Goal: Information Seeking & Learning: Check status

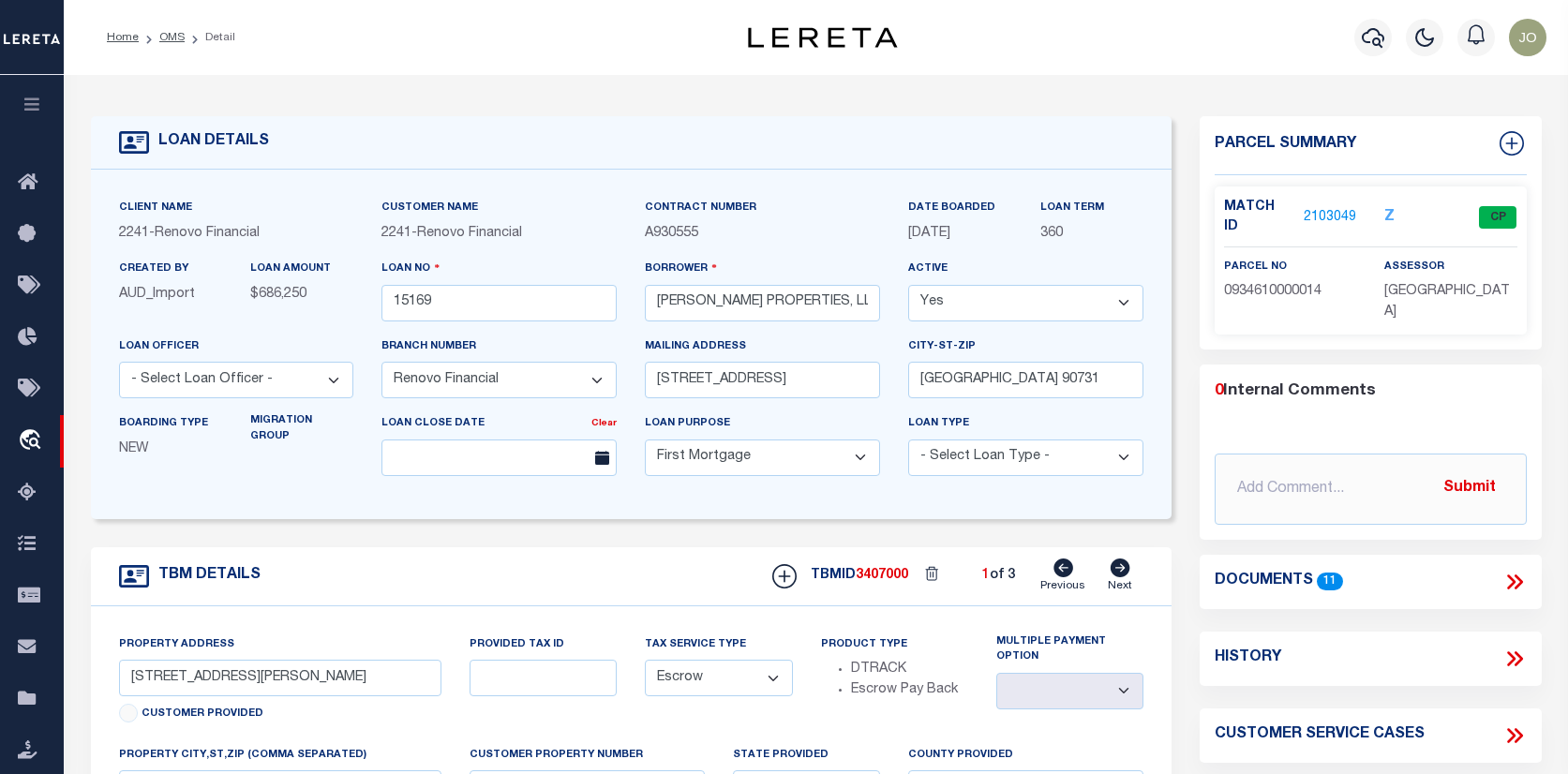
select select "25066"
select select "10"
select select "Escrow"
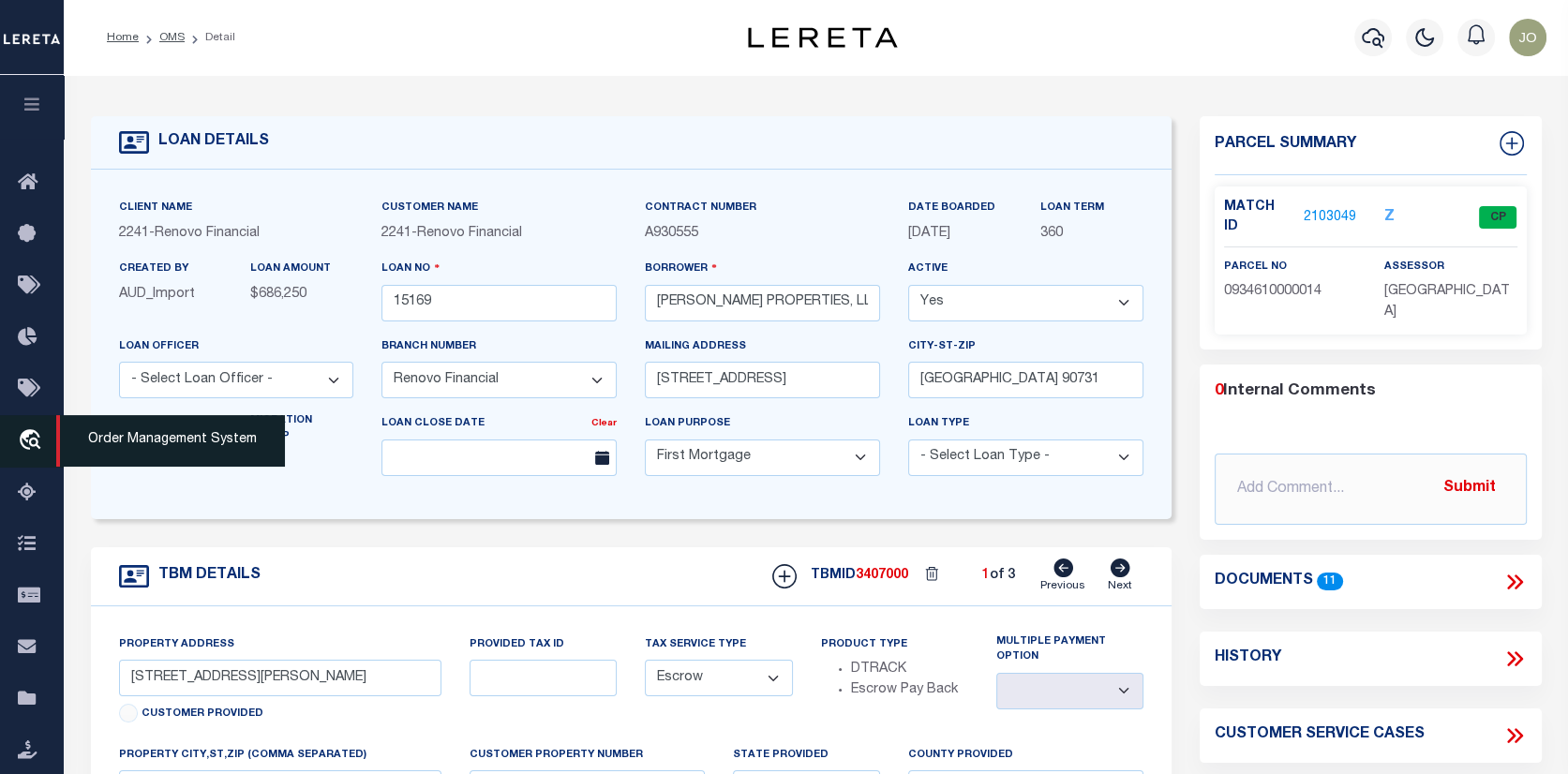
click at [27, 436] on icon "travel_explore" at bounding box center [32, 441] width 30 height 24
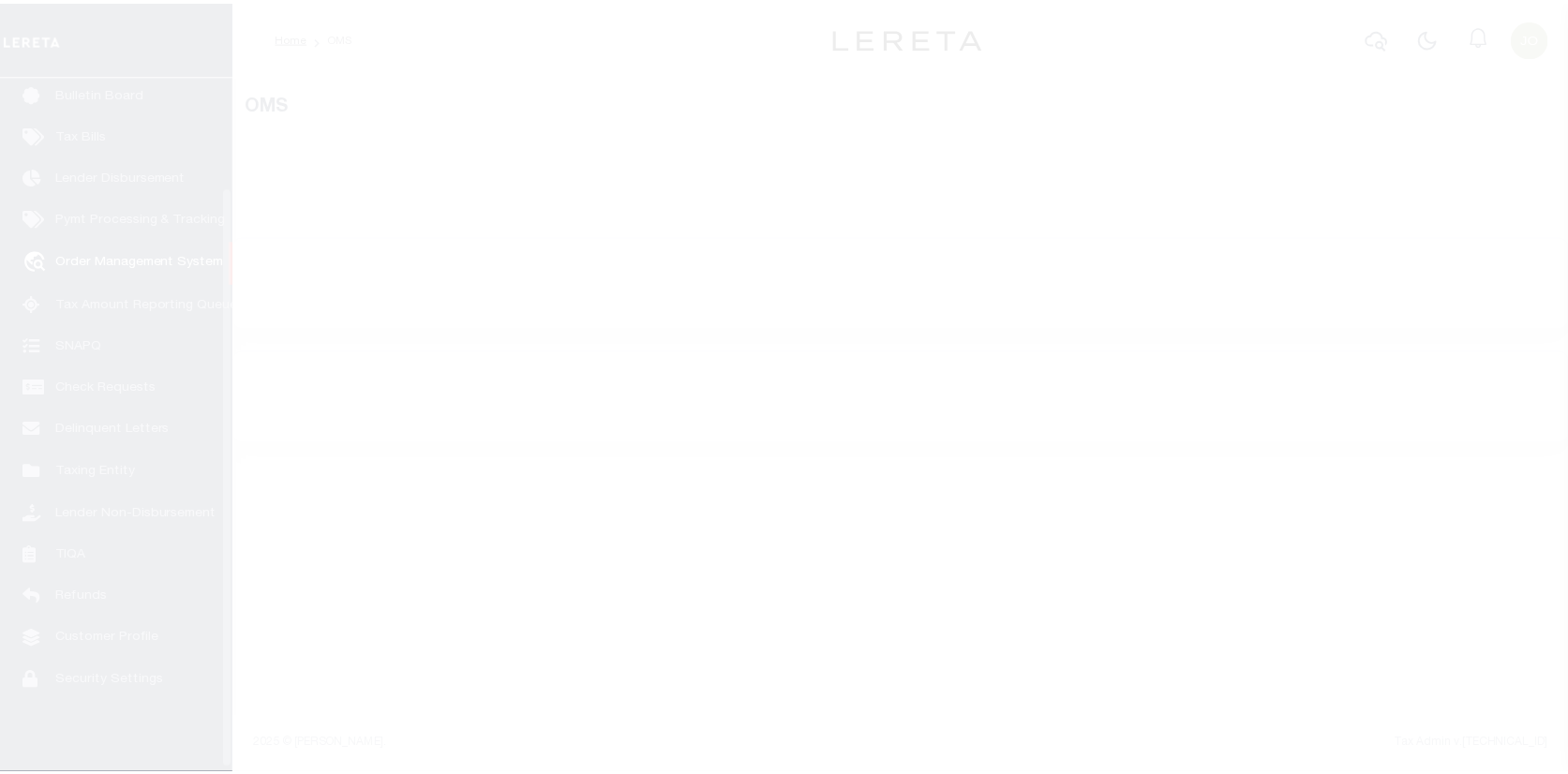
scroll to position [136, 0]
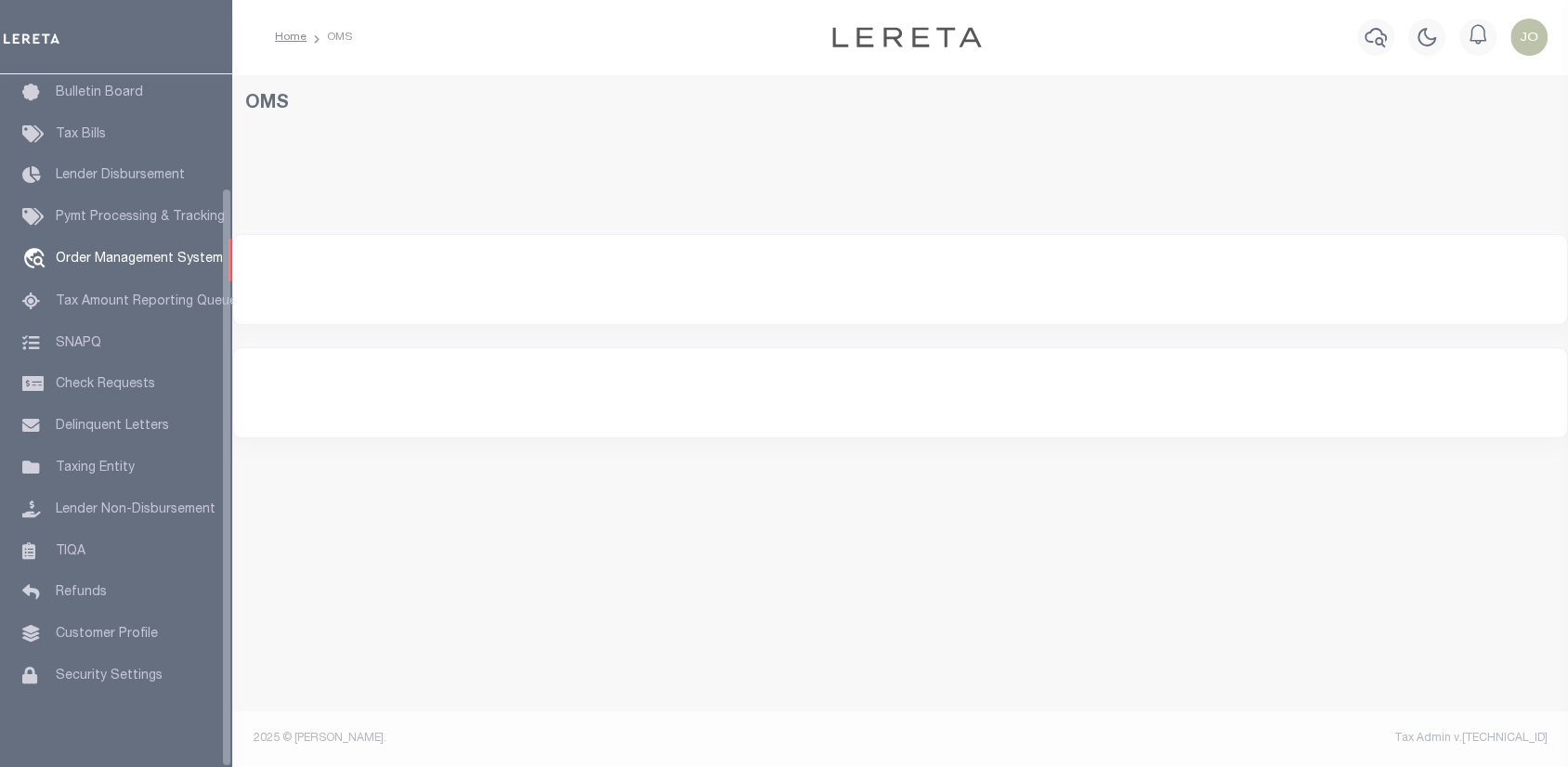
select select "200"
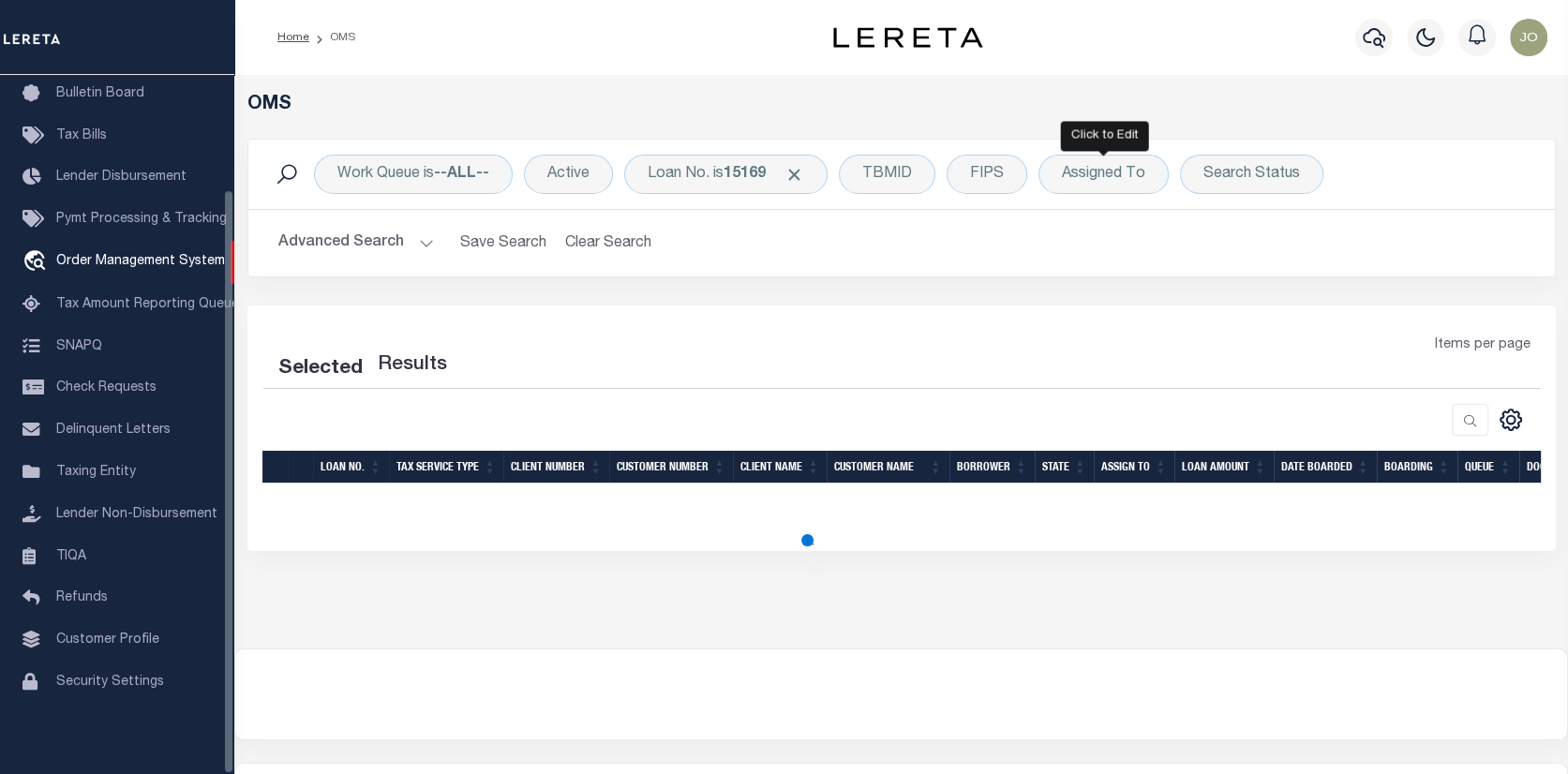
select select "200"
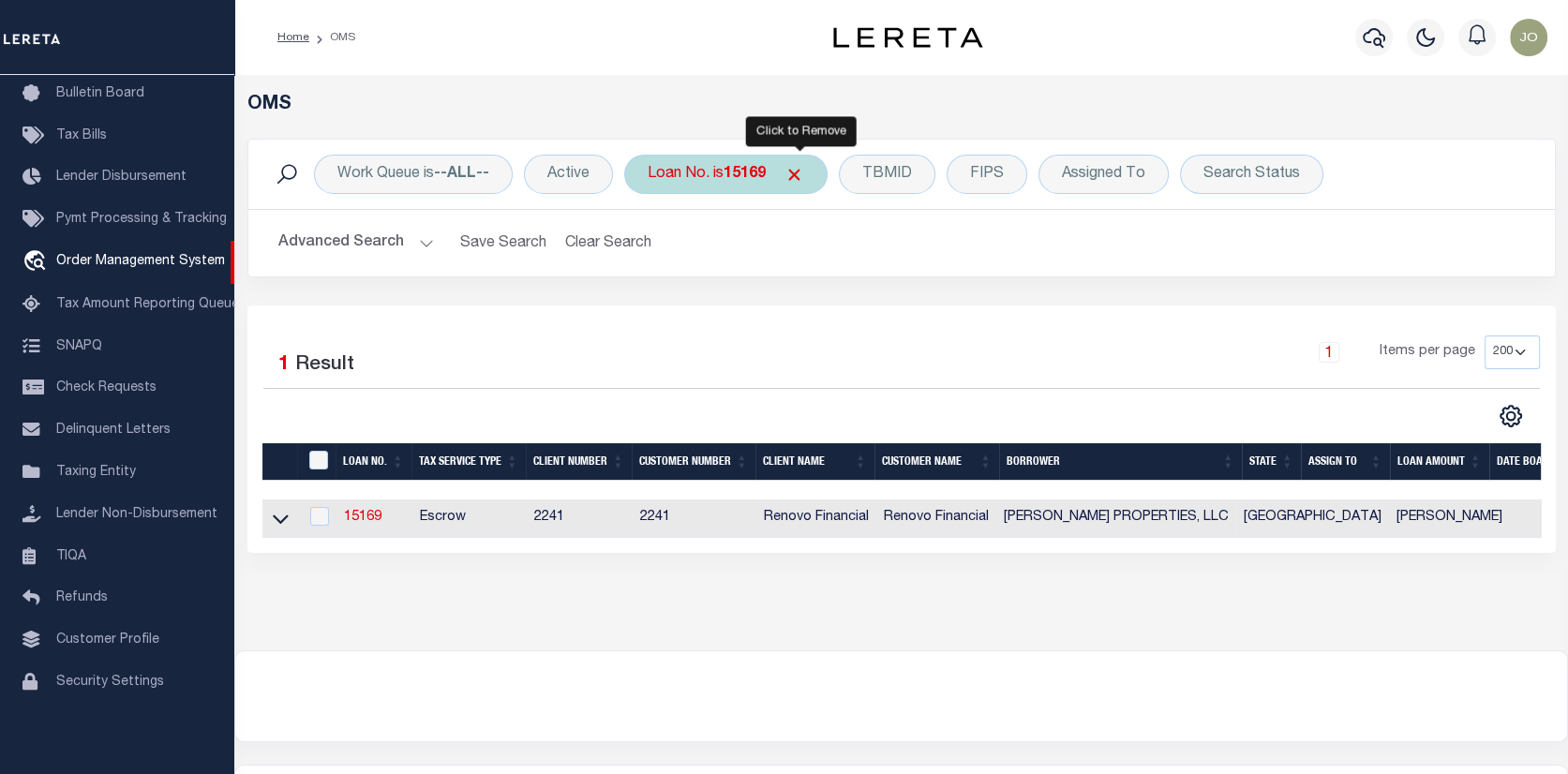
click at [796, 167] on span "Click to Remove" at bounding box center [794, 174] width 20 height 20
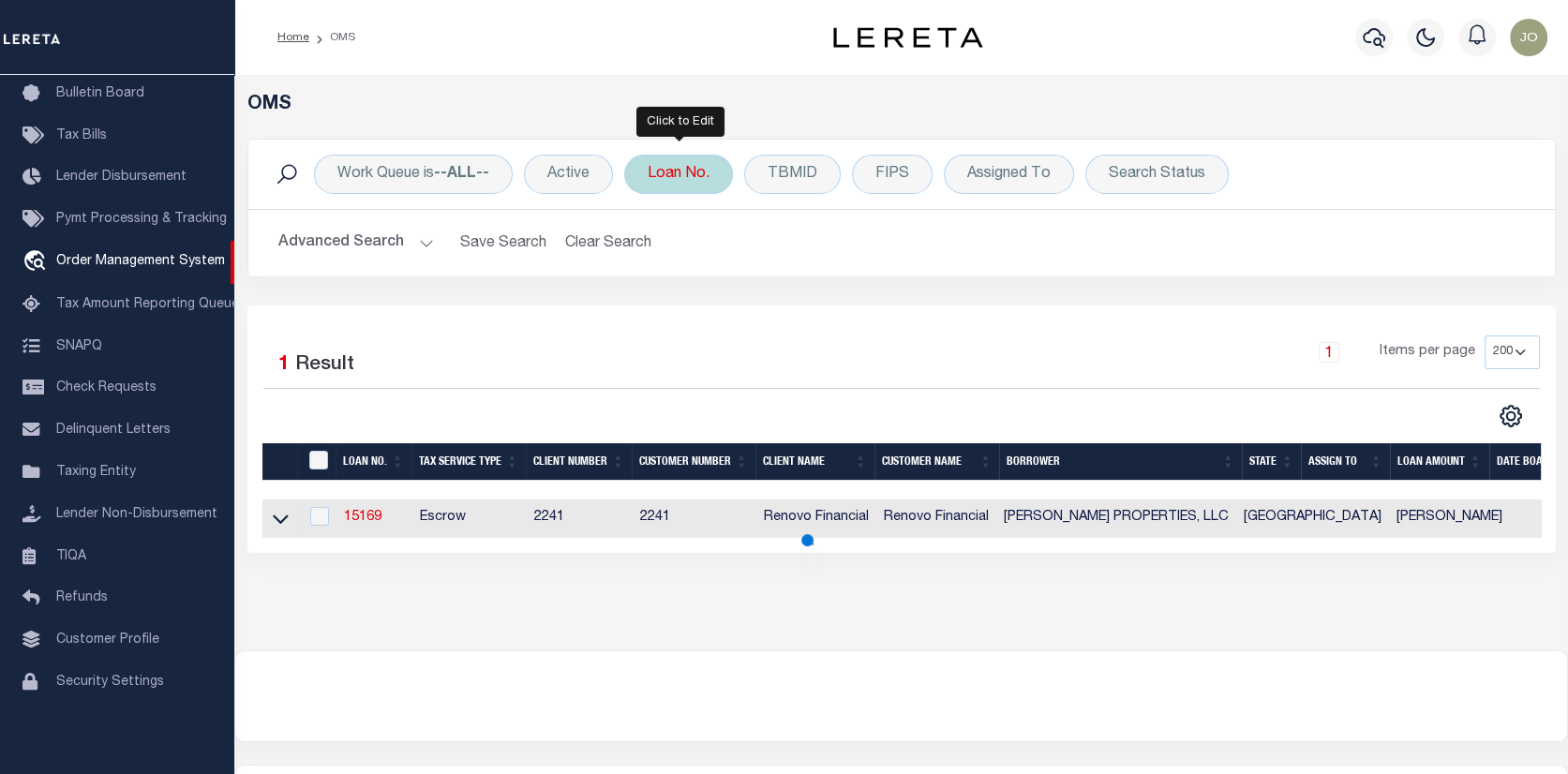
click at [660, 165] on div "Loan No." at bounding box center [678, 174] width 109 height 39
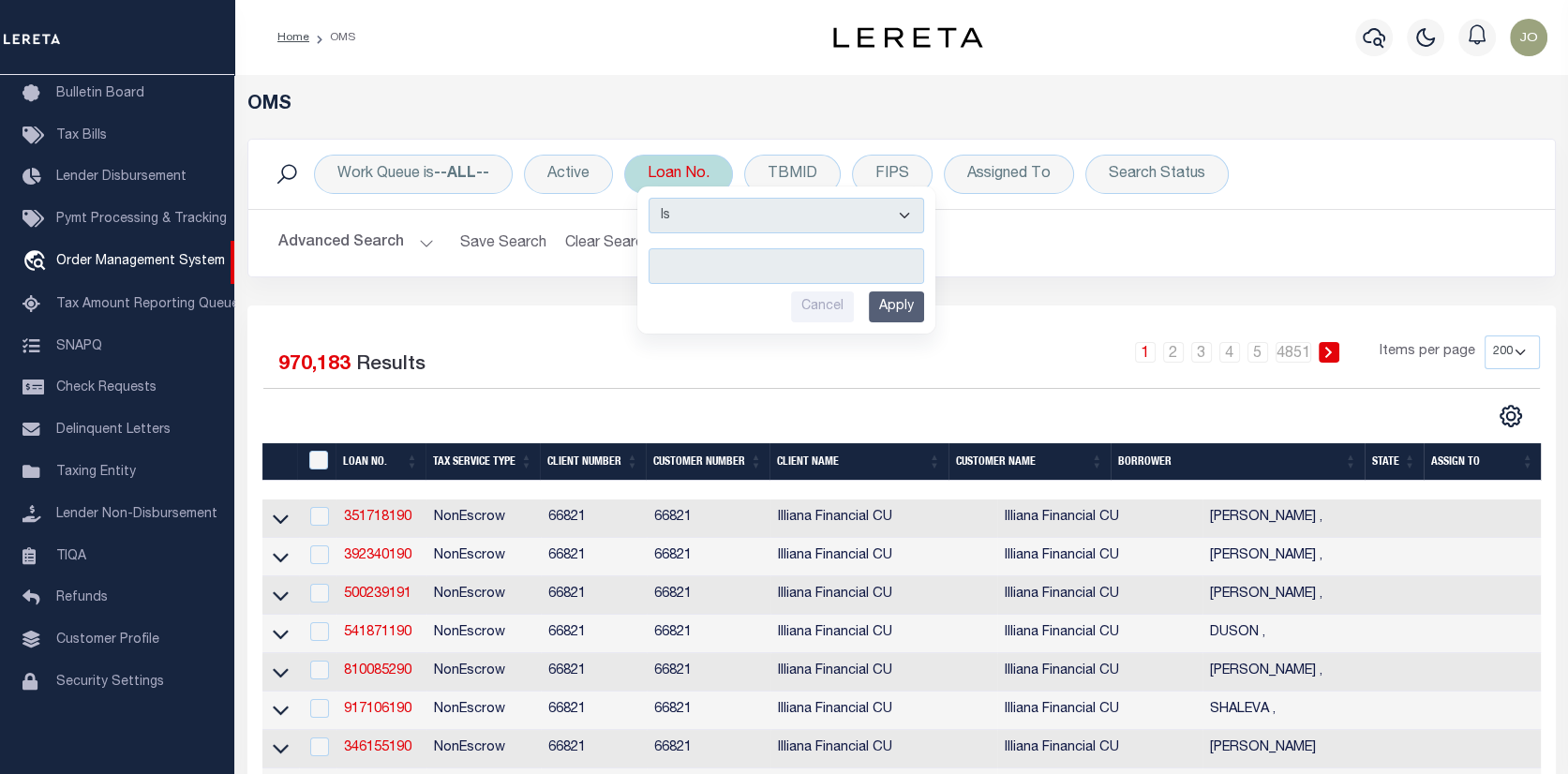
click at [668, 266] on input "text" at bounding box center [785, 266] width 275 height 35
type input "10022225"
click at [908, 306] on input "Apply" at bounding box center [896, 308] width 55 height 31
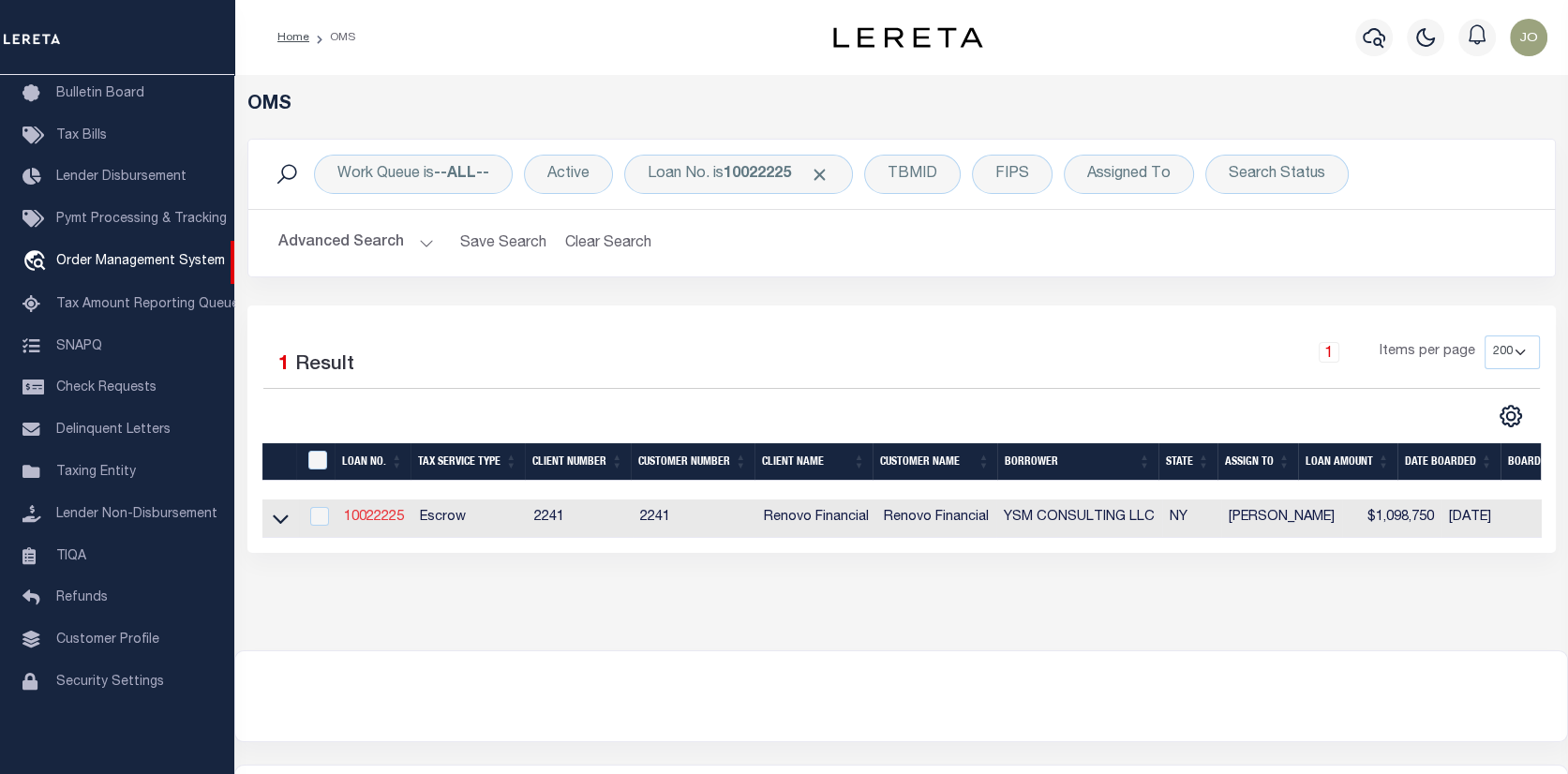
click at [377, 515] on link "10022225" at bounding box center [373, 516] width 60 height 13
type input "10022225"
type input "YSM CONSULTING LLC"
select select
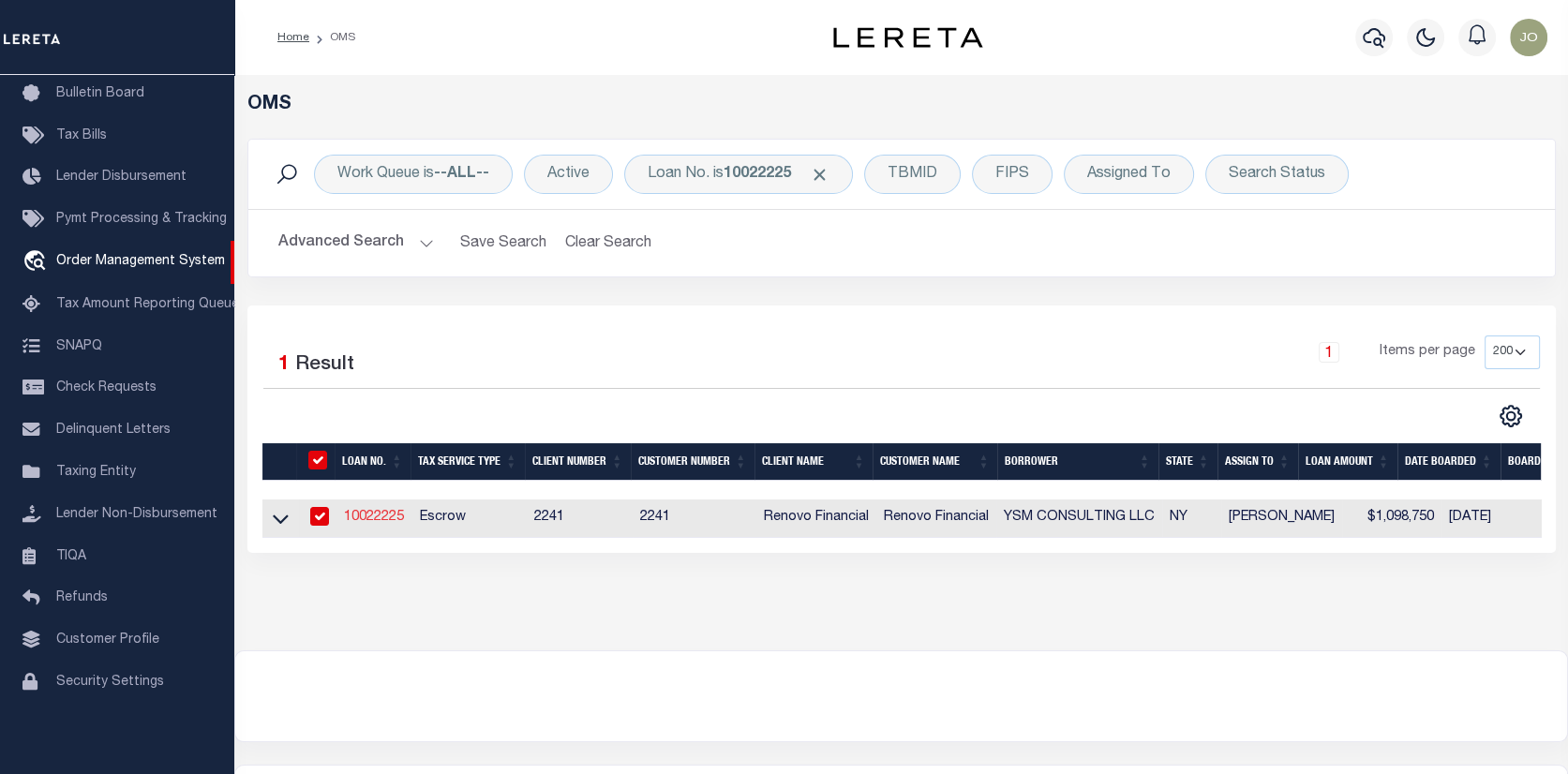
select select "400"
select select "Escrow"
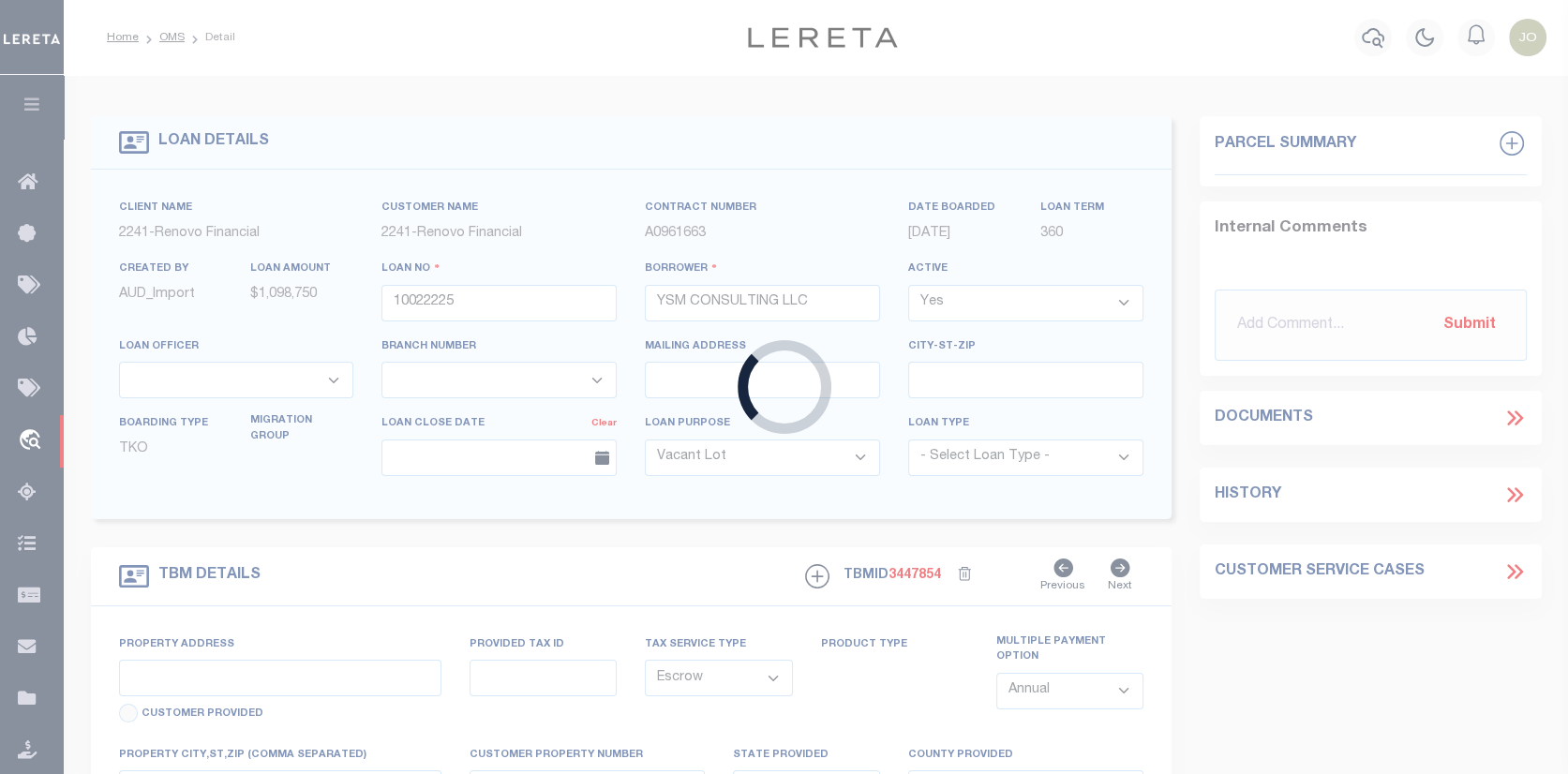
select select "25067"
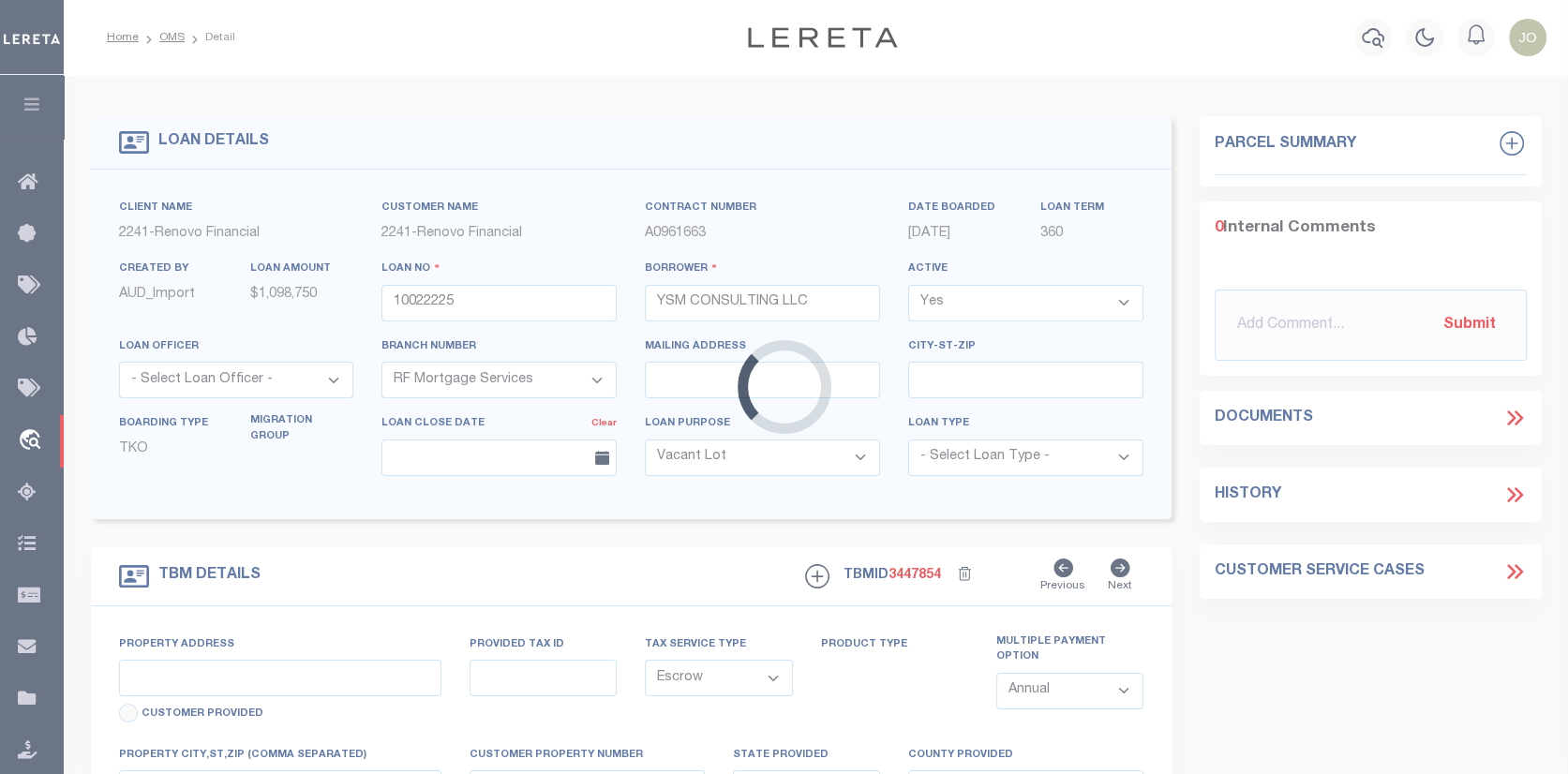
type input "[STREET_ADDRESS]"
type input "[GEOGRAPHIC_DATA]"
type input "a0kUS00000Boebr"
type input "NY"
select select
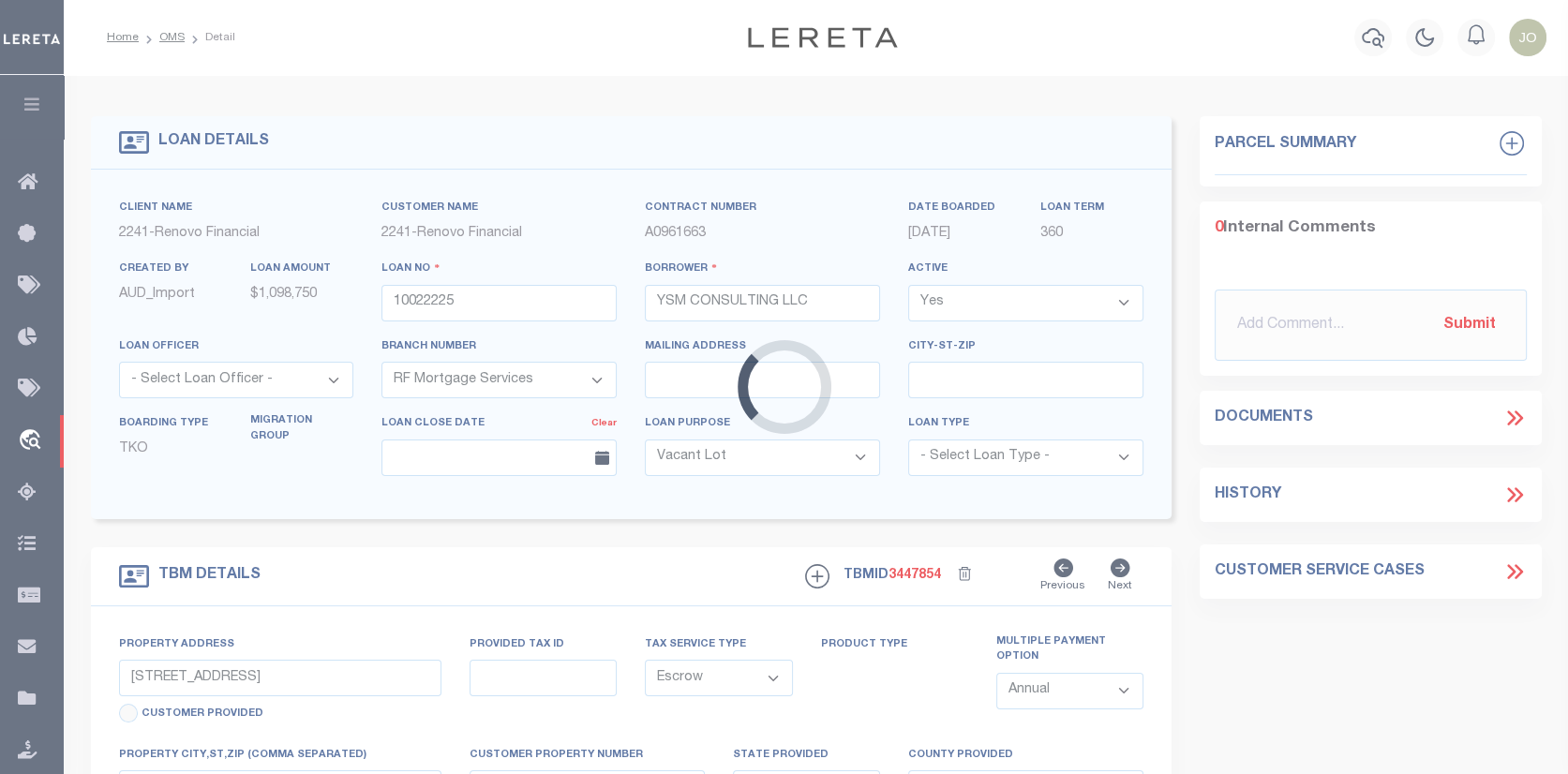
select select "4"
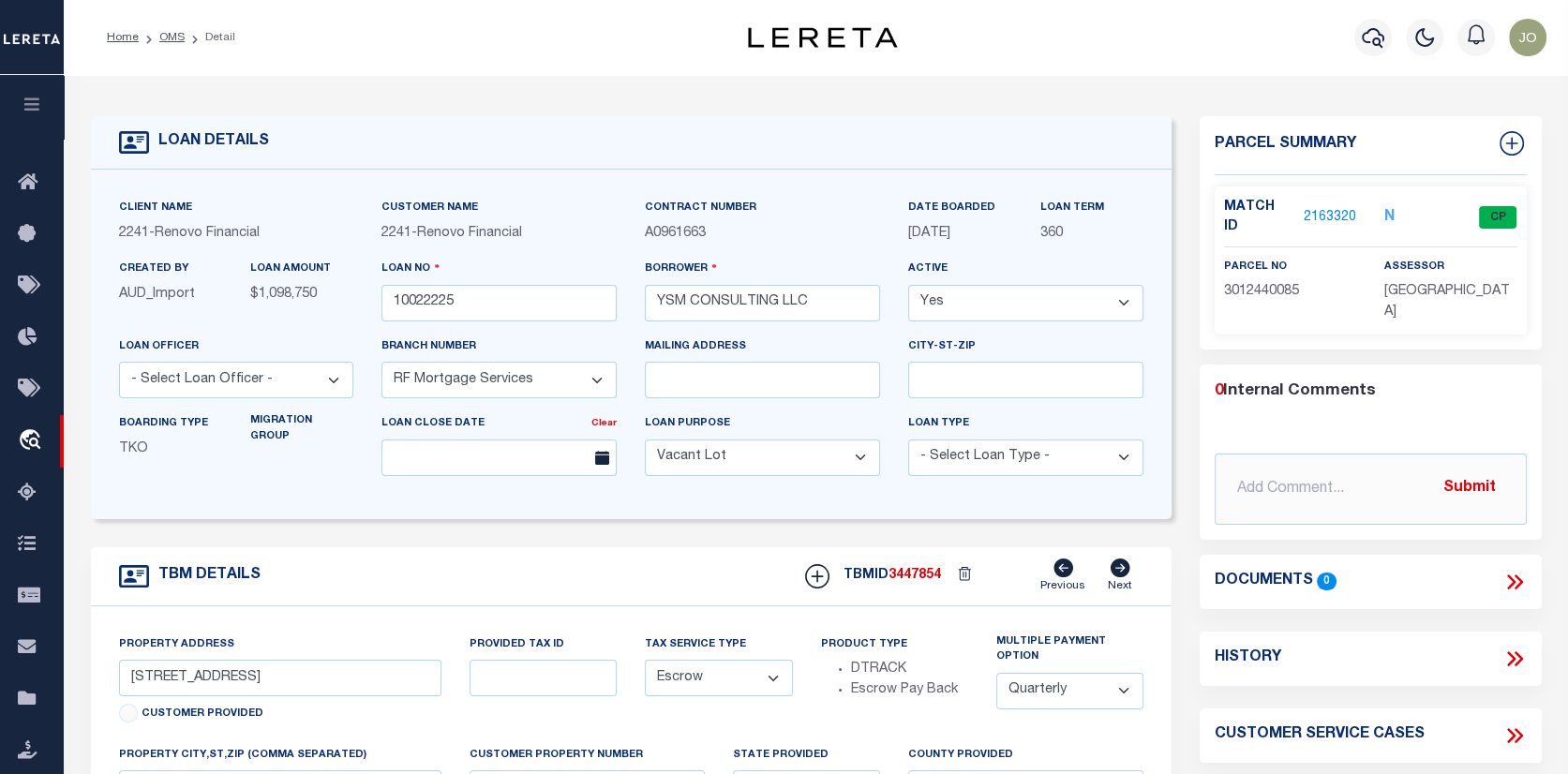
click at [1310, 208] on link "2163320" at bounding box center [1330, 218] width 53 height 20
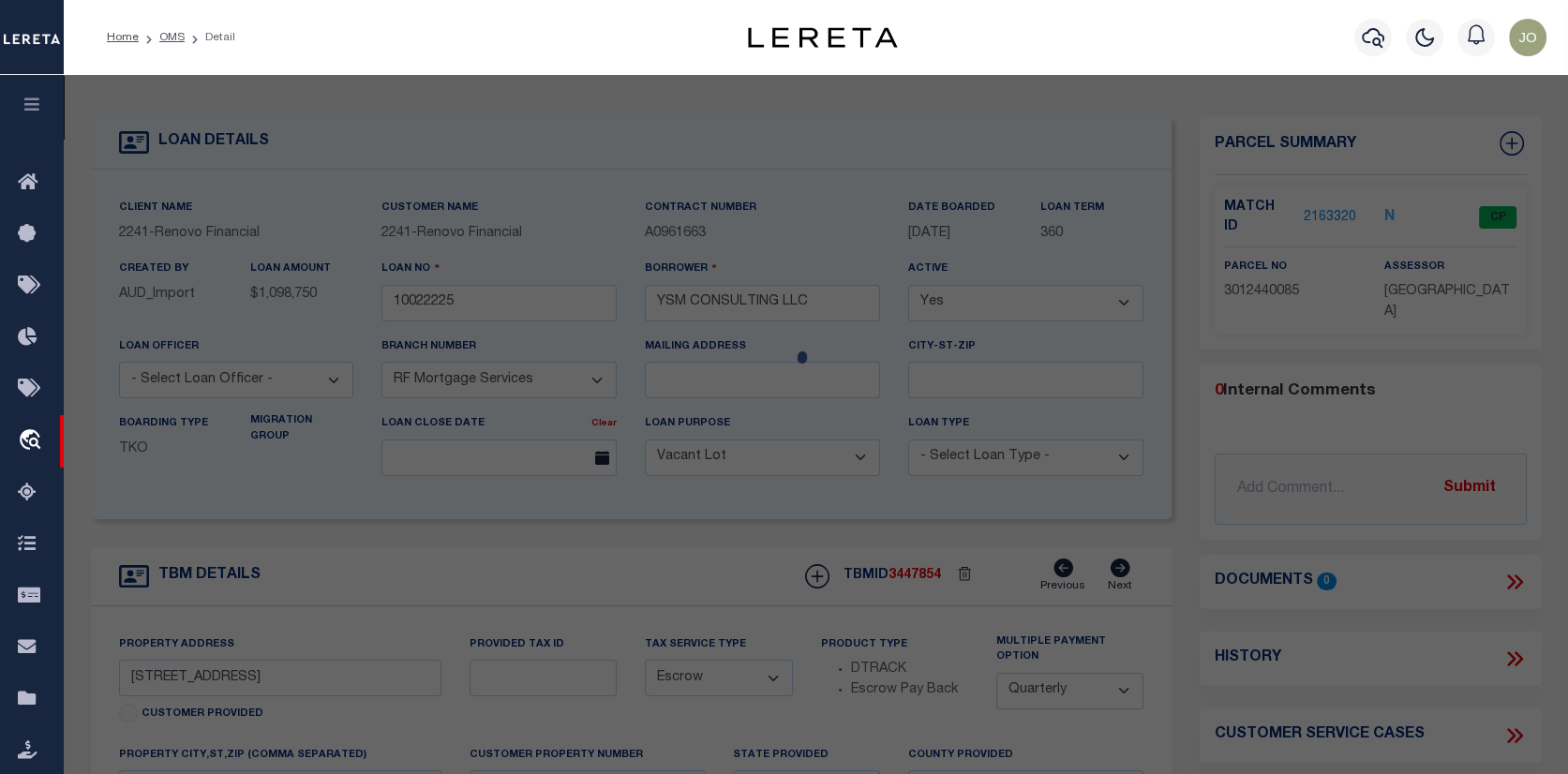
checkbox input "false"
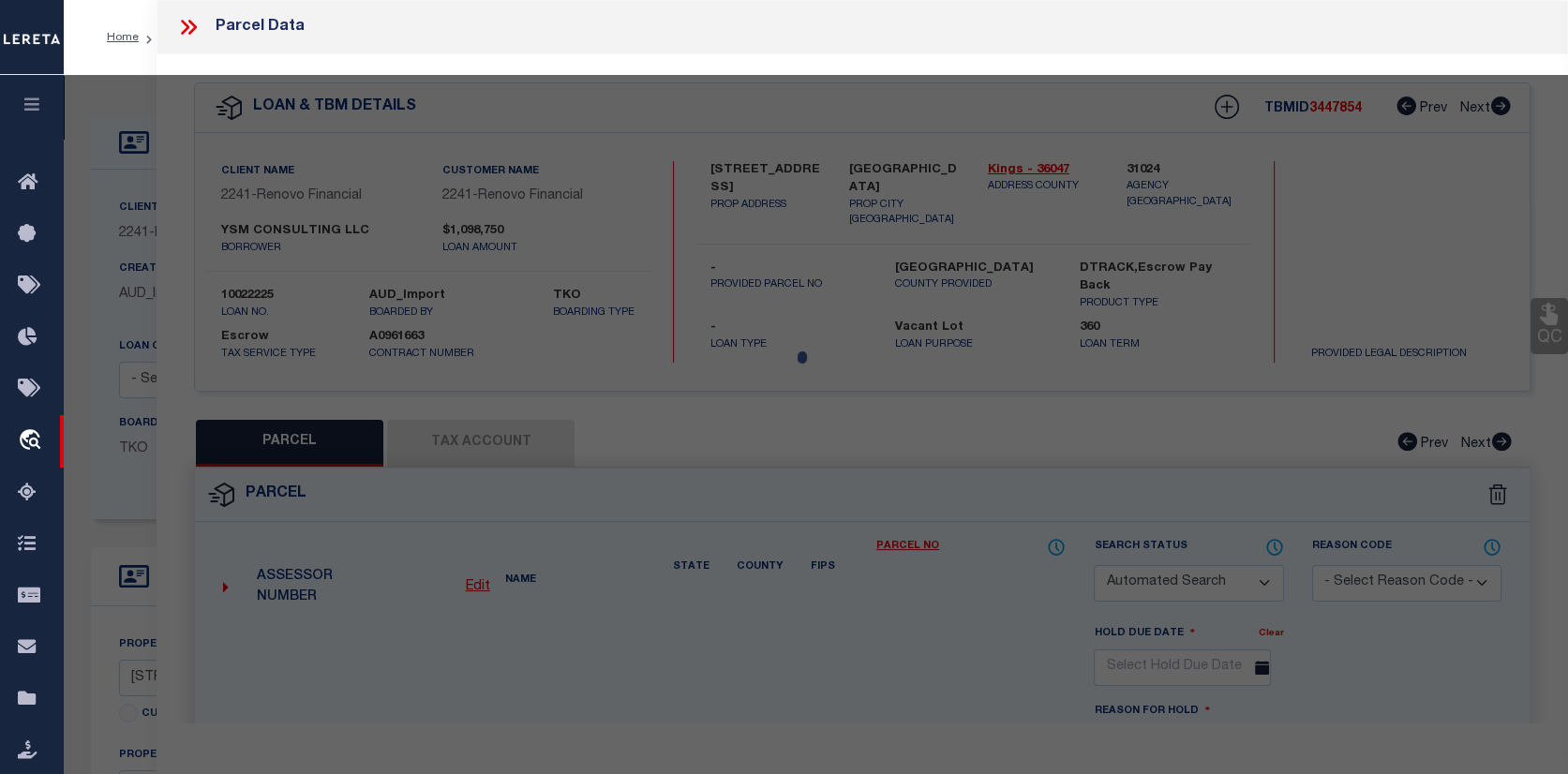
select select "CP"
type input "YSM CONSULTING LLC"
select select "AGW"
select select "ADD"
type input "[STREET_ADDRESS]"
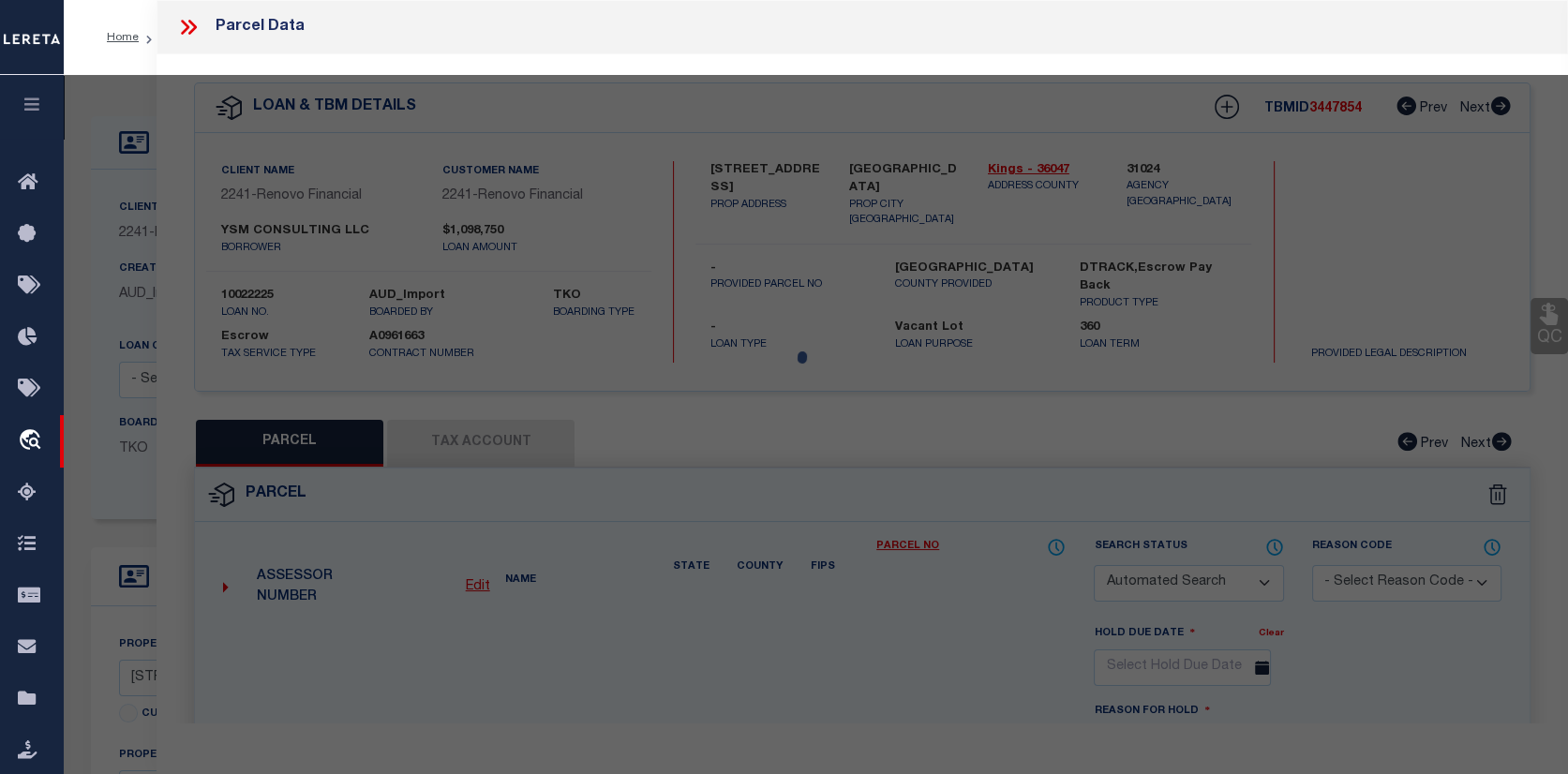
checkbox input "false"
type input "[GEOGRAPHIC_DATA]"
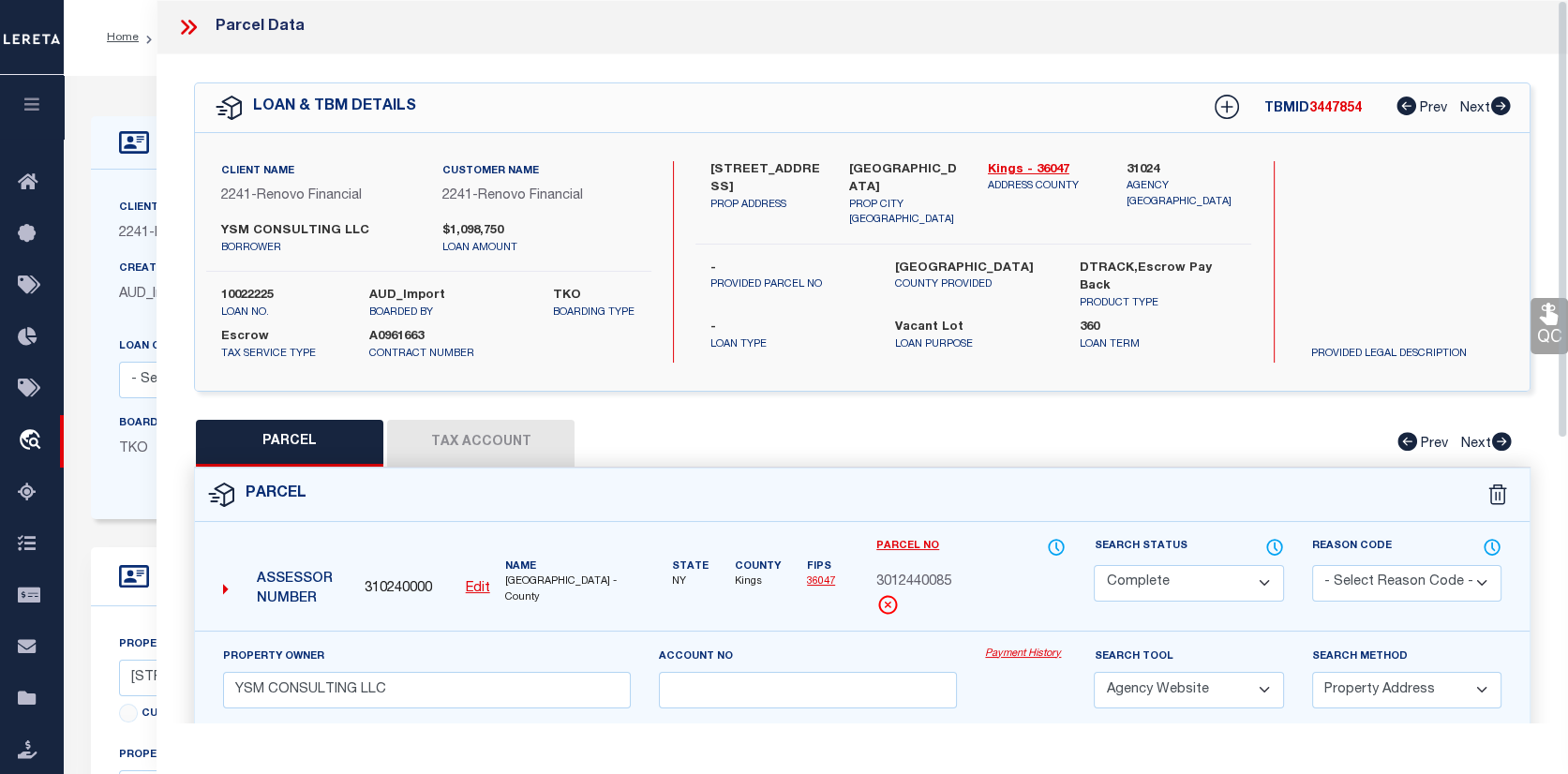
click at [1037, 650] on link "Payment History" at bounding box center [1025, 654] width 80 height 16
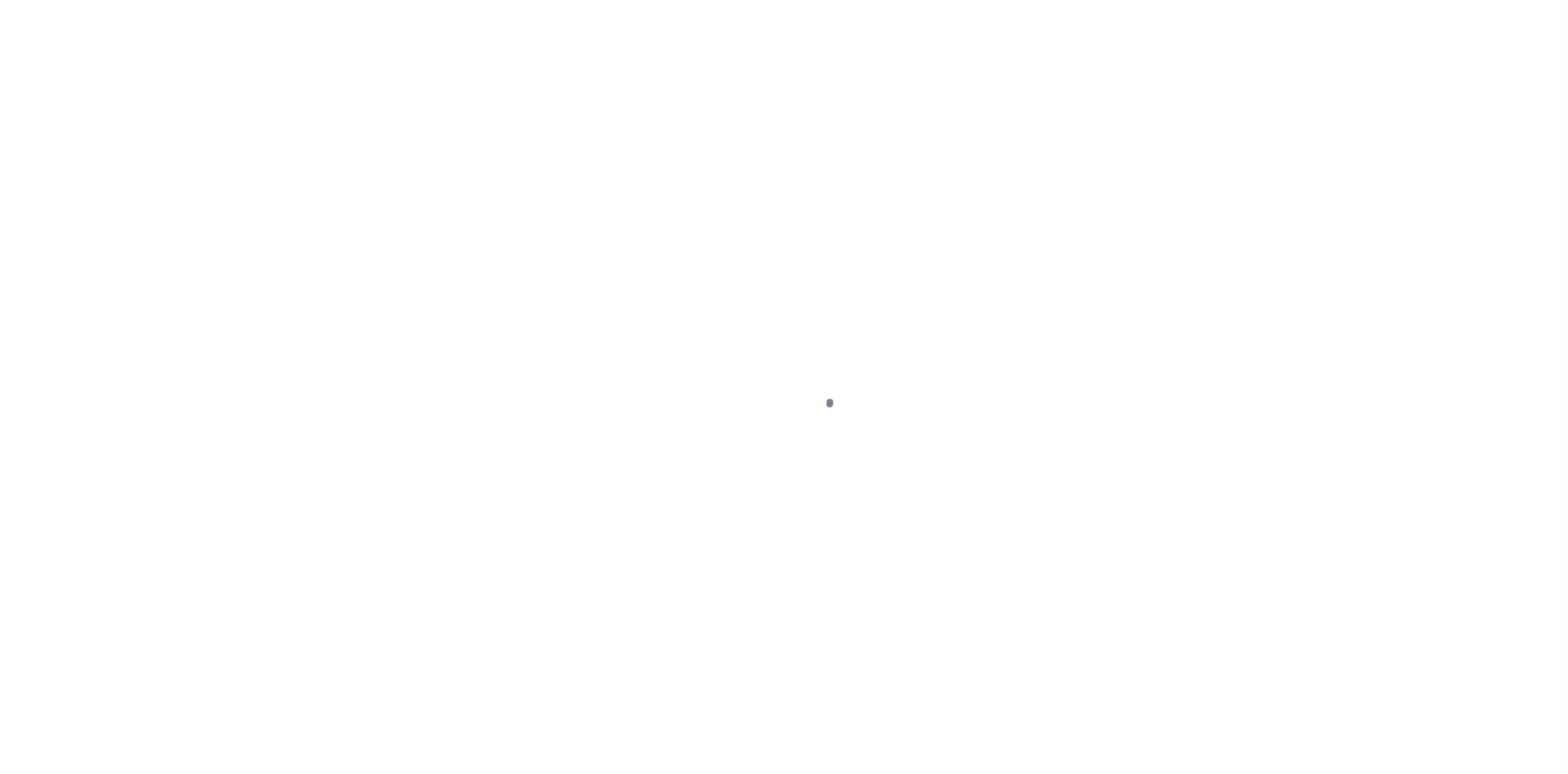
select select "25067"
select select "400"
select select "Escrow"
select select "4"
select select
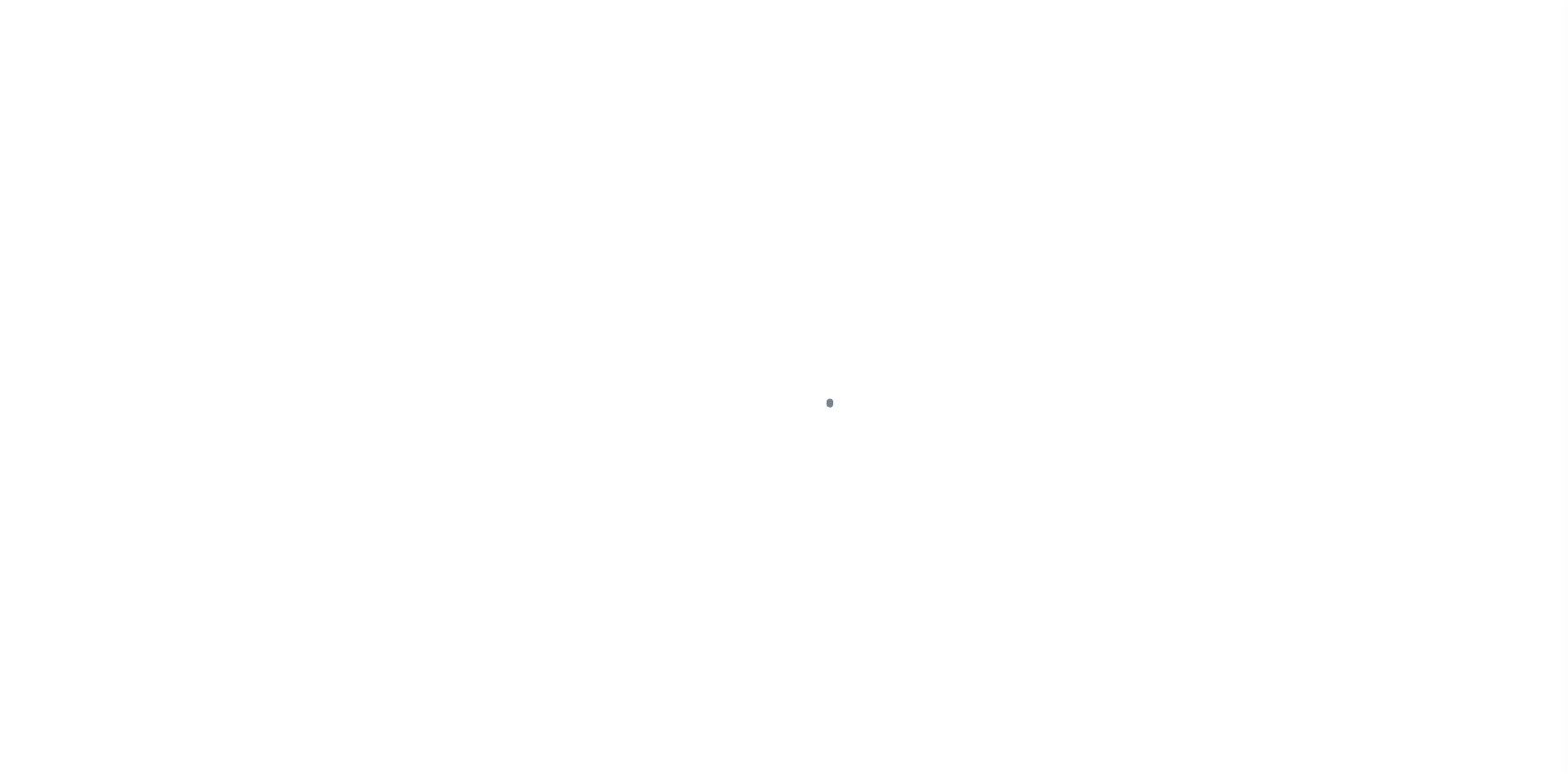
scroll to position [136, 0]
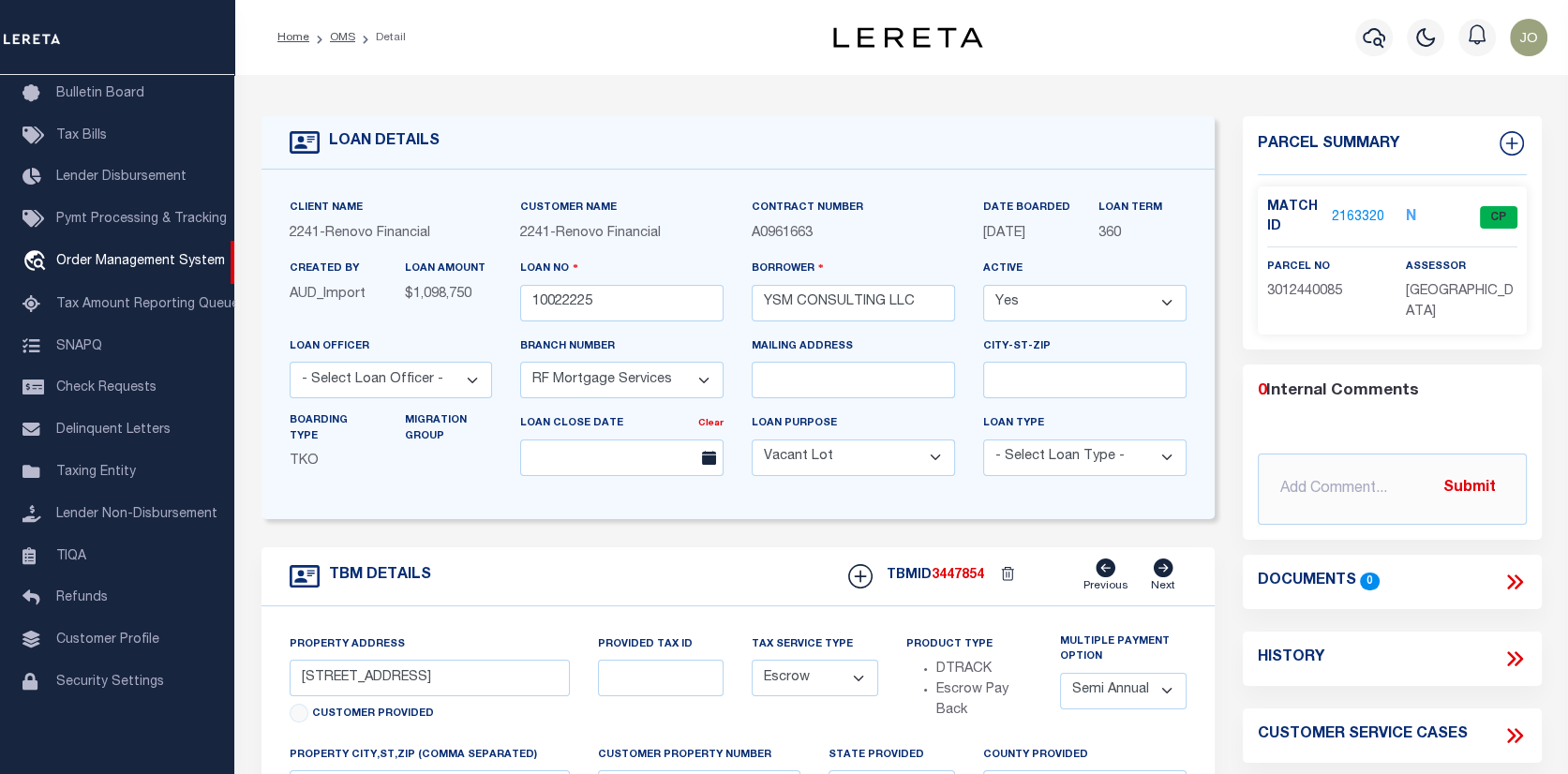
click at [1349, 208] on link "2163320" at bounding box center [1358, 218] width 53 height 20
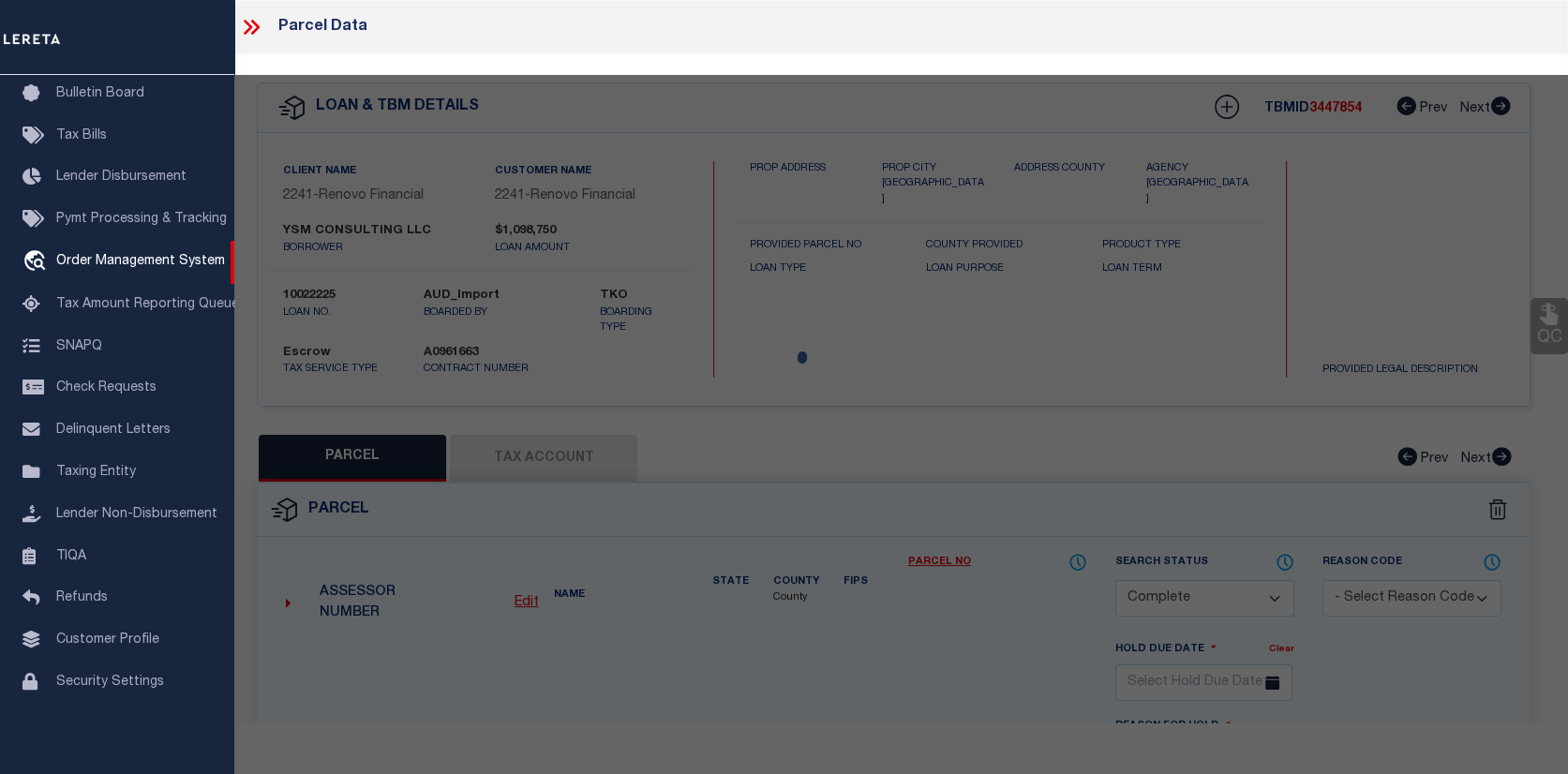
select select "AS"
select select
checkbox input "false"
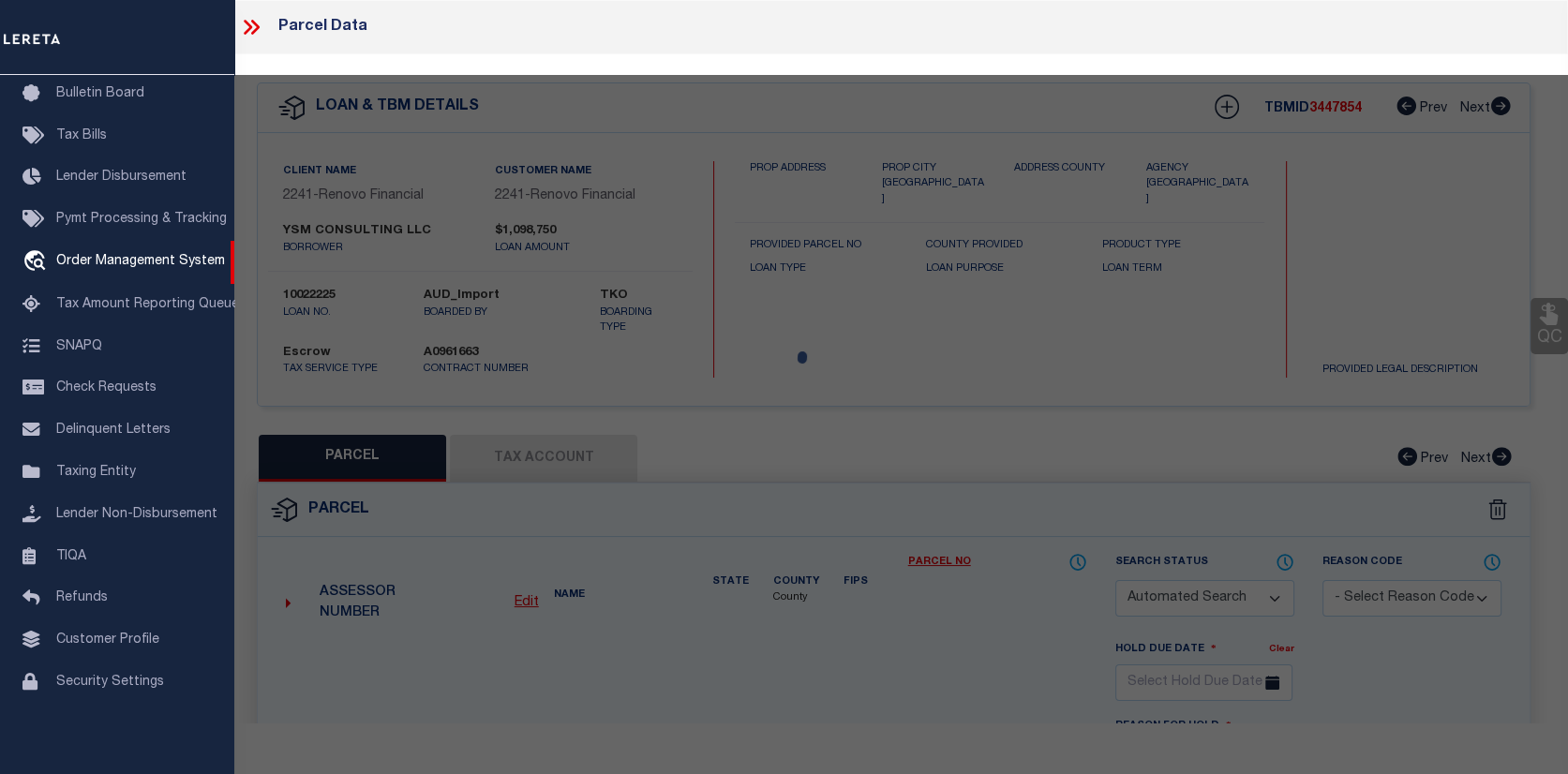
select select "CP"
type input "YSM CONSULTING LLC"
select select "AGW"
select select "ADD"
type input "[STREET_ADDRESS]"
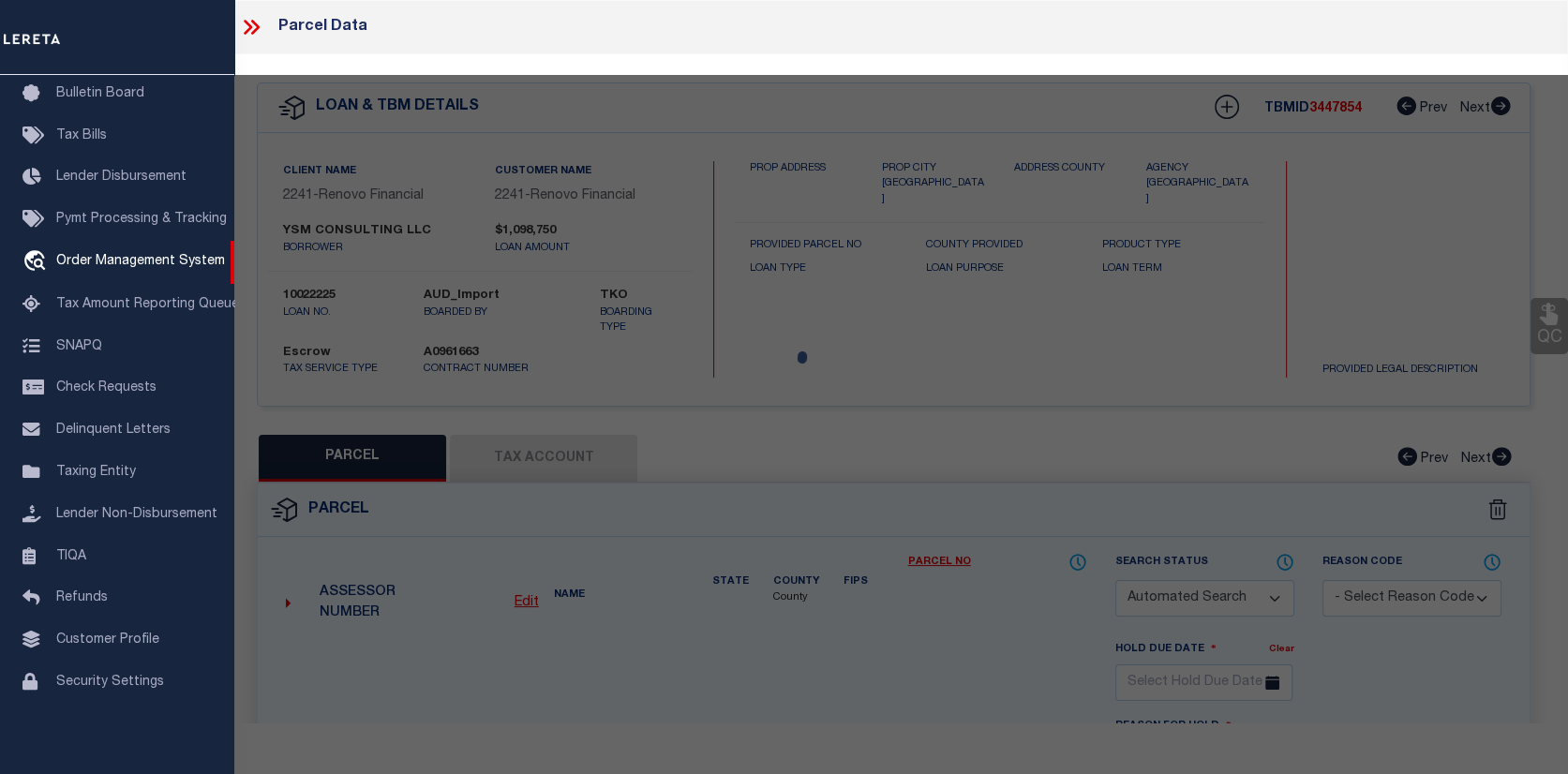
checkbox input "false"
type input "[GEOGRAPHIC_DATA]"
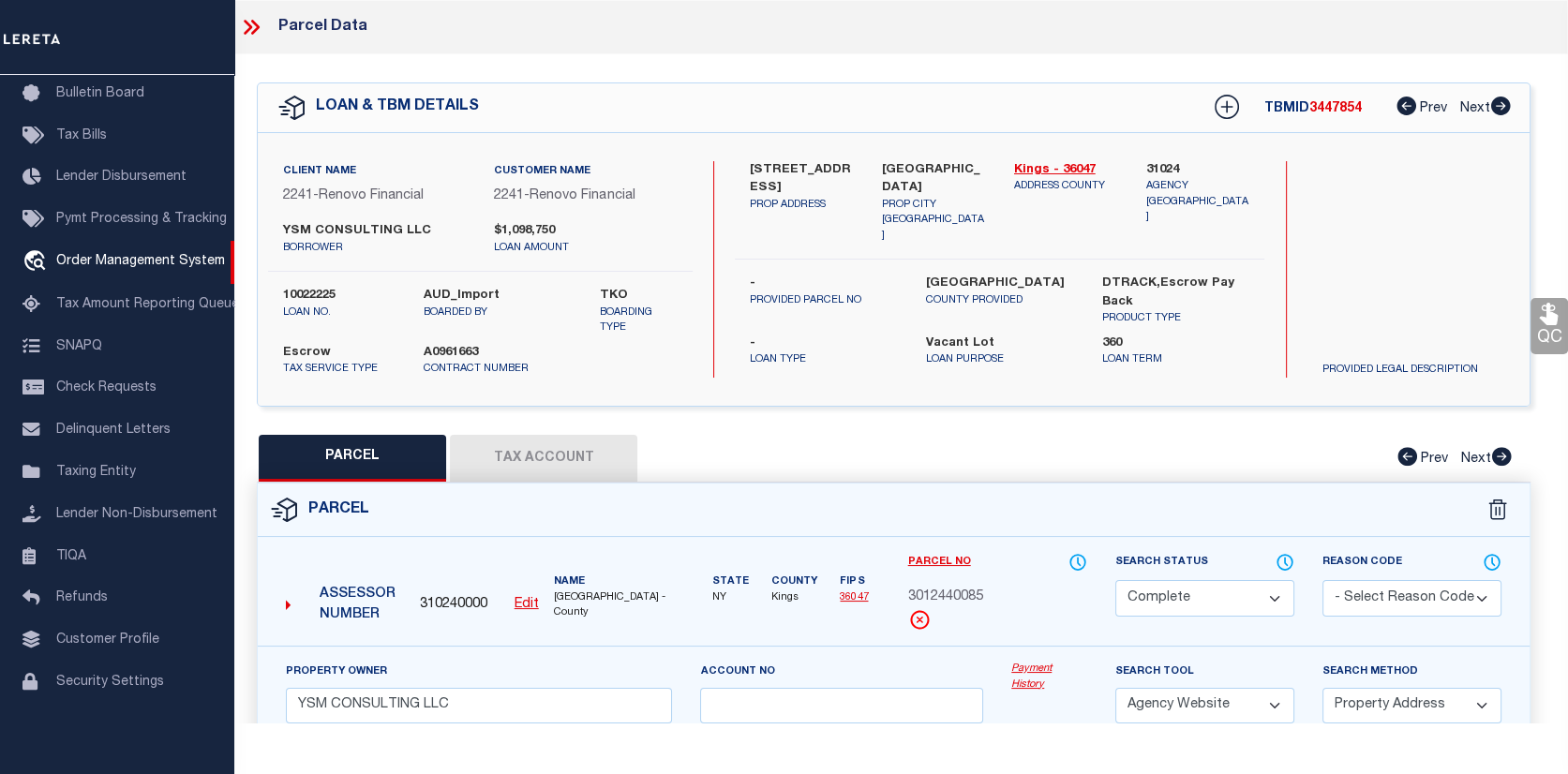
click at [515, 446] on button "Tax Account" at bounding box center [543, 459] width 187 height 47
select select "100"
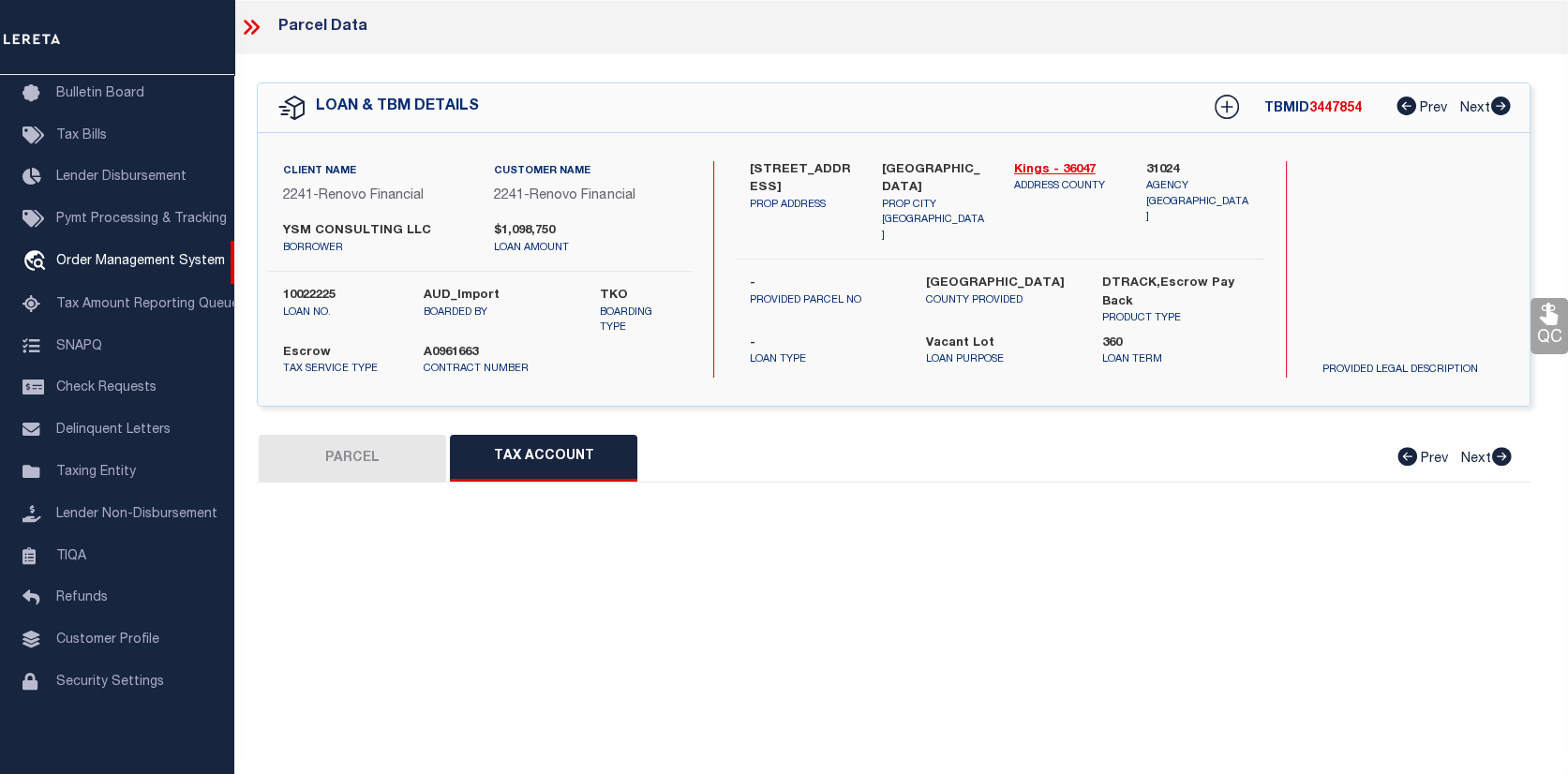
select select "100"
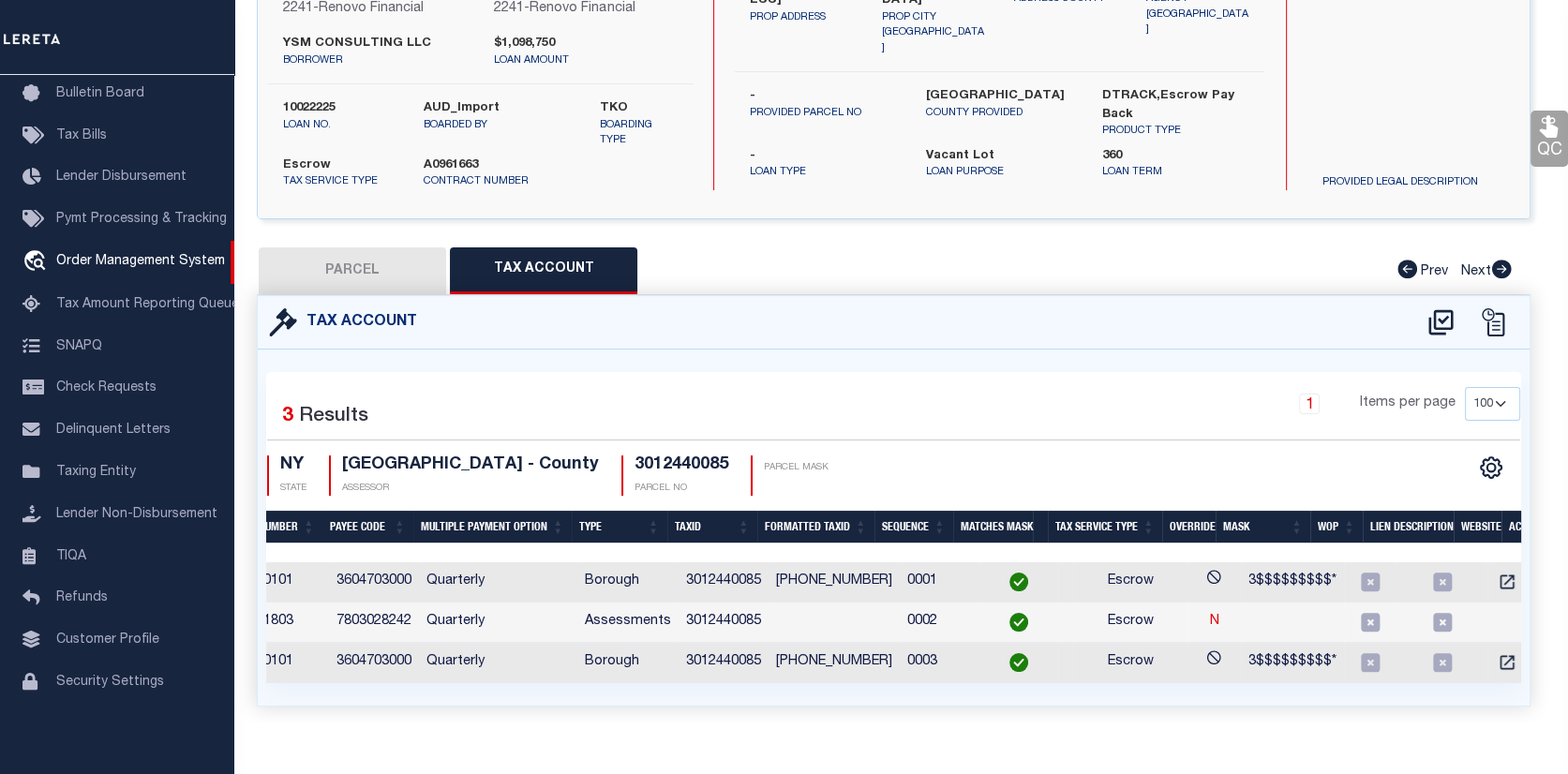
scroll to position [0, 0]
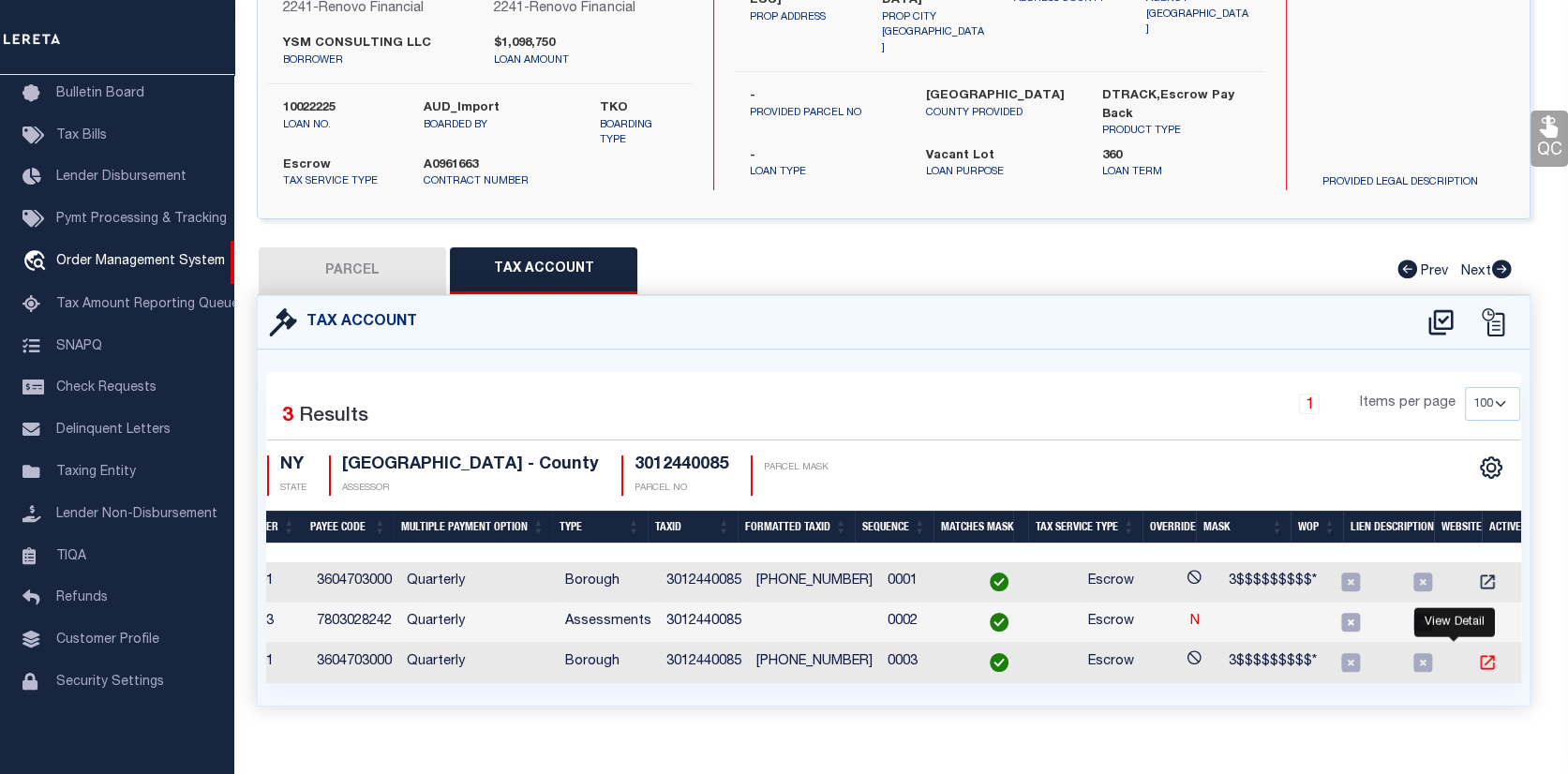
click at [1478, 661] on icon "" at bounding box center [1487, 662] width 19 height 19
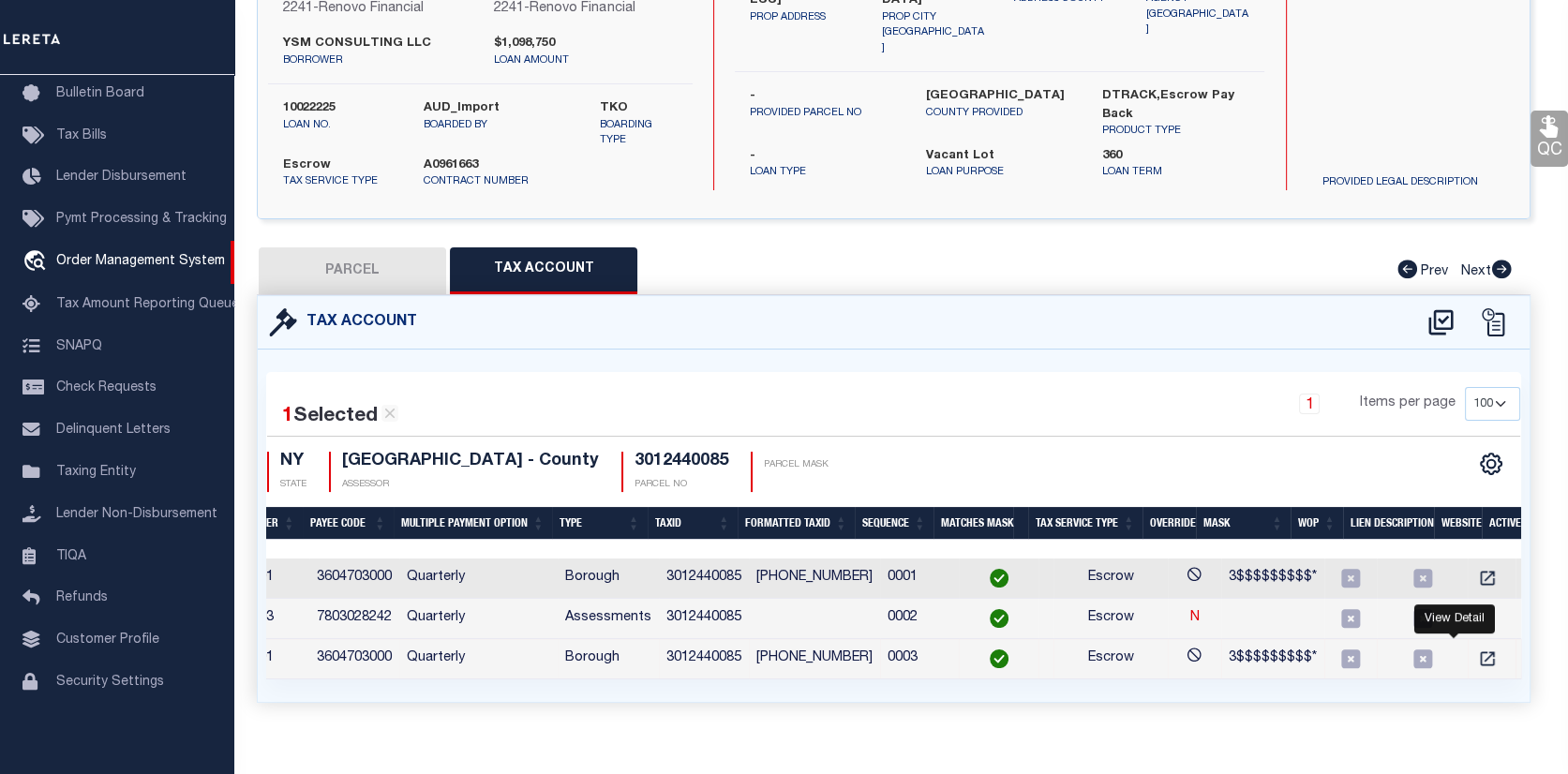
click at [393, 266] on button "PARCEL" at bounding box center [352, 271] width 187 height 47
select select "AS"
select select
checkbox input "false"
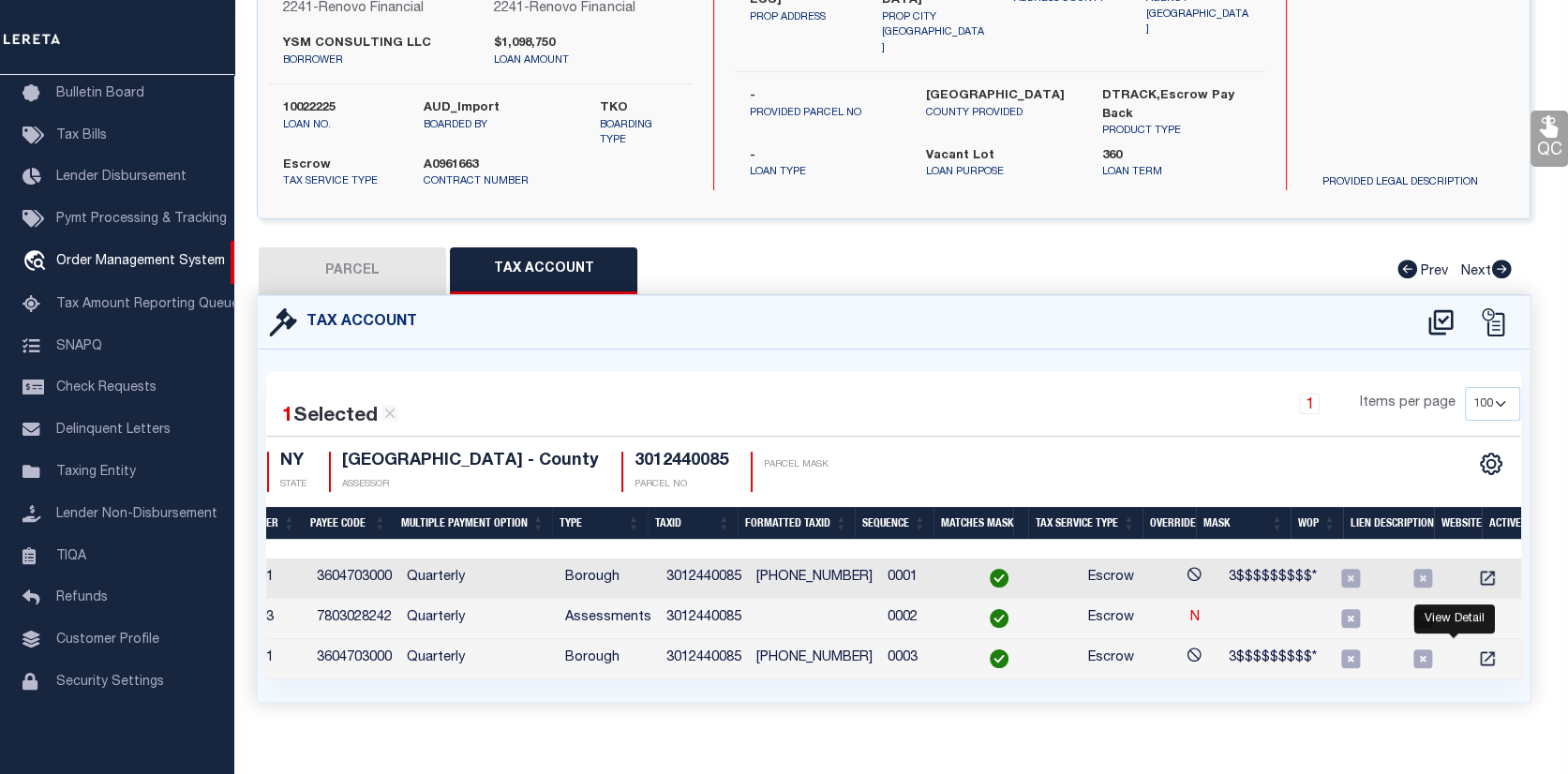
checkbox input "false"
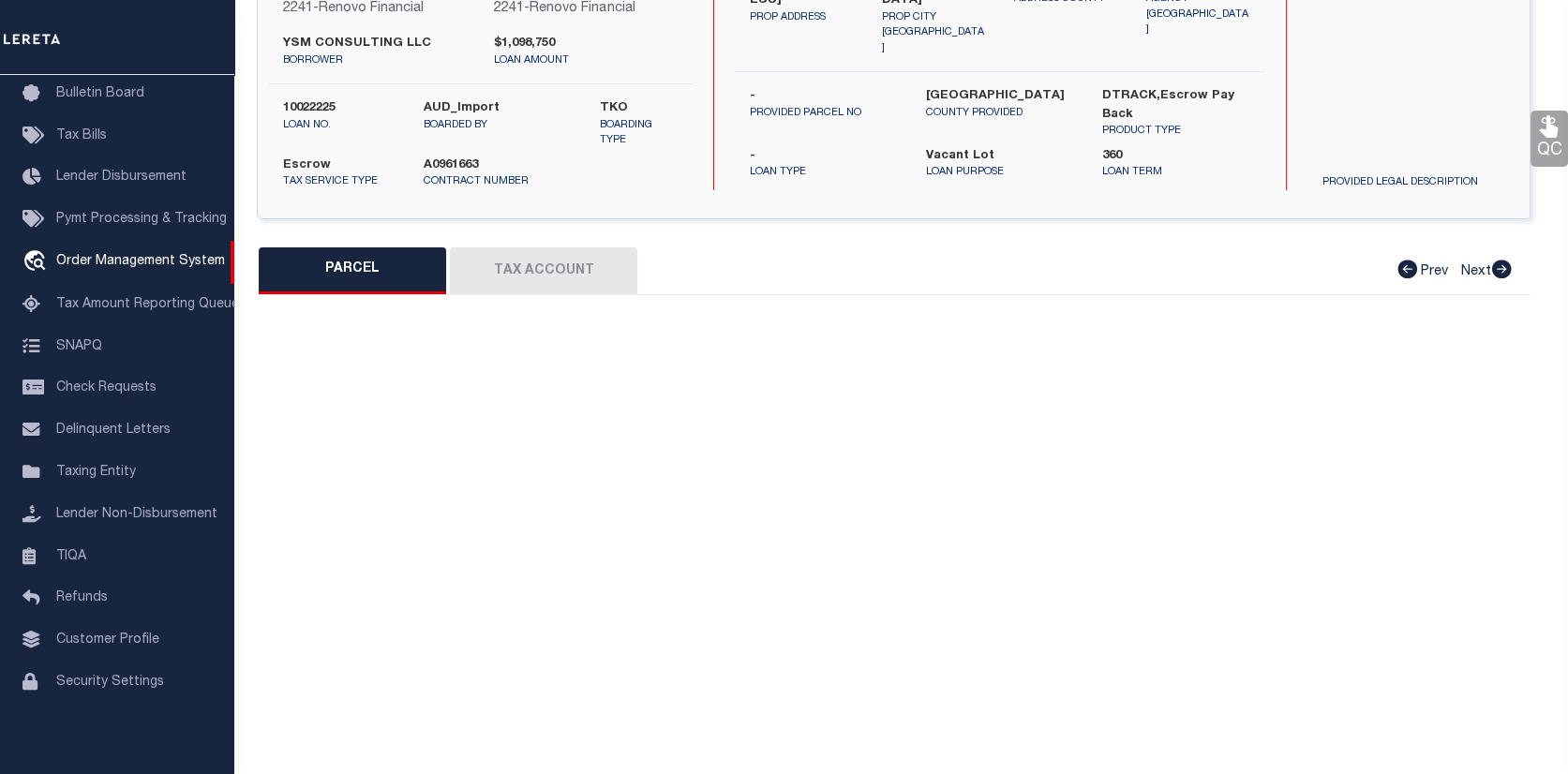
select select "CP"
type input "YSM CONSULTING LLC"
select select "AGW"
select select "ADD"
type input "[STREET_ADDRESS]"
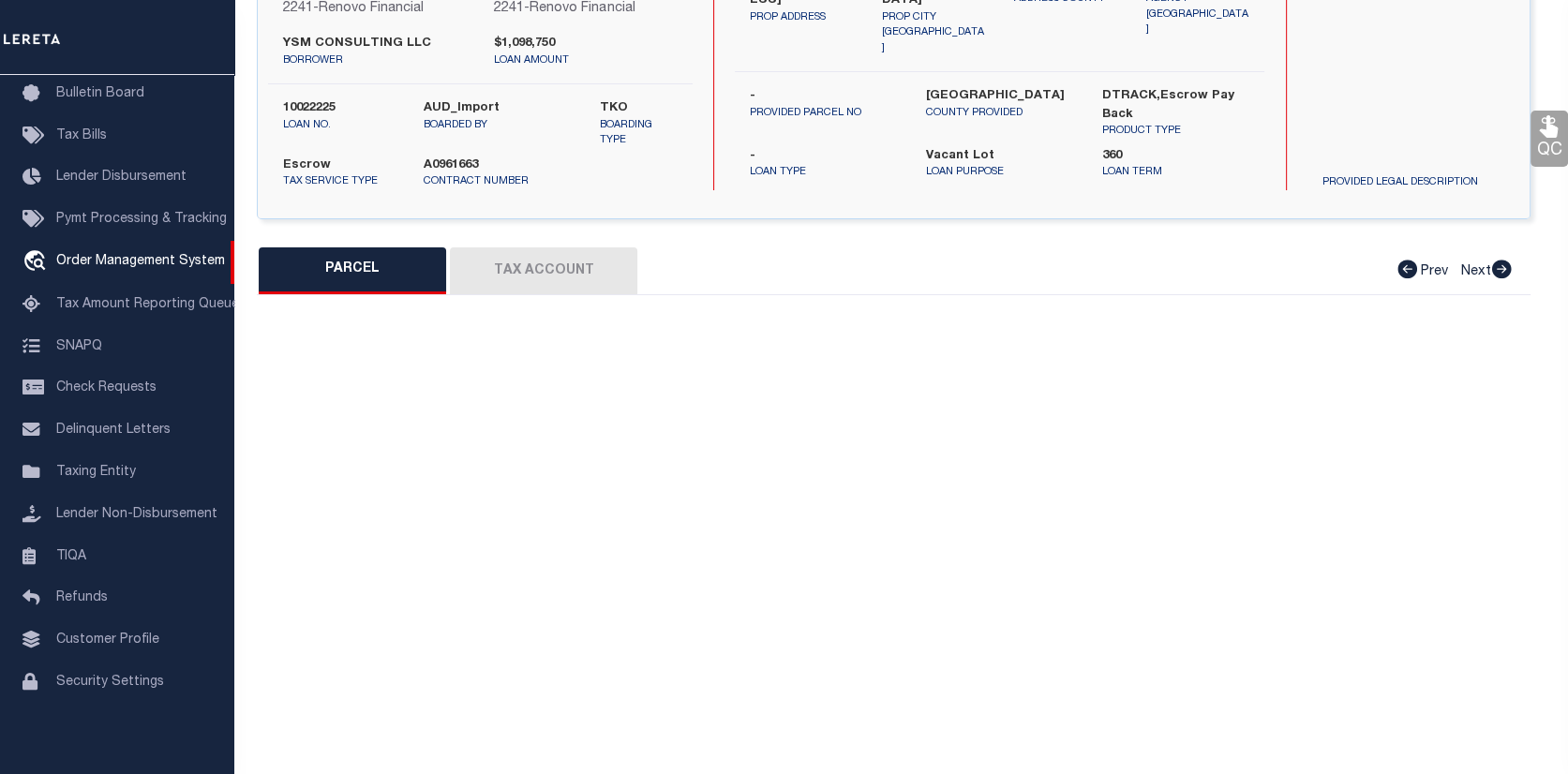
checkbox input "false"
type input "[GEOGRAPHIC_DATA]"
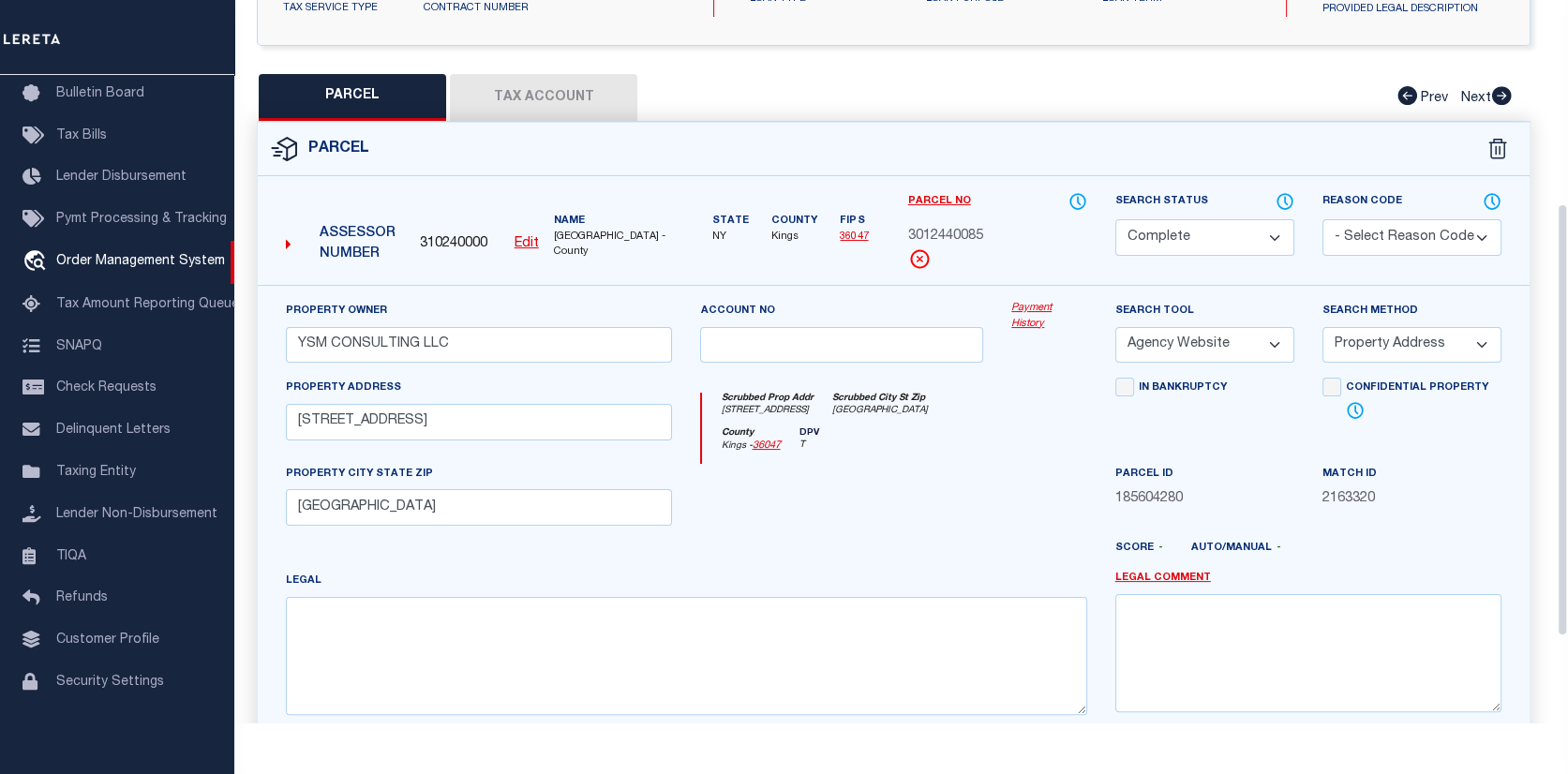
scroll to position [375, 0]
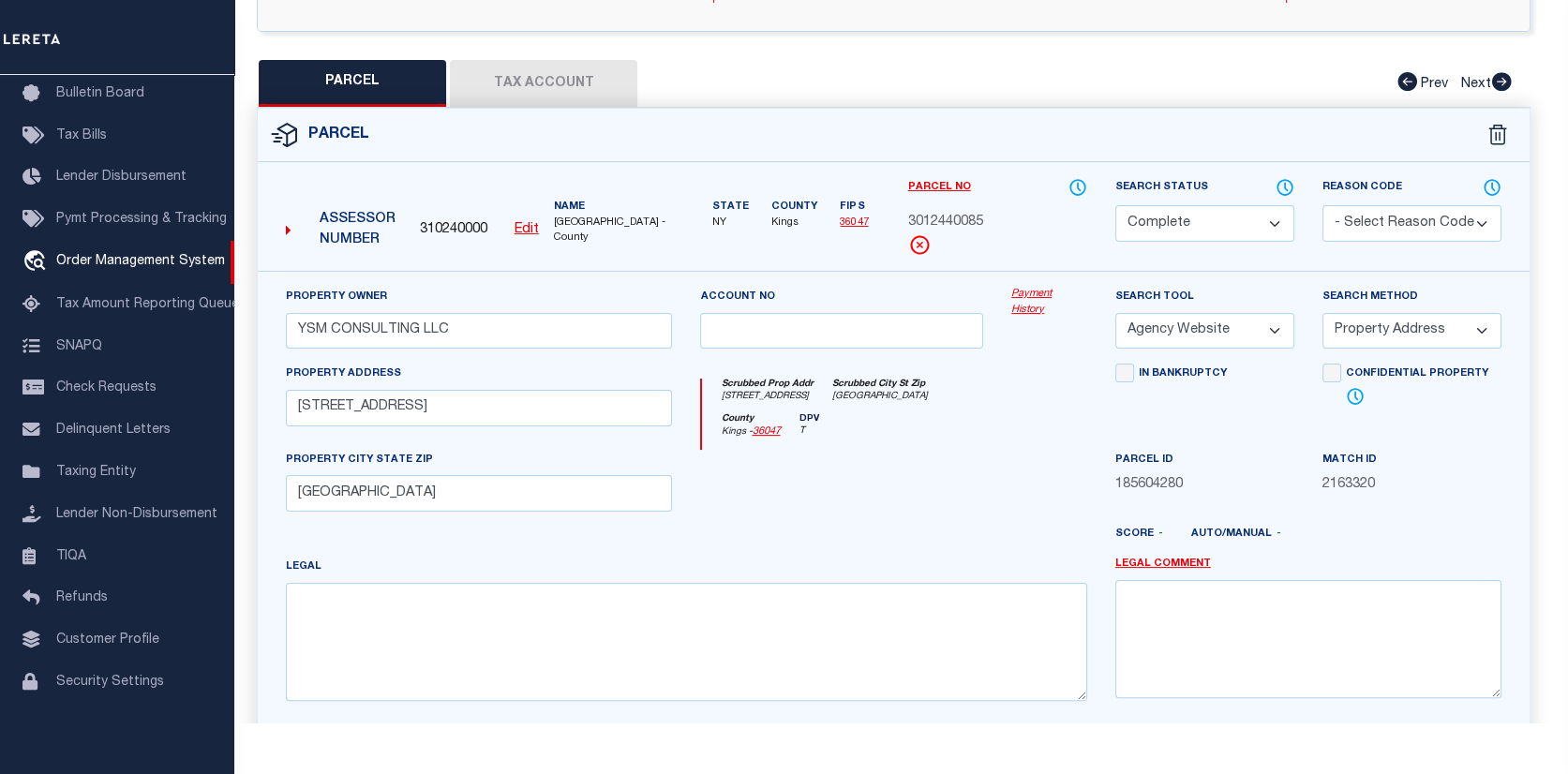
click at [529, 79] on button "Tax Account" at bounding box center [543, 83] width 187 height 47
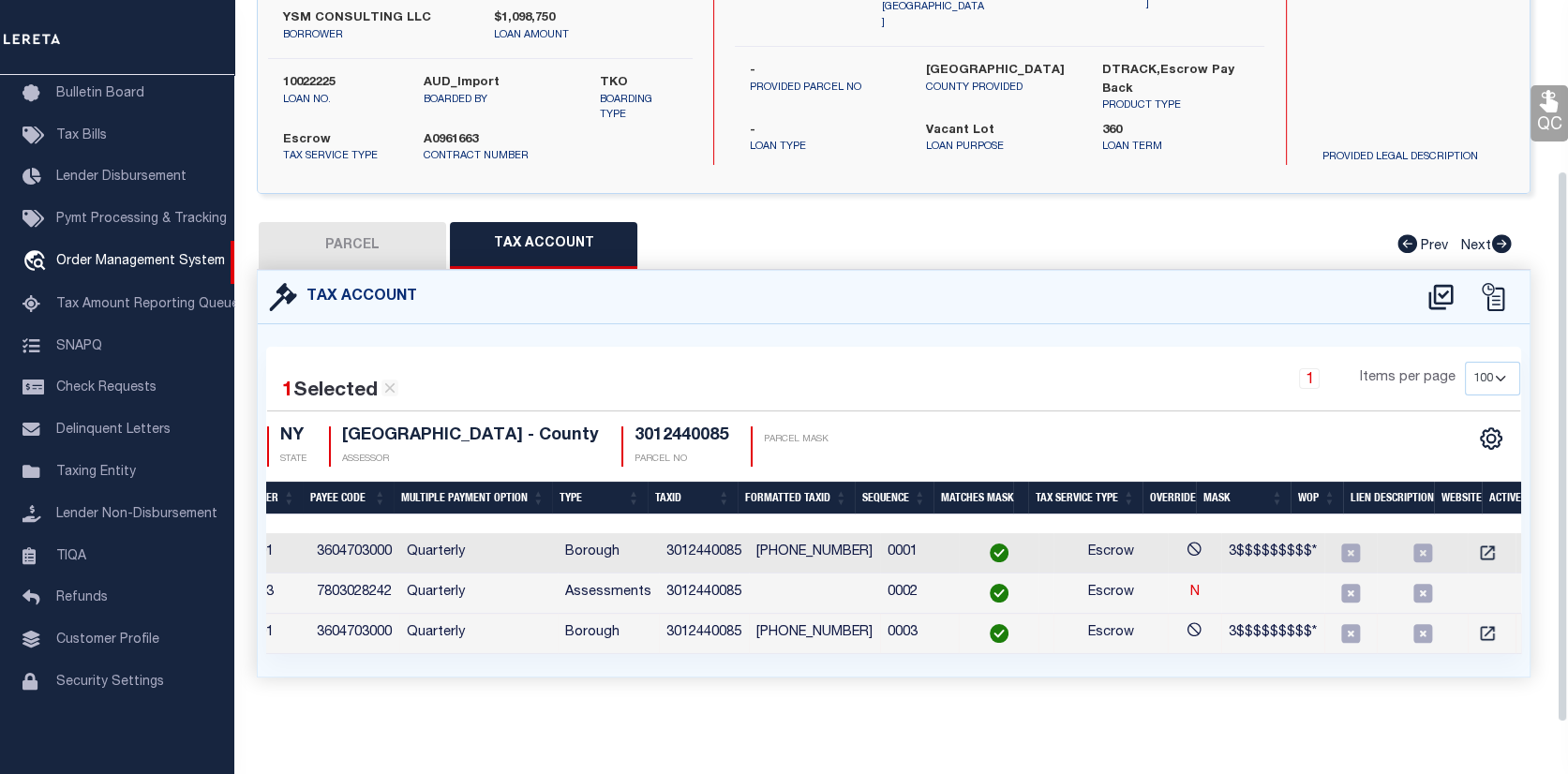
select select "100"
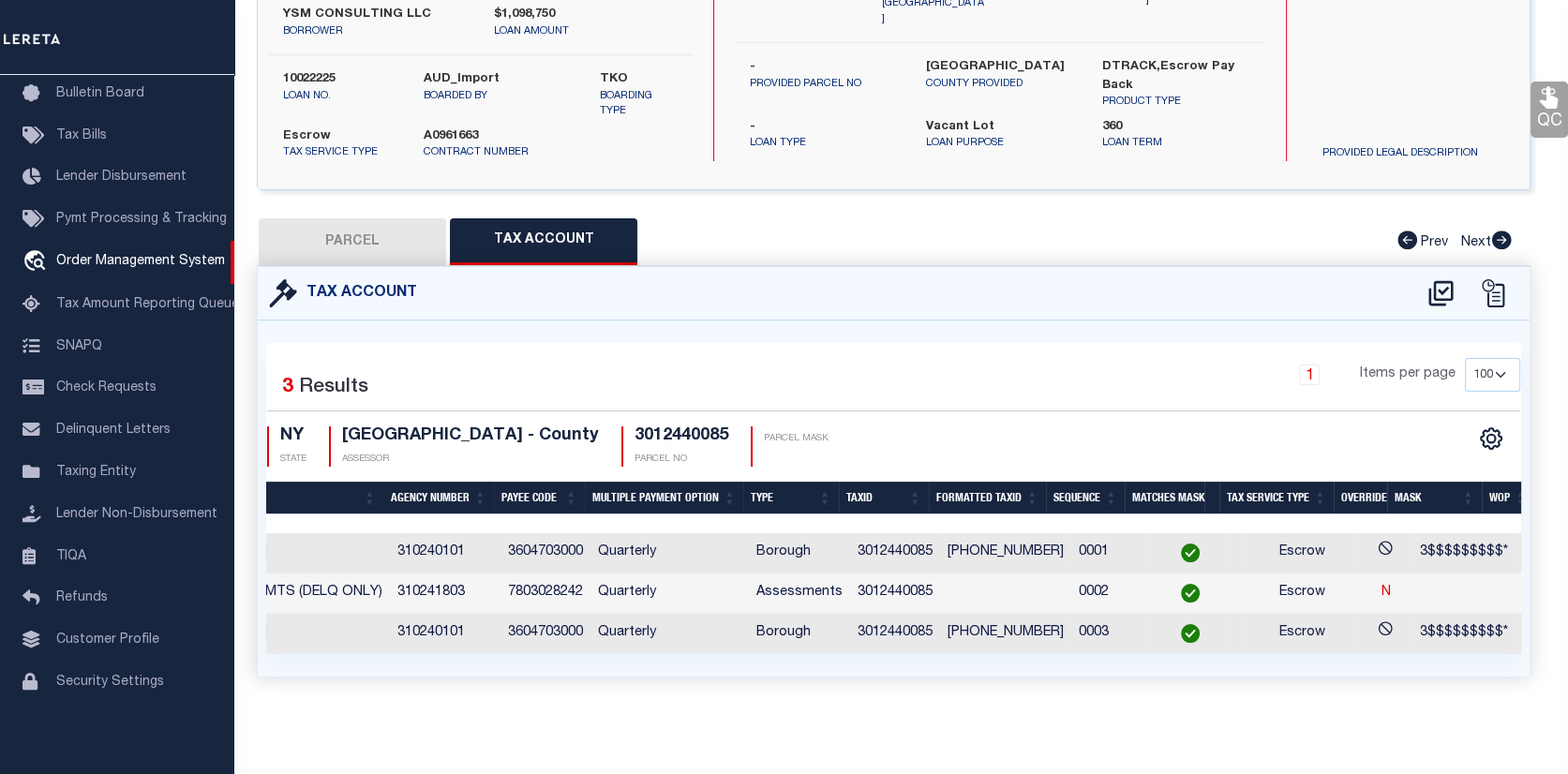
scroll to position [0, 279]
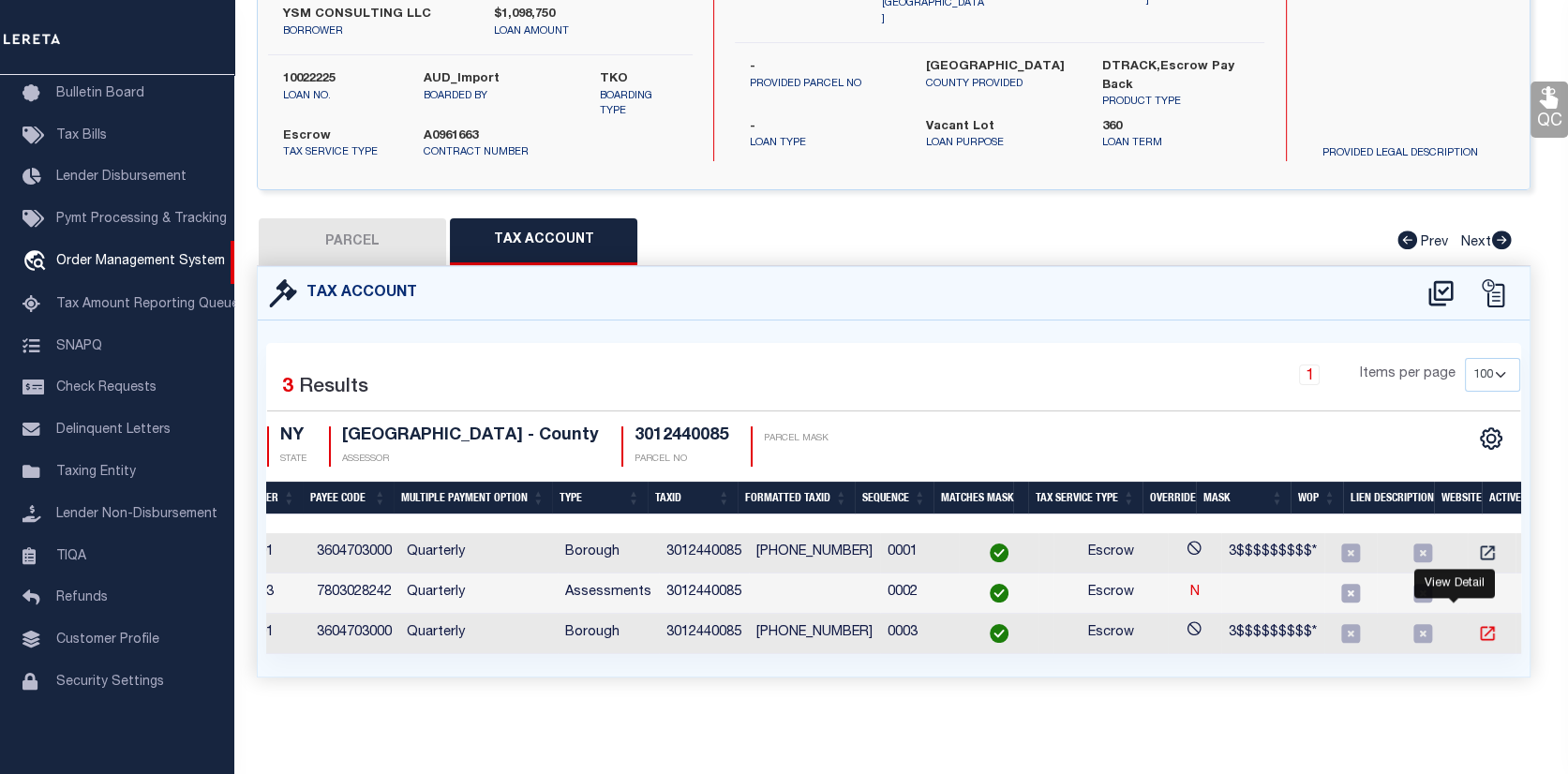
click at [1478, 624] on icon "" at bounding box center [1487, 633] width 19 height 19
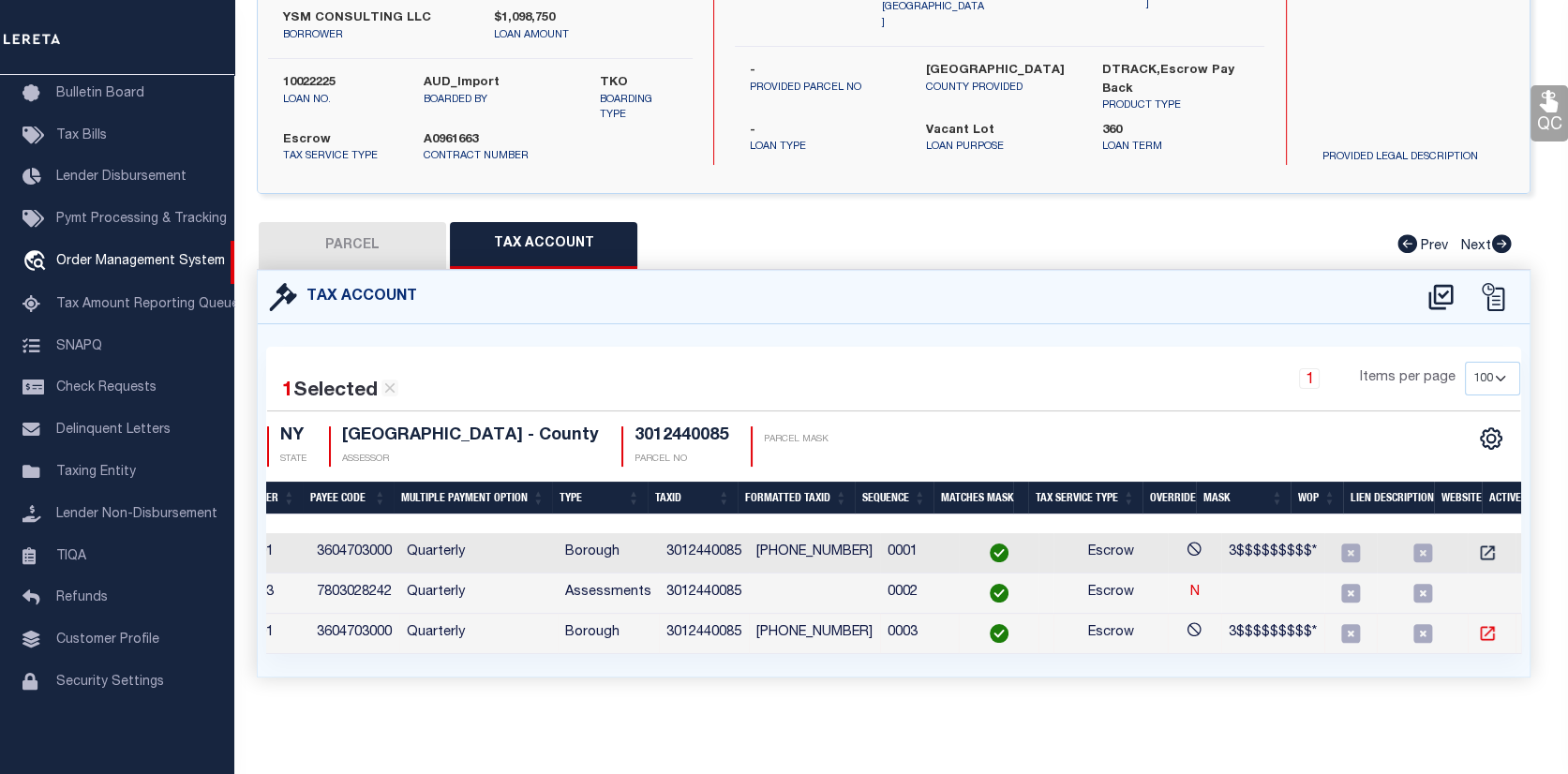
scroll to position [222, 0]
click at [123, 255] on span "Order Management System" at bounding box center [140, 261] width 168 height 13
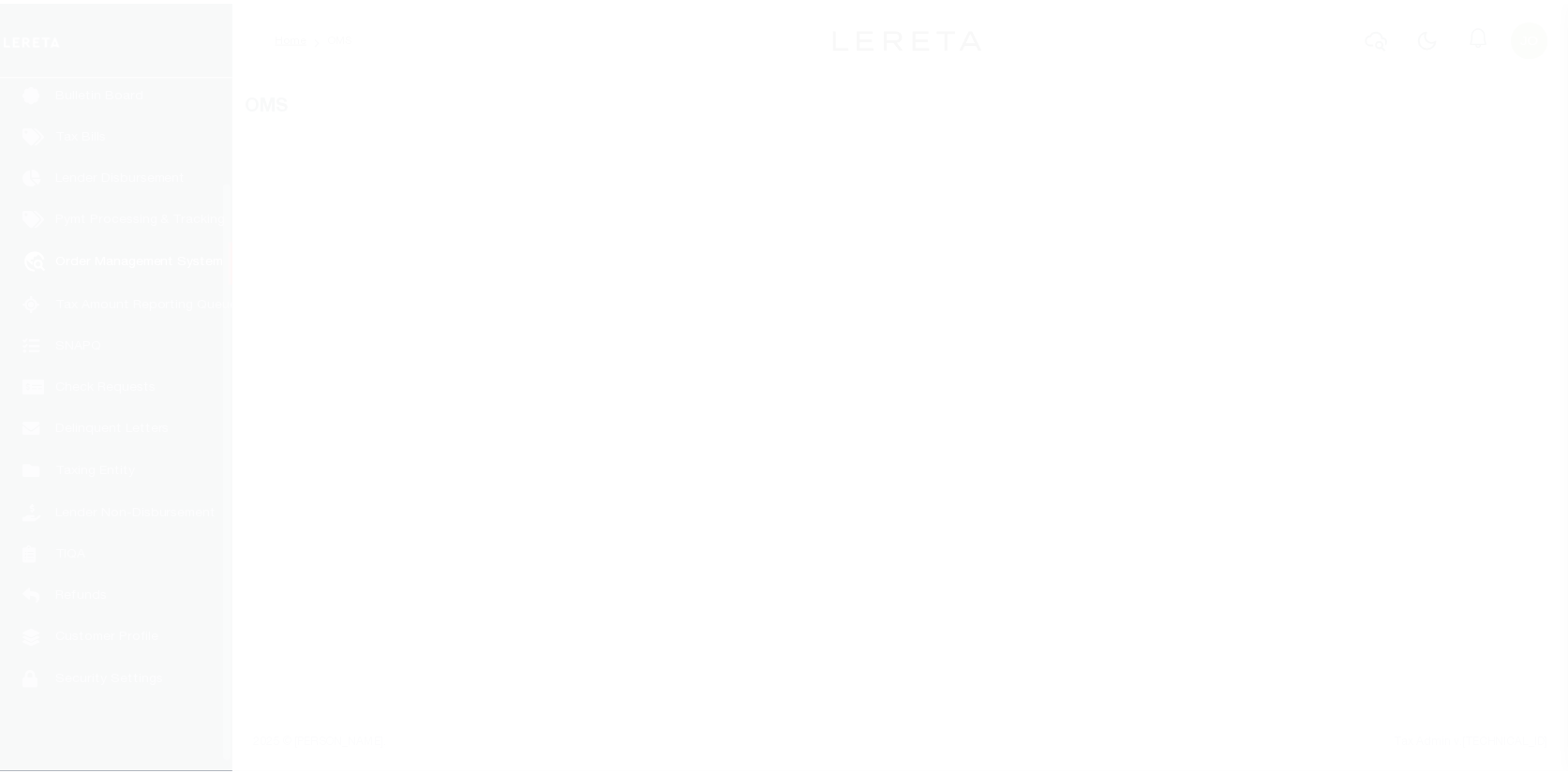
scroll to position [136, 0]
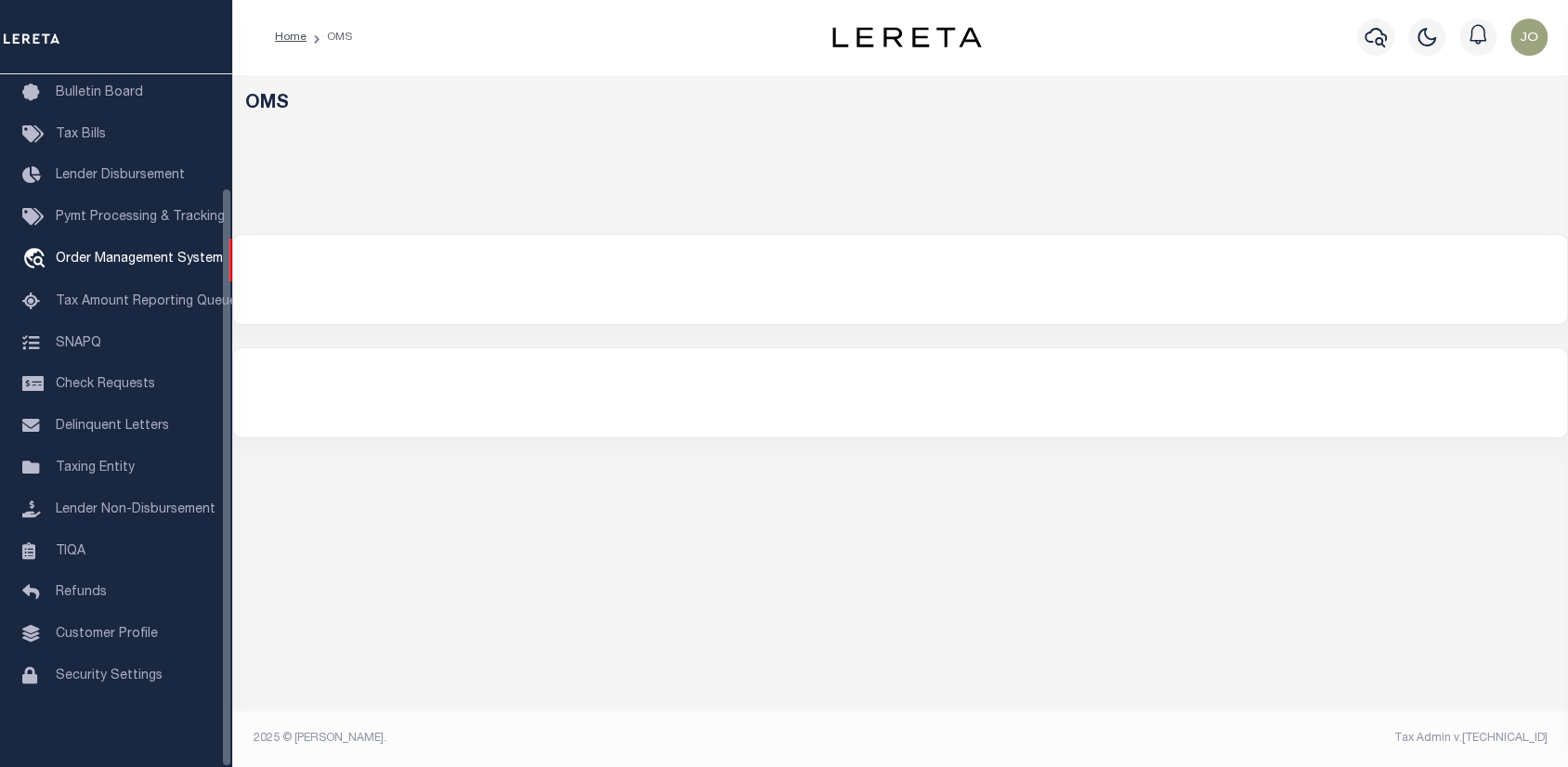
select select "200"
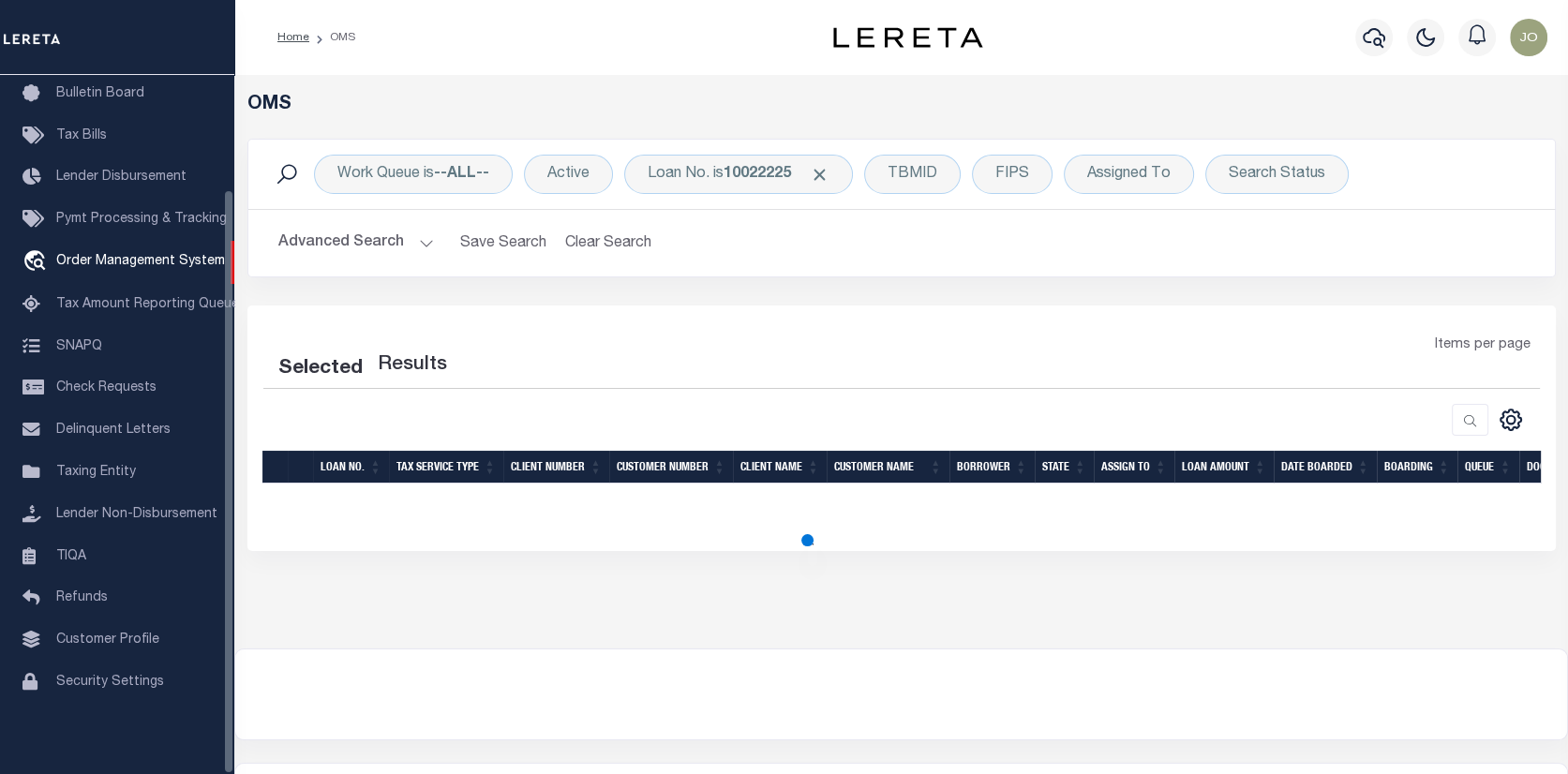
select select "200"
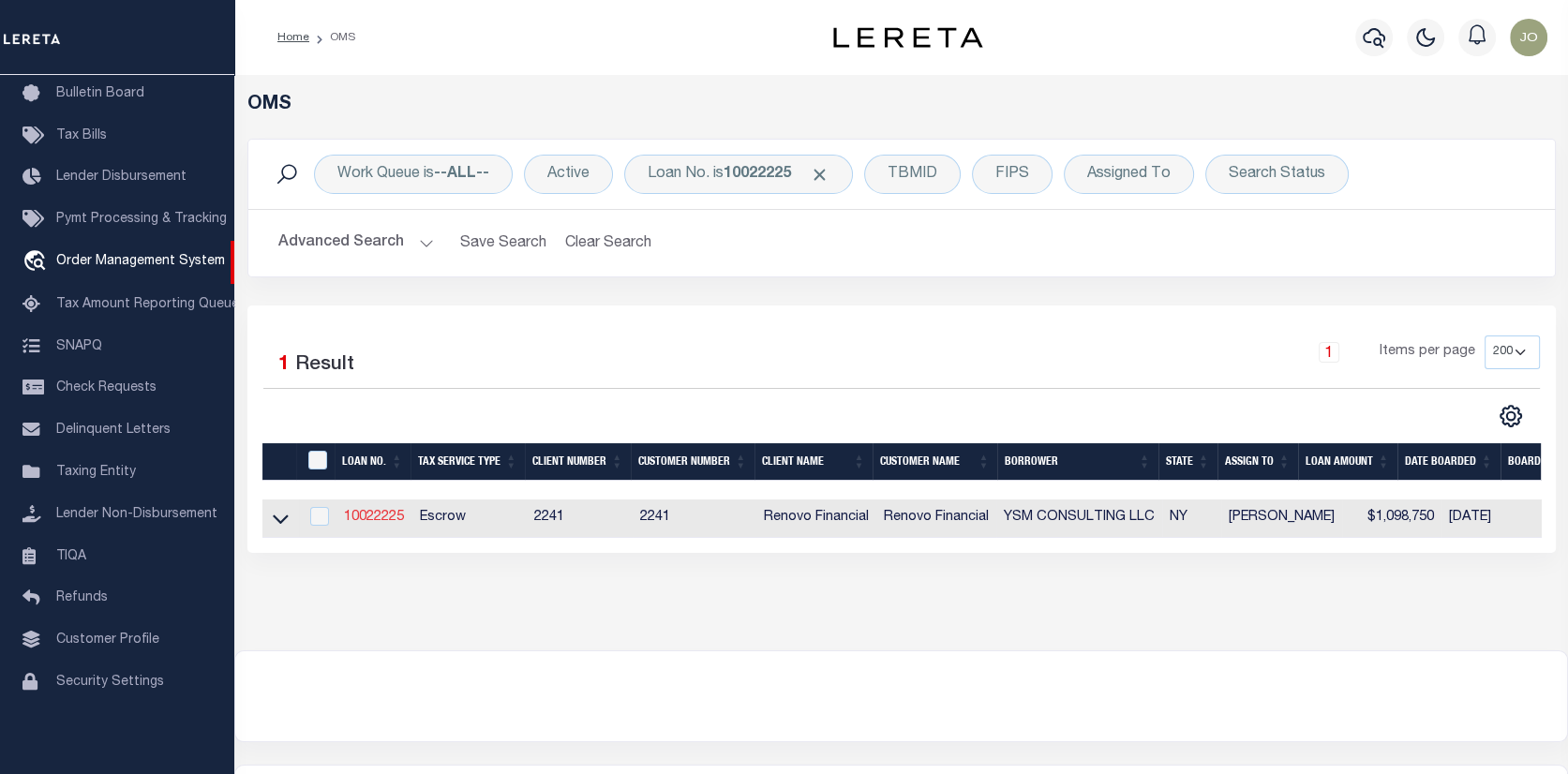
click at [374, 513] on link "10022225" at bounding box center [373, 516] width 60 height 13
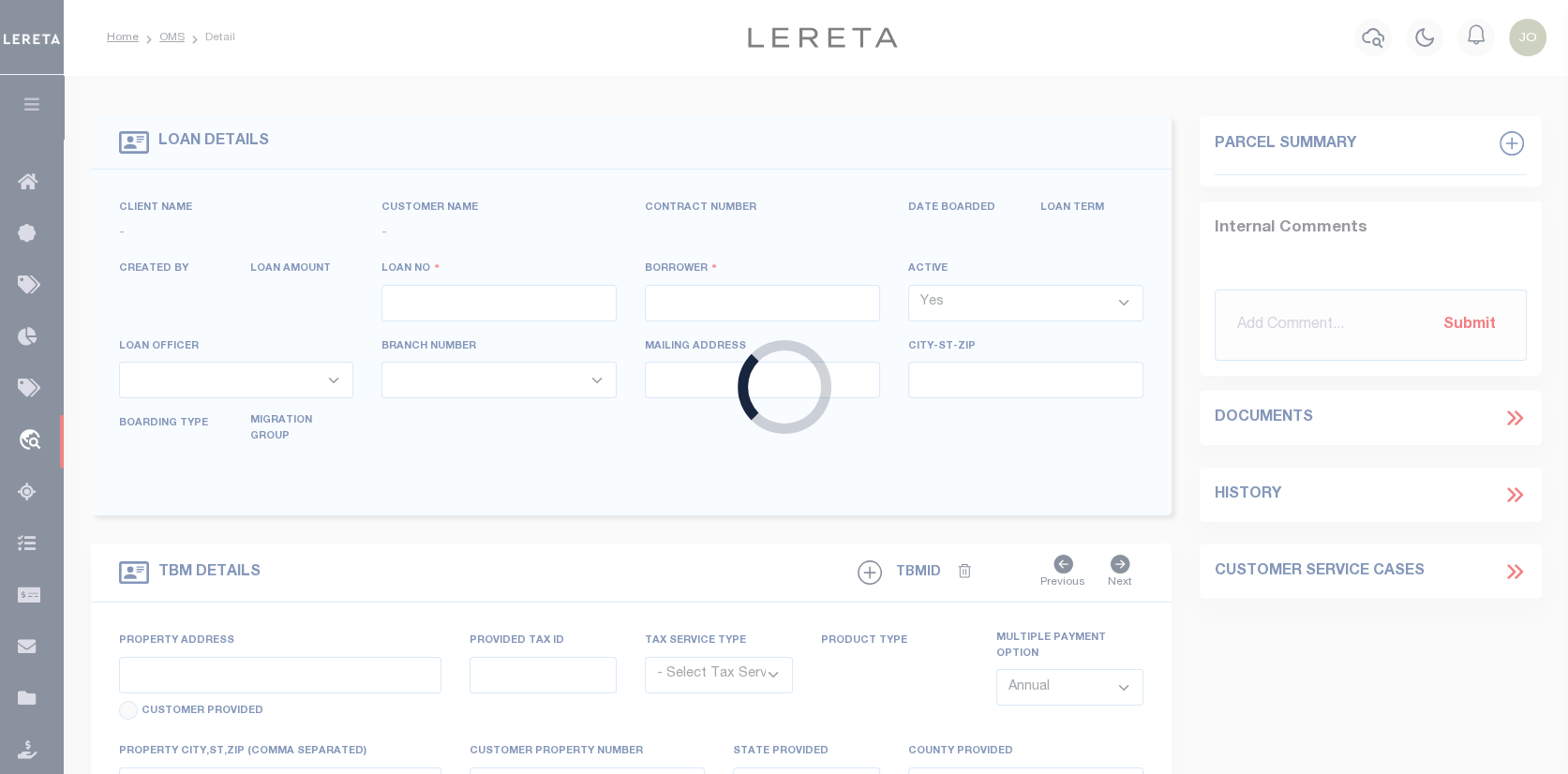
type input "10022225"
type input "YSM CONSULTING LLC"
select select
select select "400"
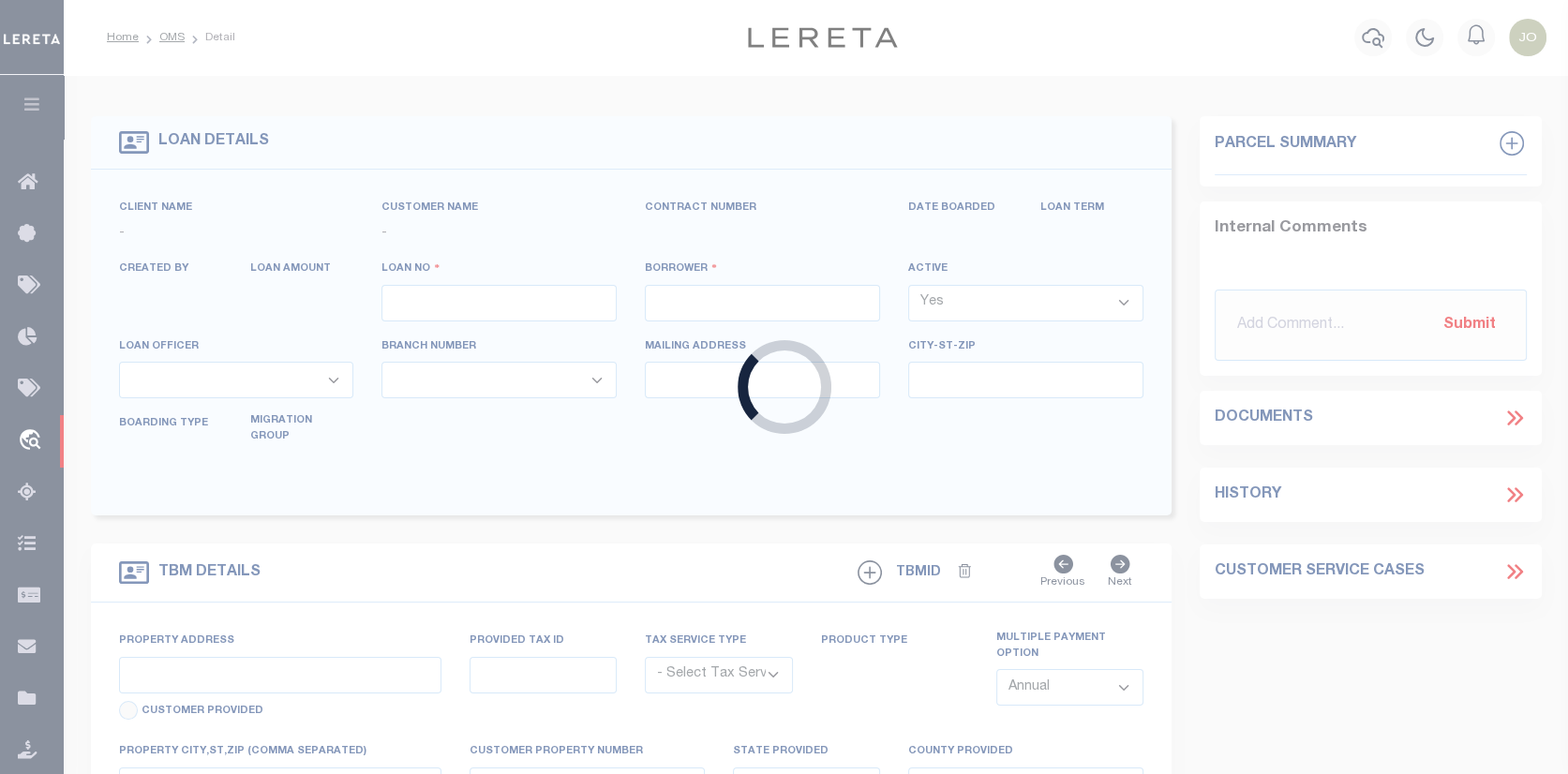
select select "Escrow"
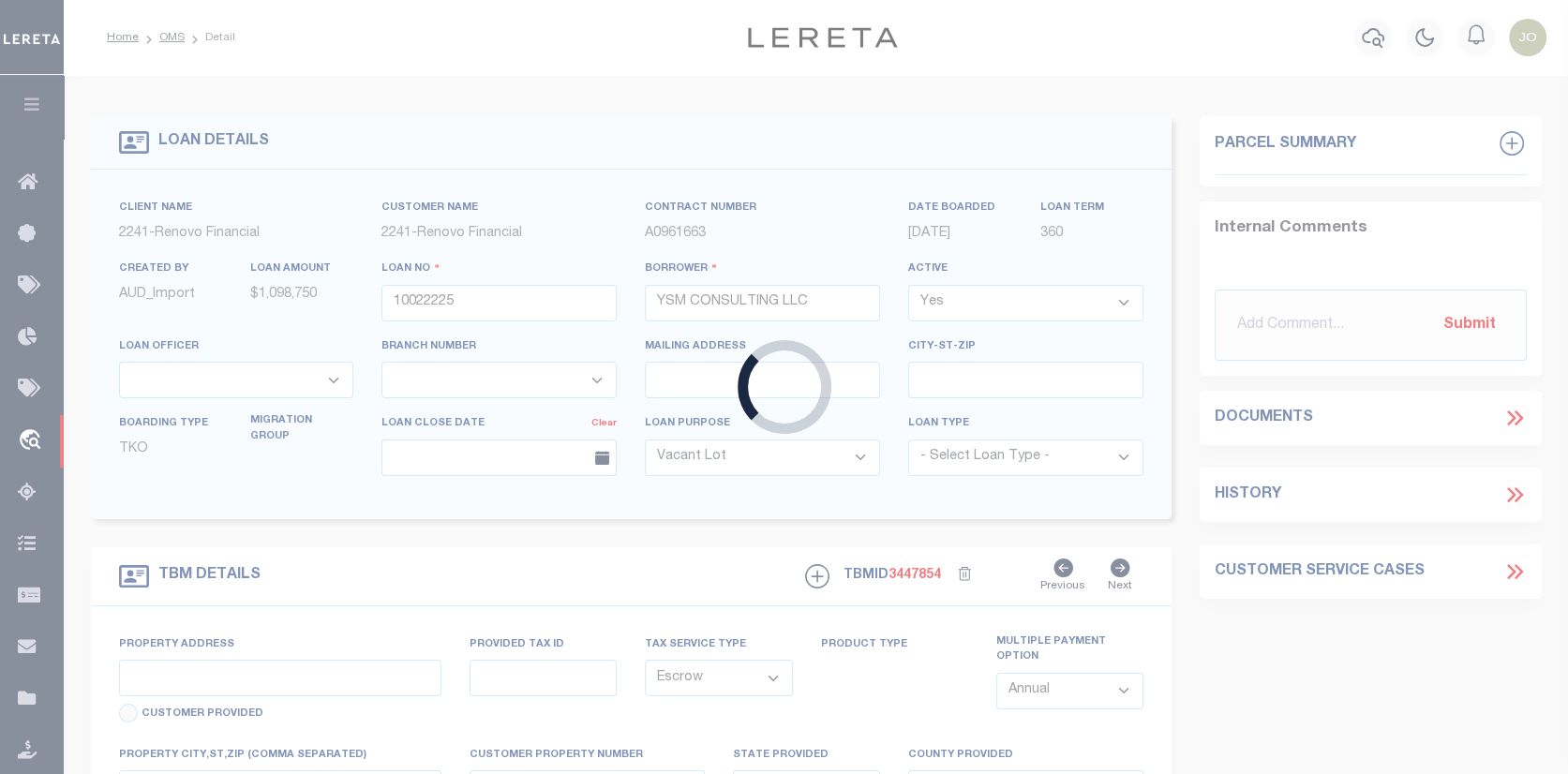
select select "25067"
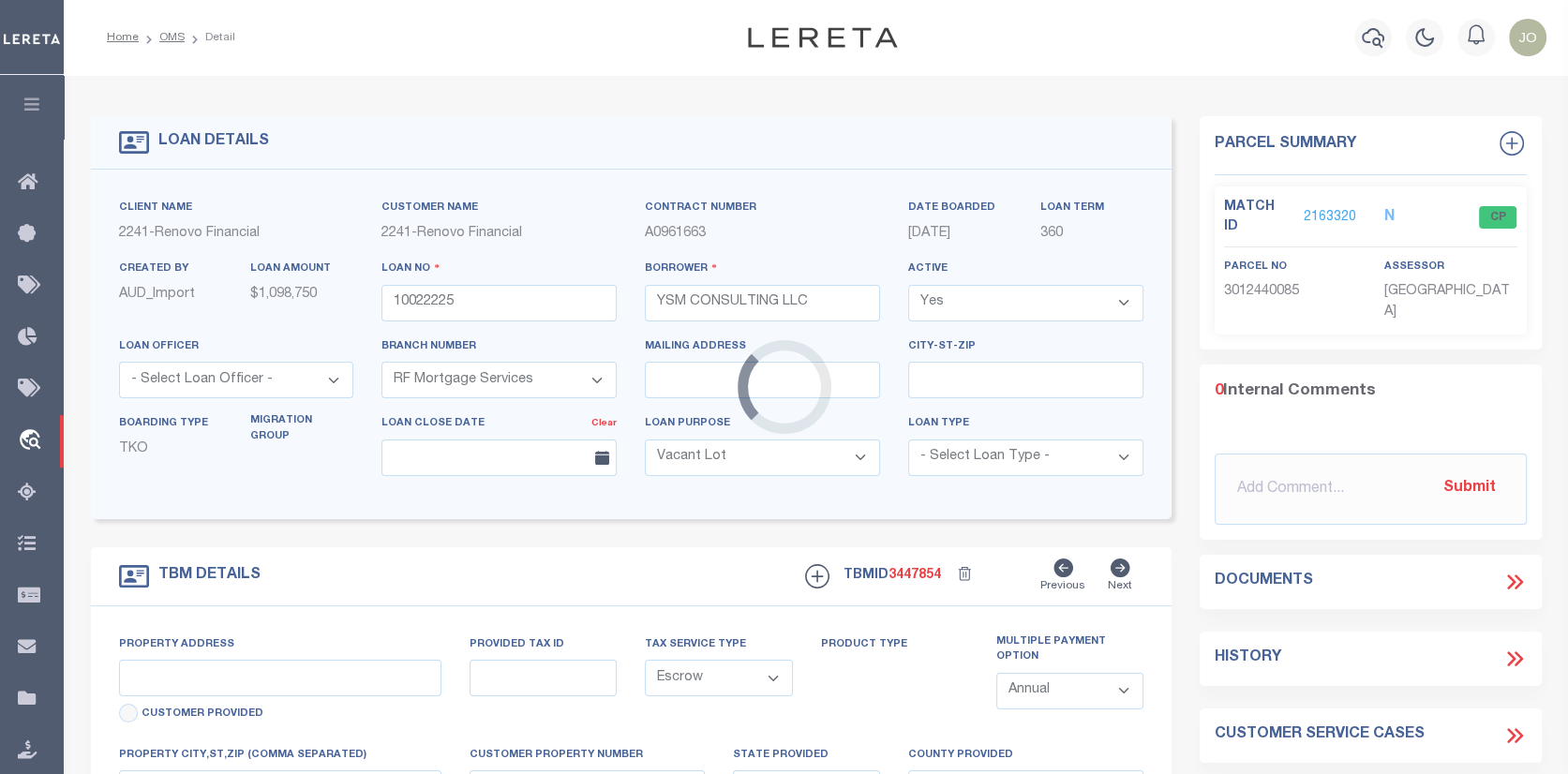
type input "[STREET_ADDRESS]"
type input "[GEOGRAPHIC_DATA]"
type input "a0kUS00000Boebr"
type input "NY"
select select
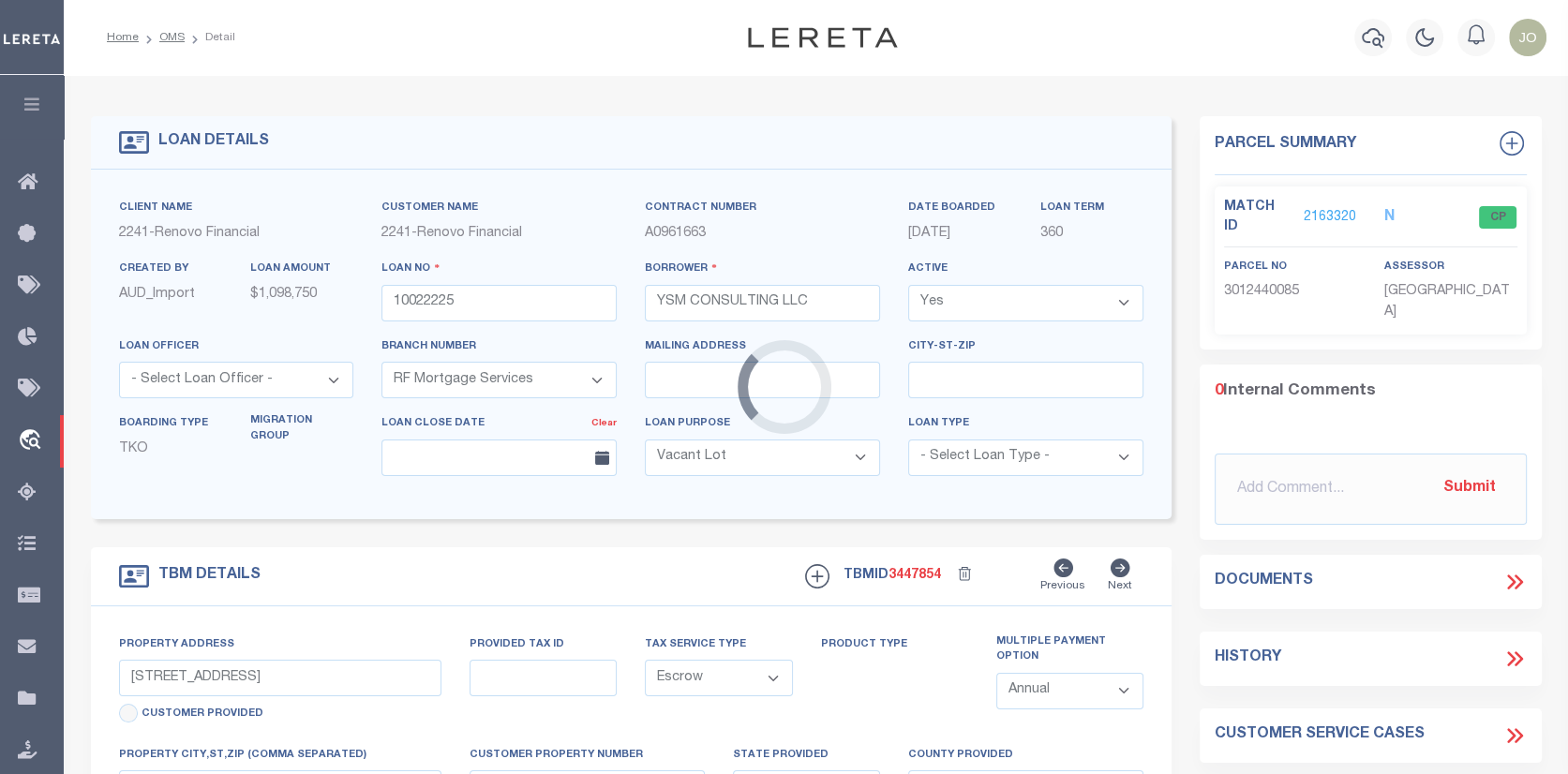
select select "4"
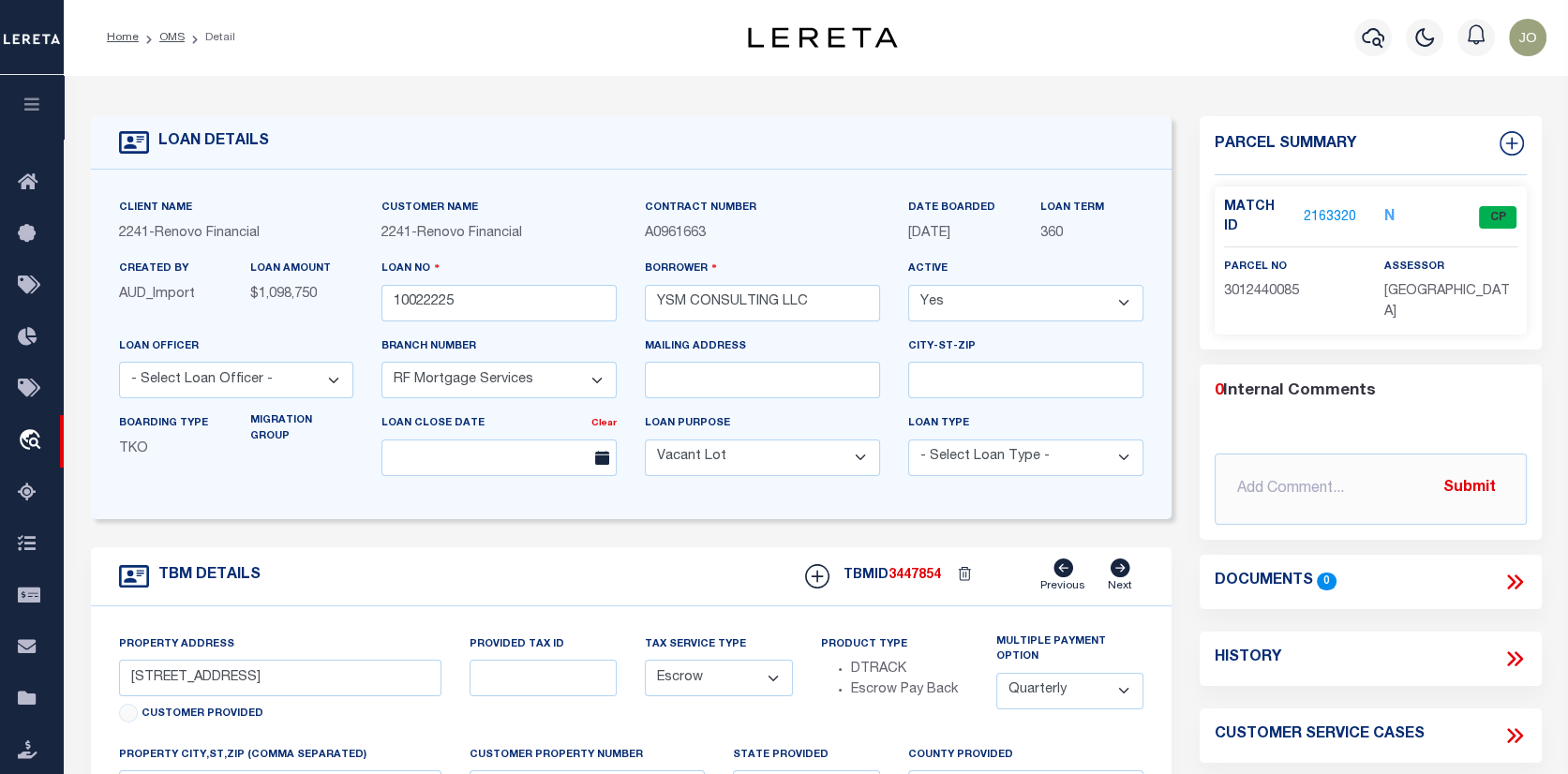
click at [1324, 208] on link "2163320" at bounding box center [1330, 218] width 53 height 20
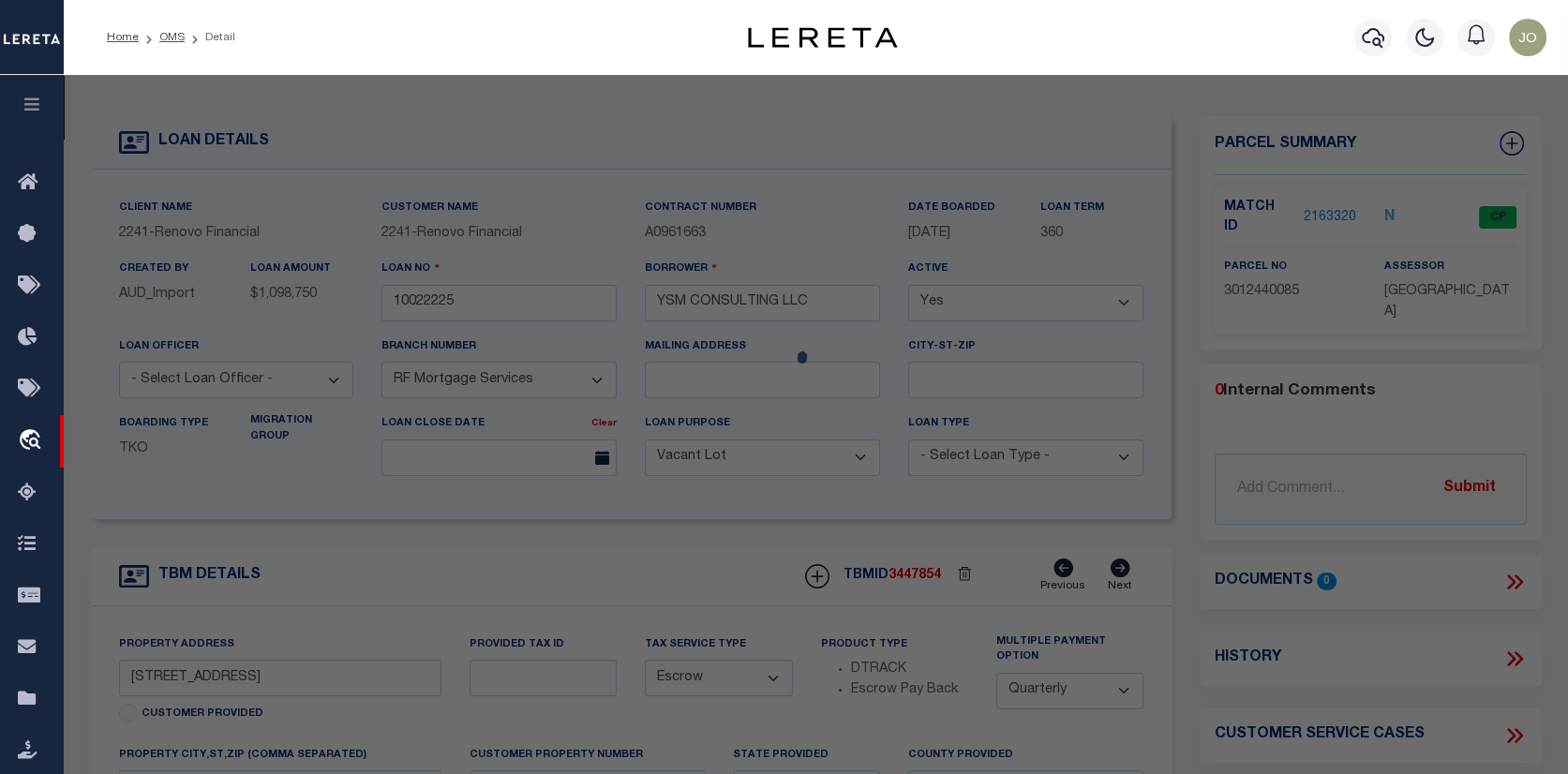
checkbox input "false"
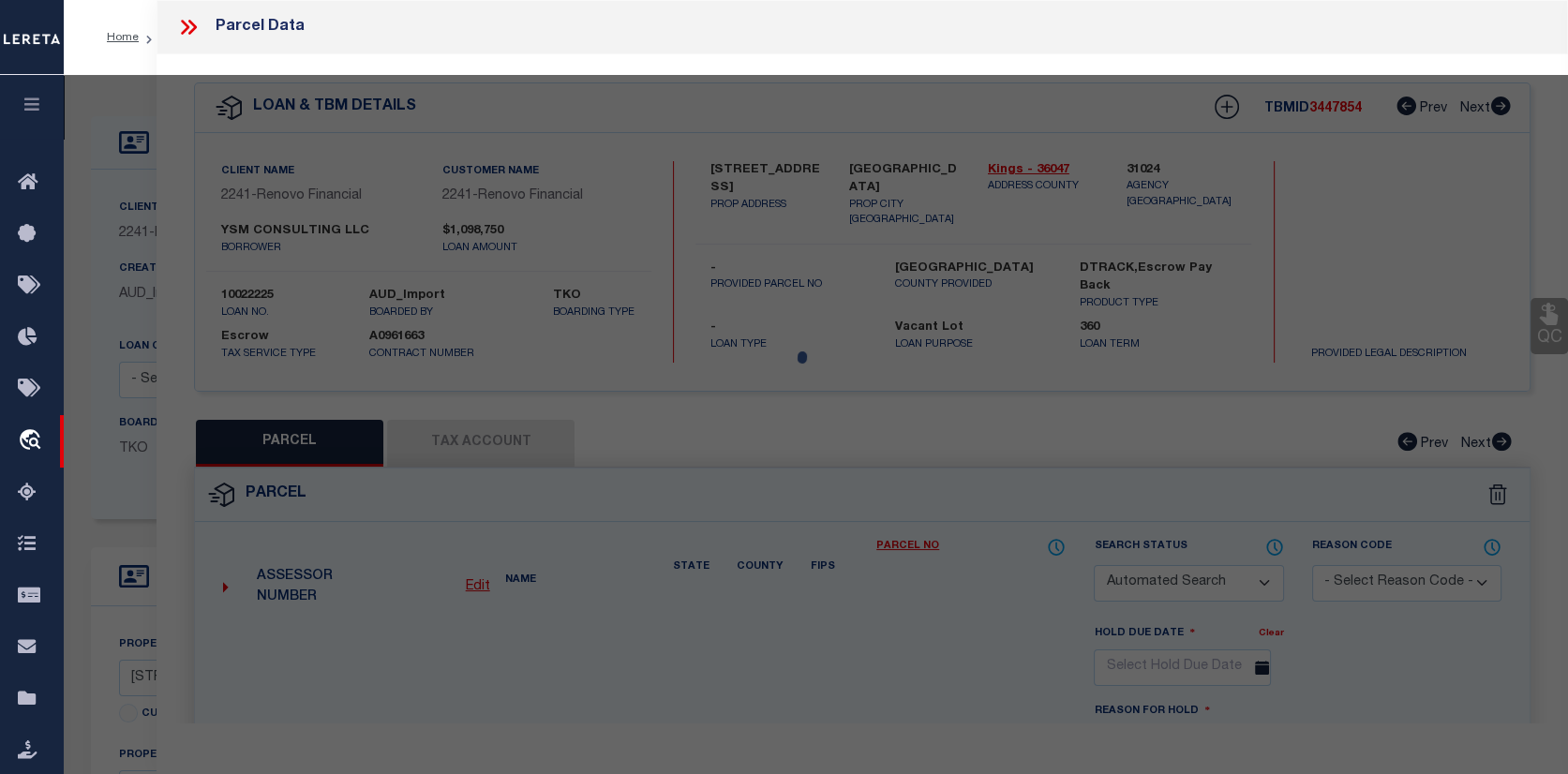
select select "CP"
type input "YSM CONSULTING LLC"
select select "AGW"
select select "ADD"
type input "[STREET_ADDRESS]"
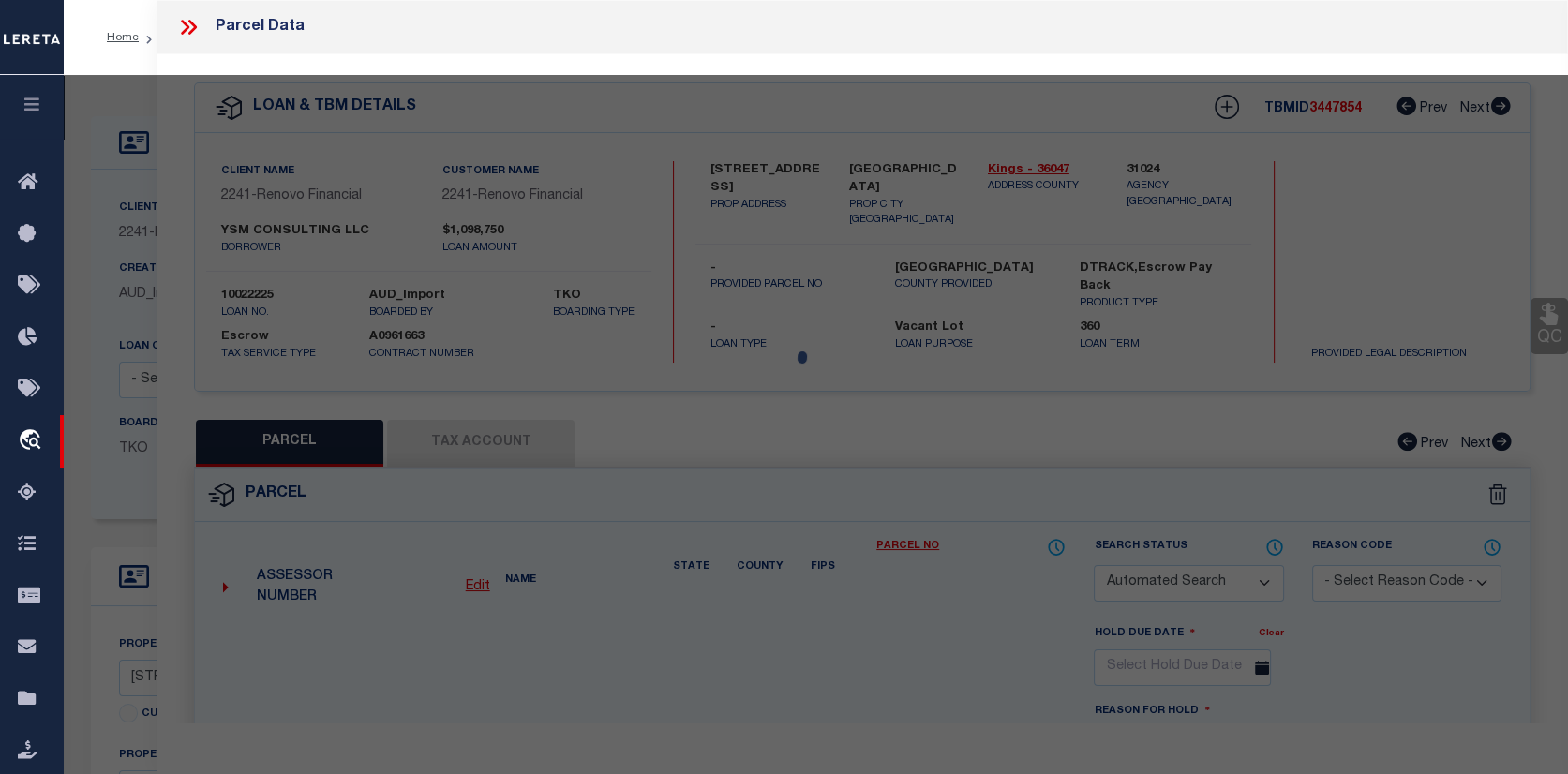
checkbox input "false"
type input "[GEOGRAPHIC_DATA]"
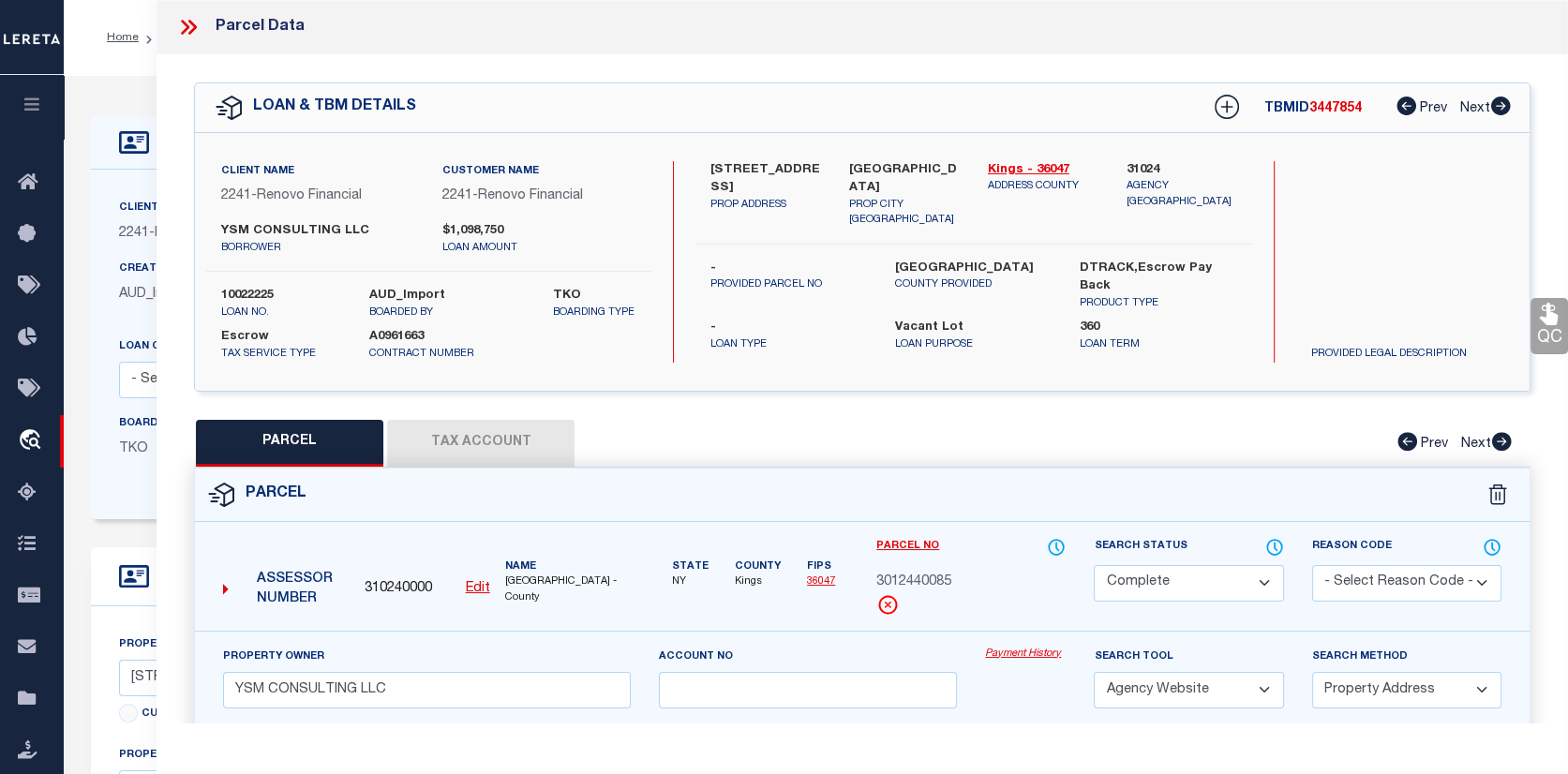
click at [1023, 648] on link "Payment History" at bounding box center [1025, 654] width 80 height 16
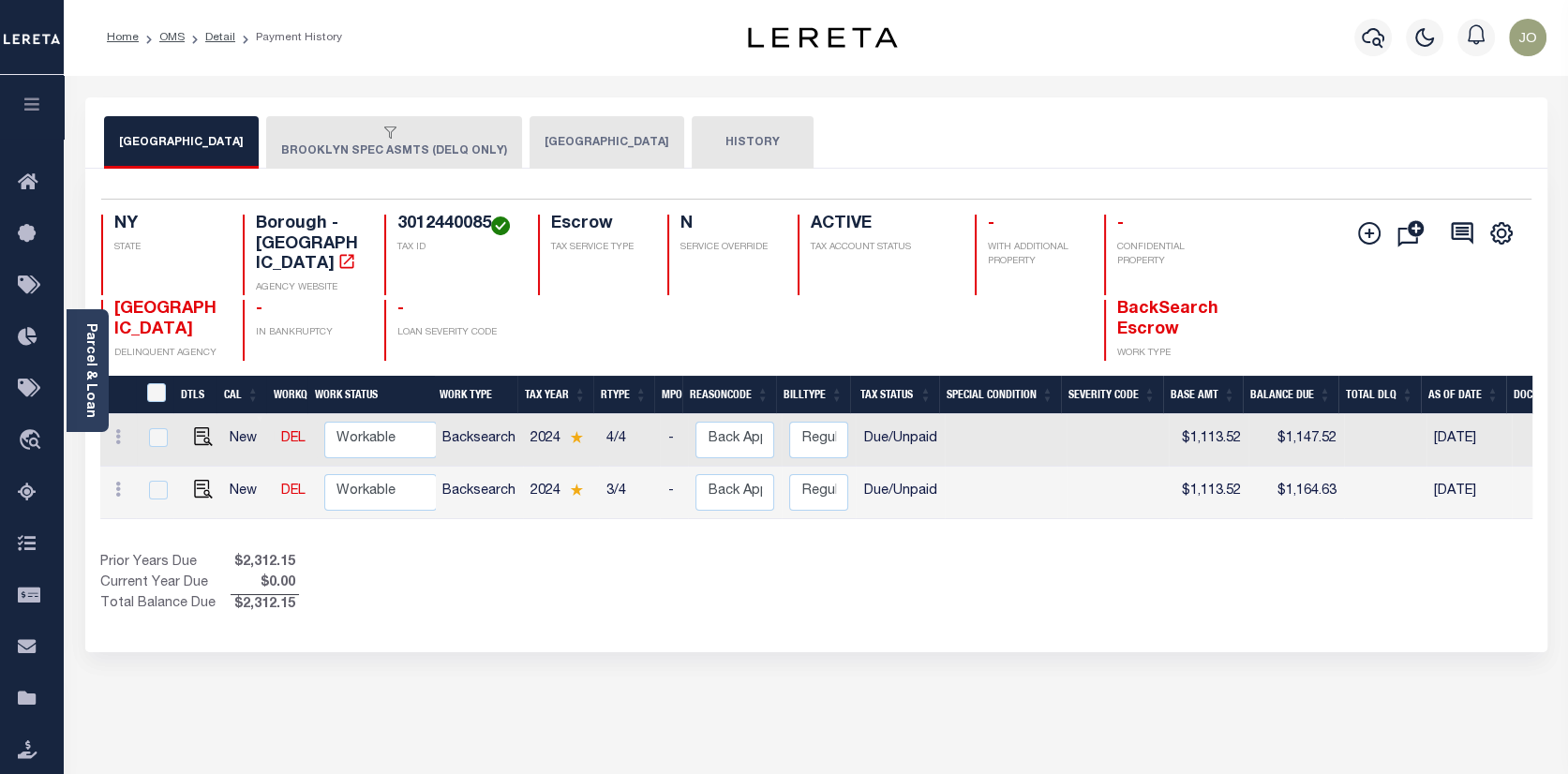
click at [1563, 78] on div "Parcel & Loan Loan Details 10022225 LOAN NO ACTIVE TKO BOARDING TYPE 2241" at bounding box center [816, 625] width 1504 height 1099
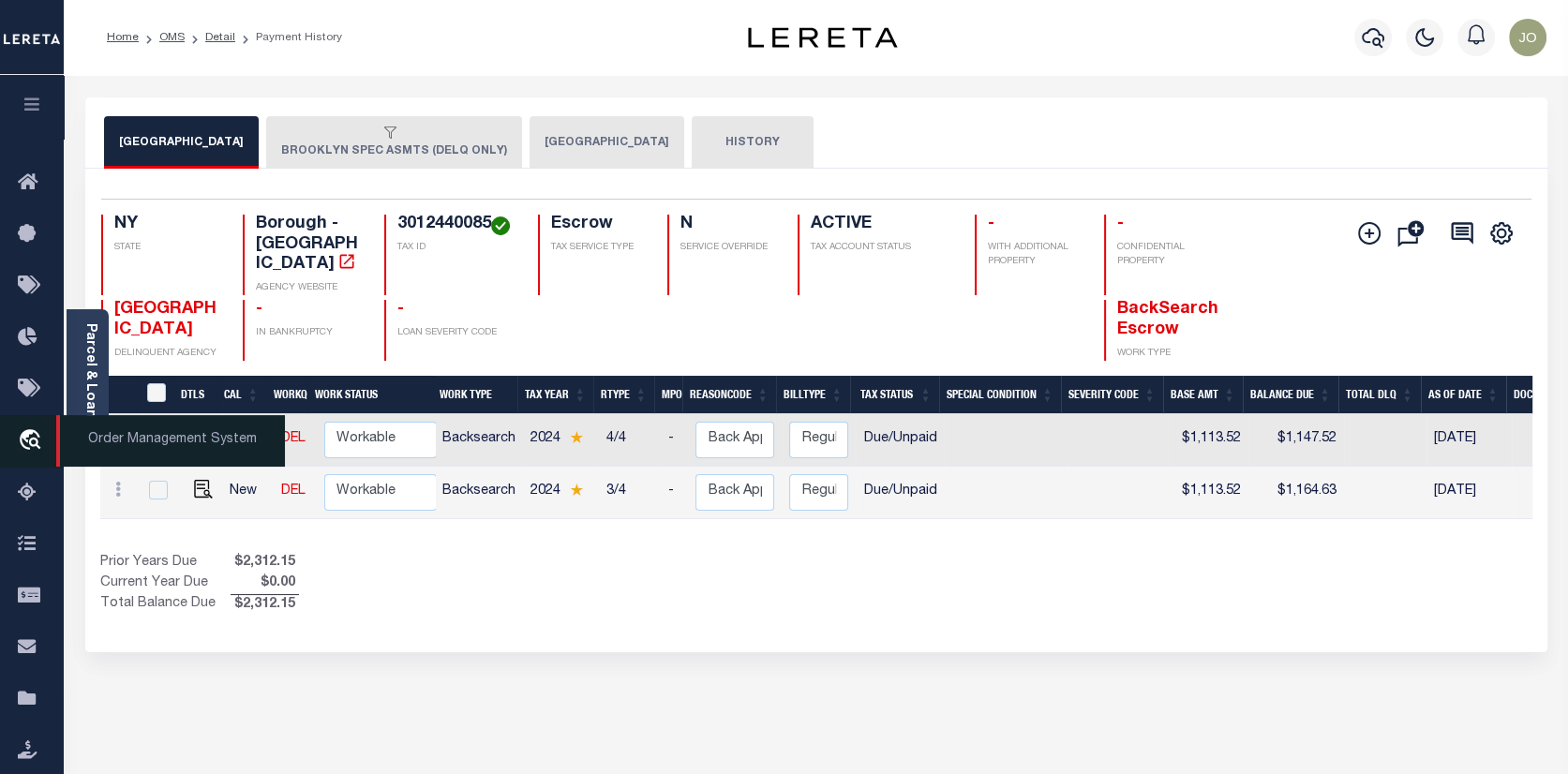
click at [25, 439] on icon "travel_explore" at bounding box center [32, 441] width 30 height 24
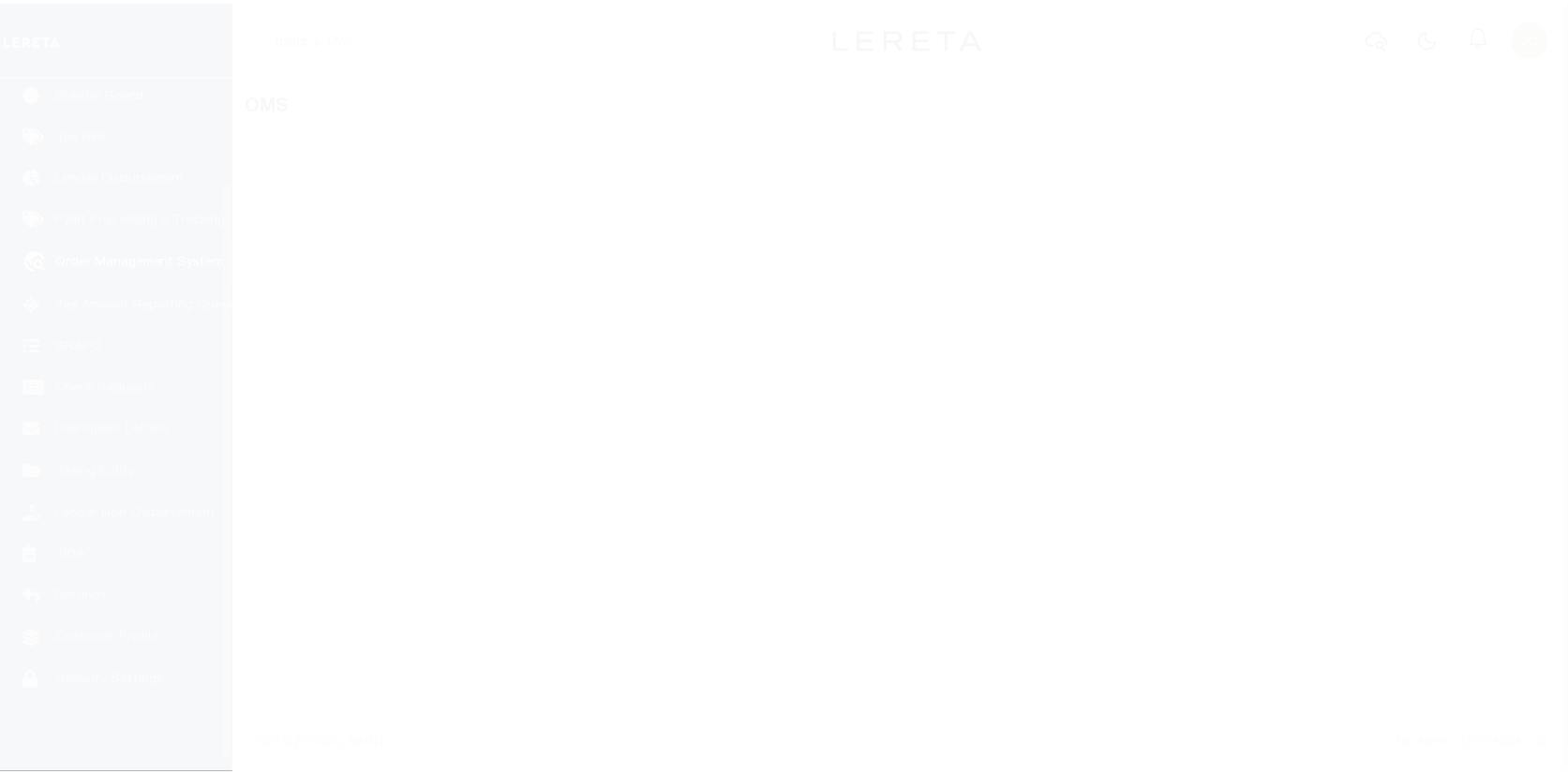
scroll to position [136, 0]
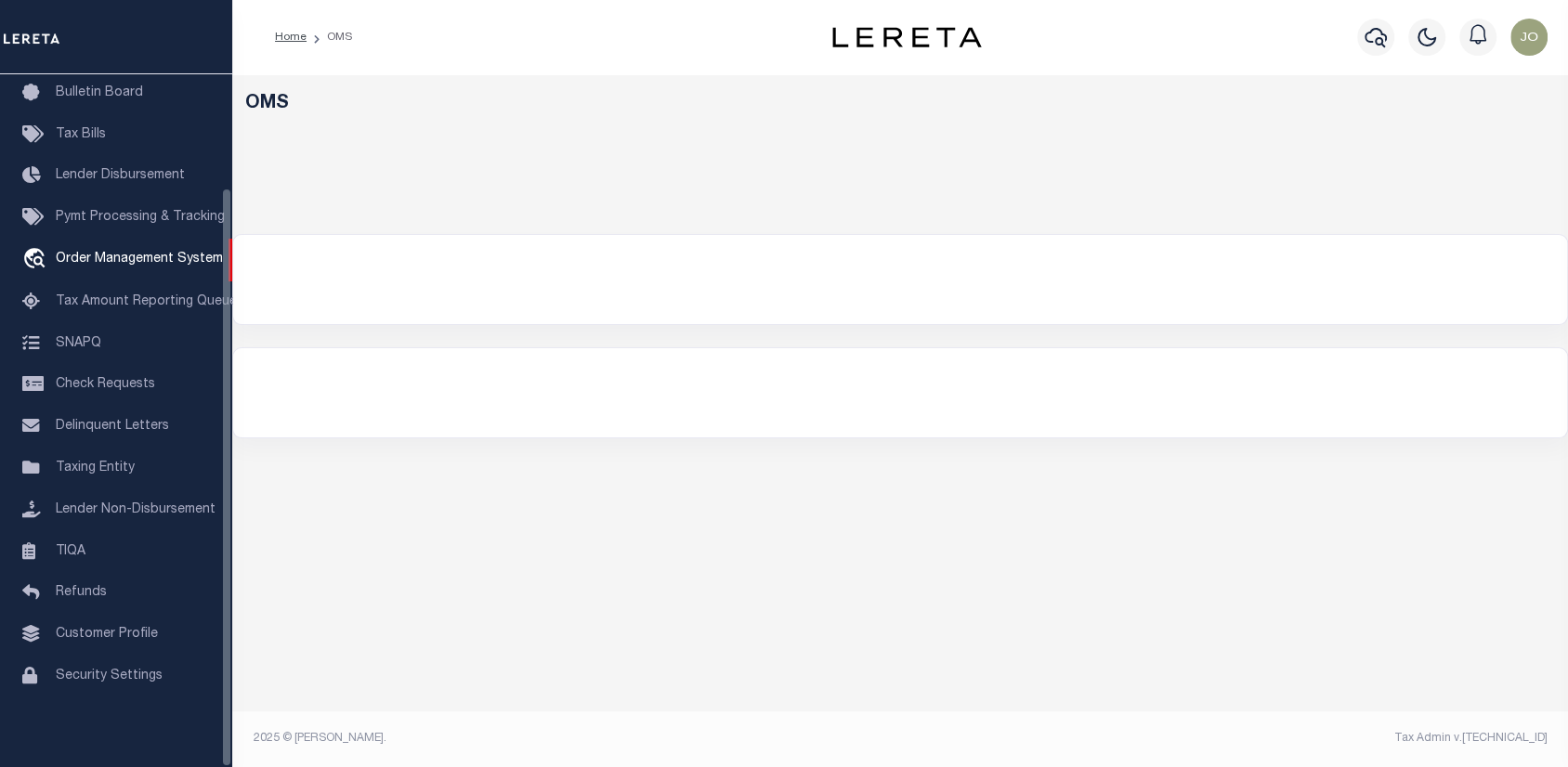
select select "200"
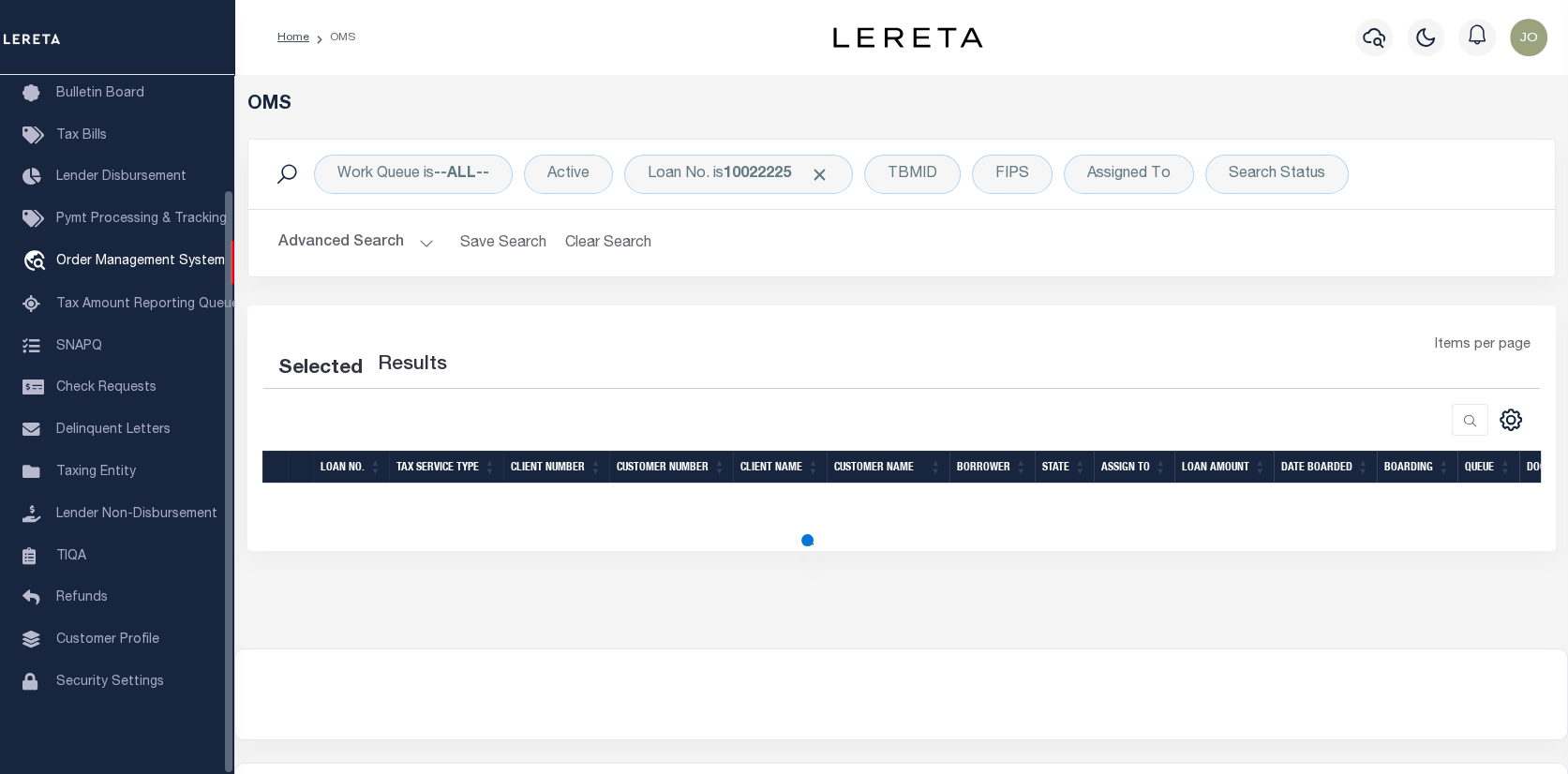
select select "200"
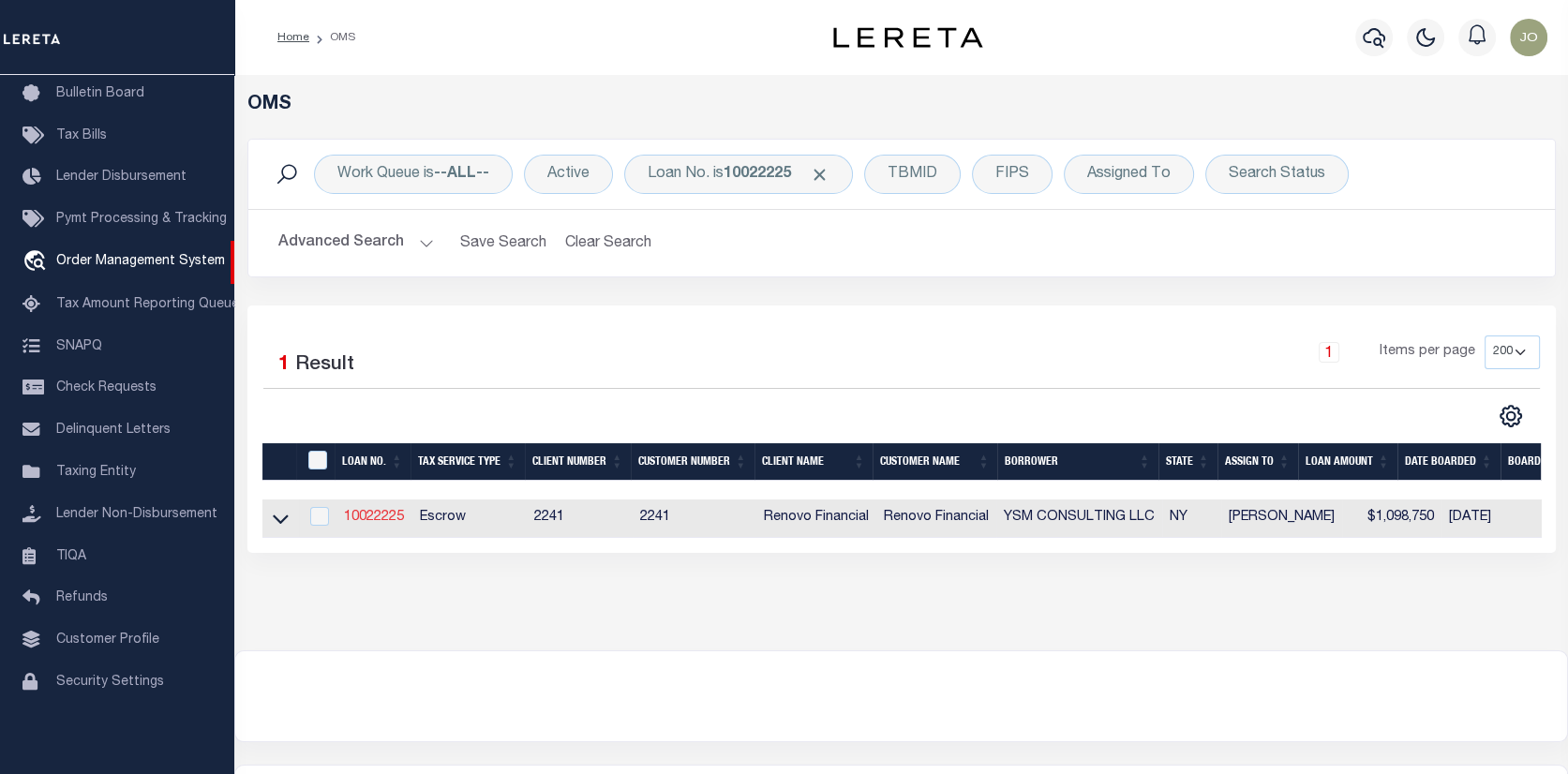
click at [381, 519] on link "10022225" at bounding box center [373, 516] width 60 height 13
type input "10022225"
type input "YSM CONSULTING LLC"
select select
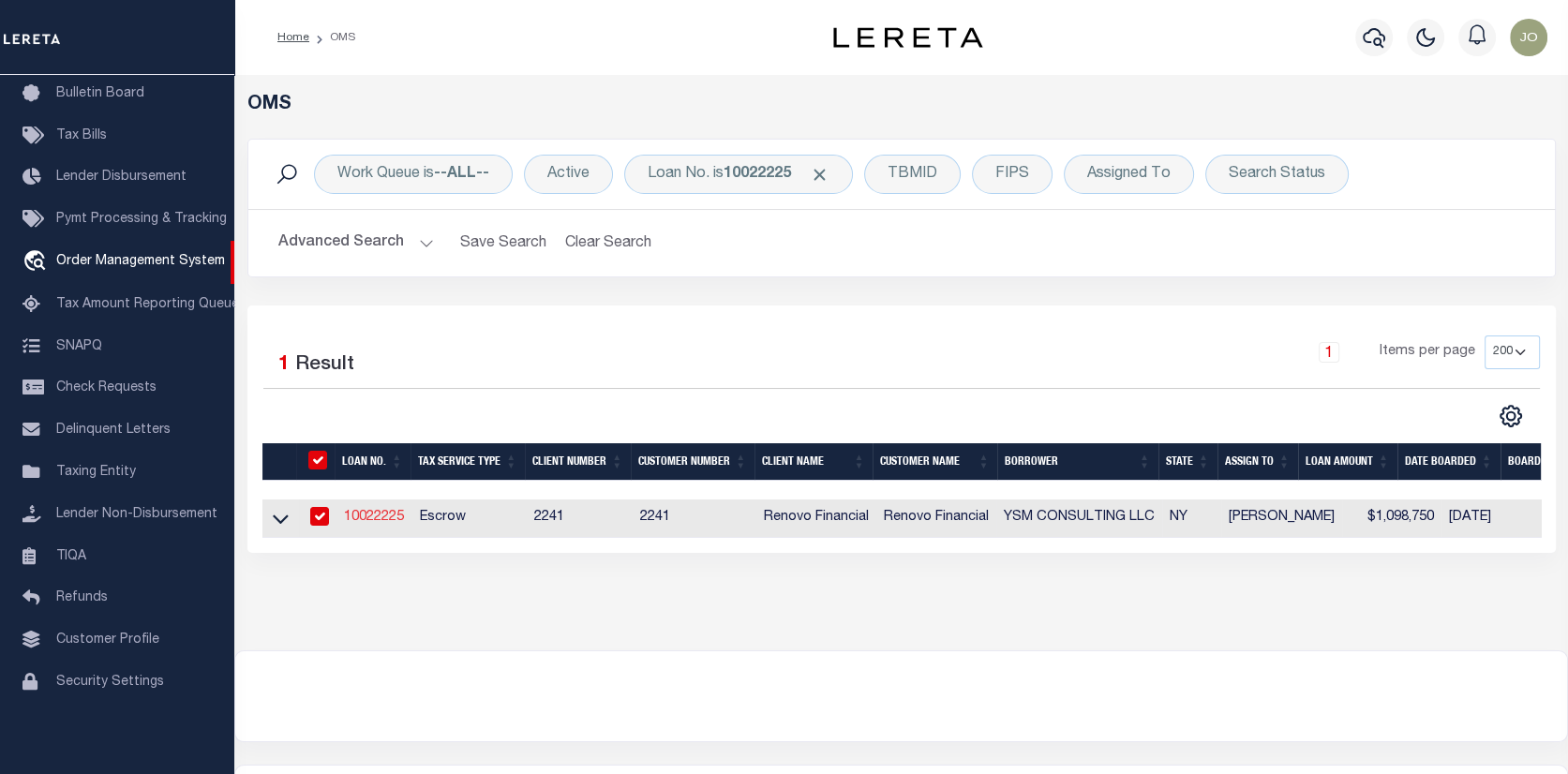
select select "400"
select select "Escrow"
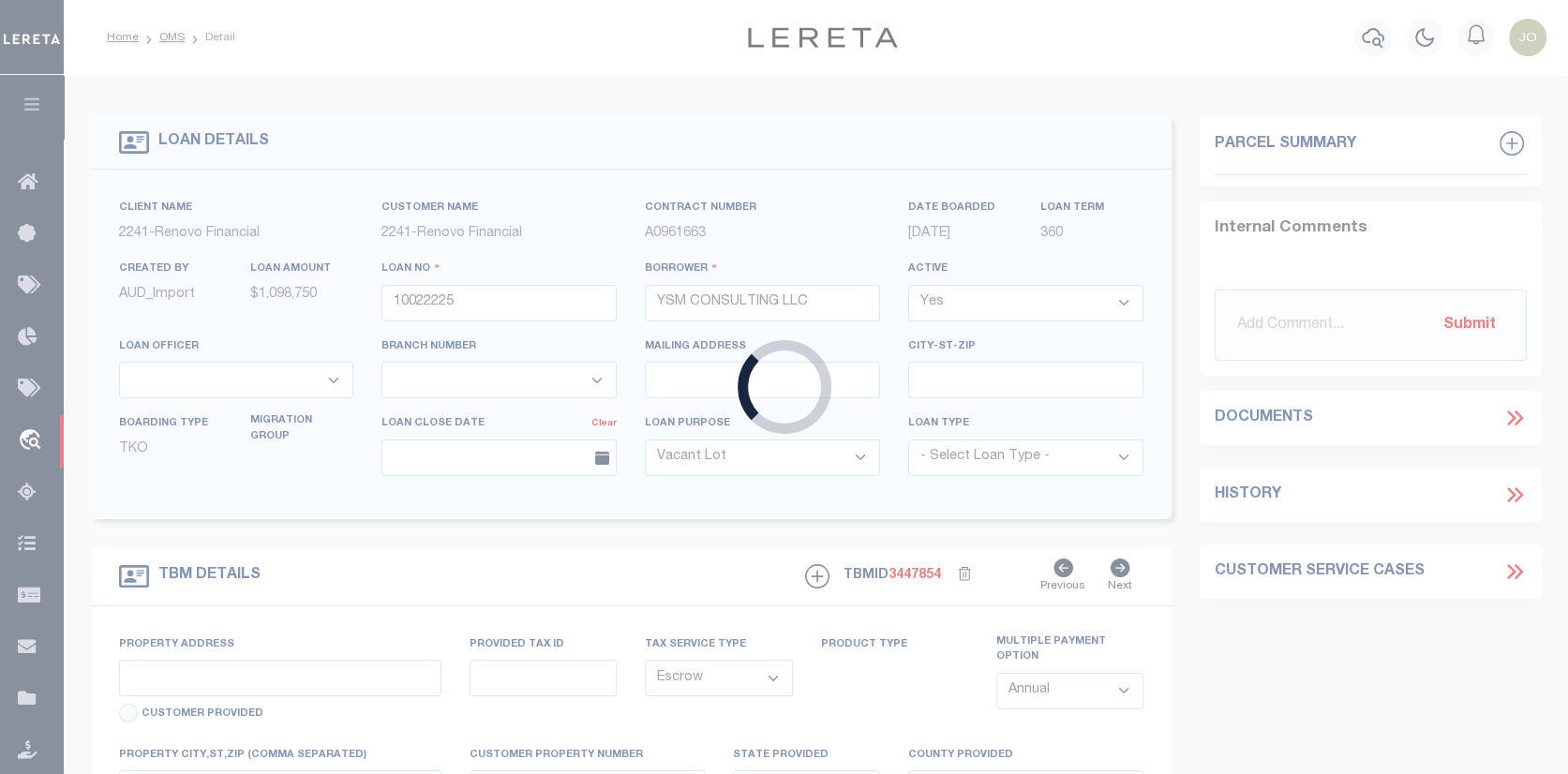
select select "25067"
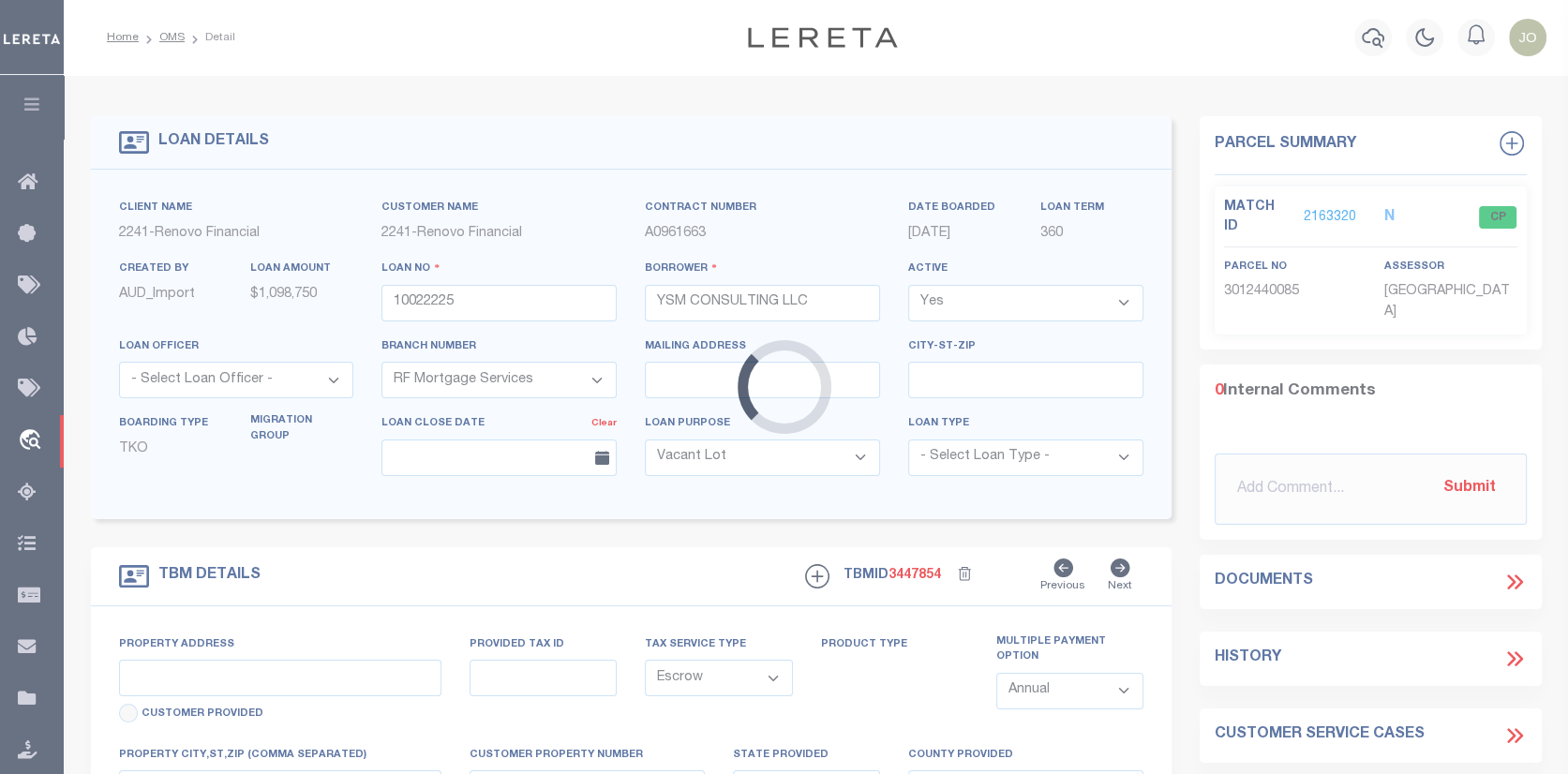
type input "[STREET_ADDRESS]"
type input "[GEOGRAPHIC_DATA]"
type input "a0kUS00000Boebr"
type input "NY"
select select
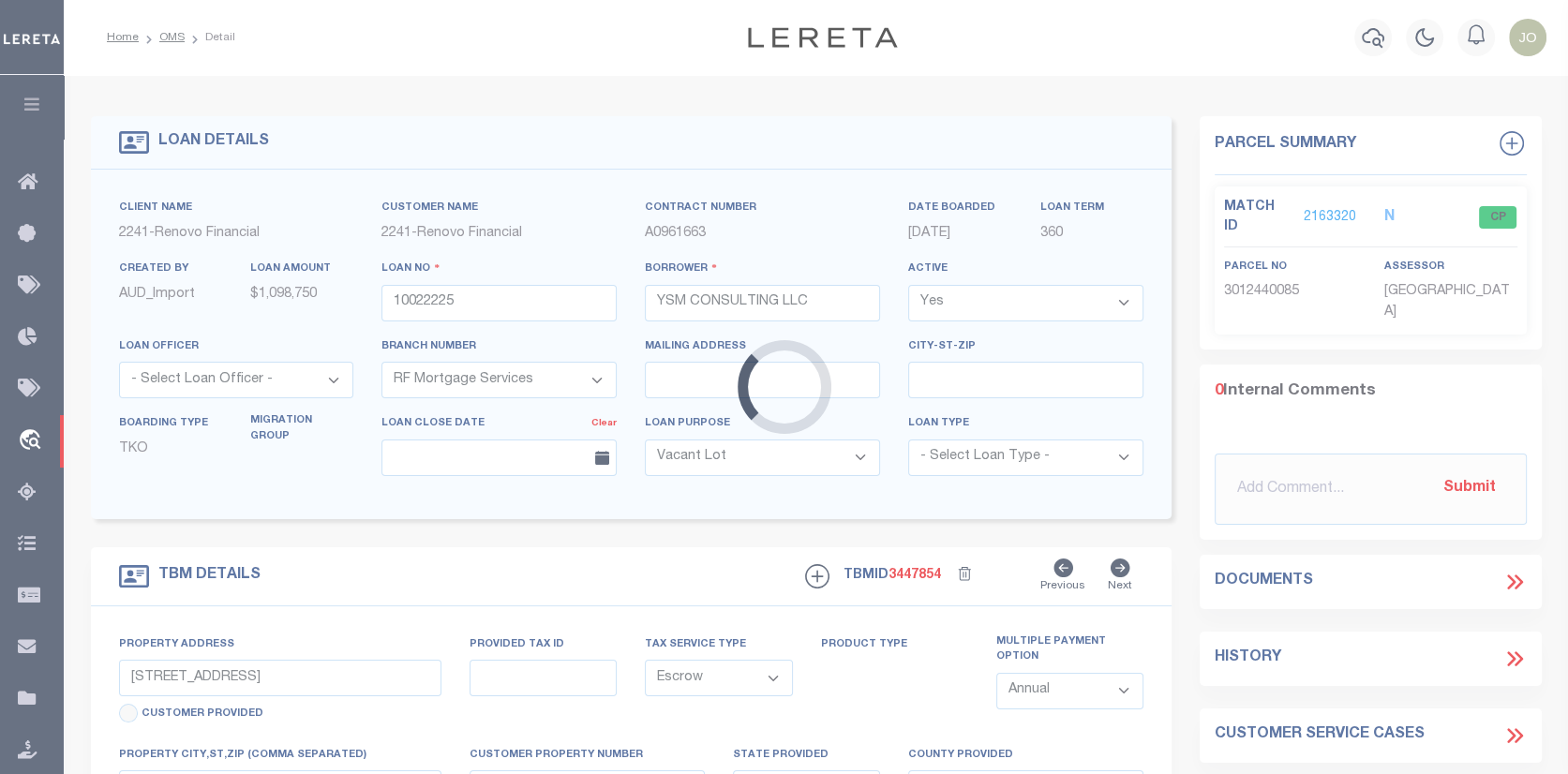
select select "4"
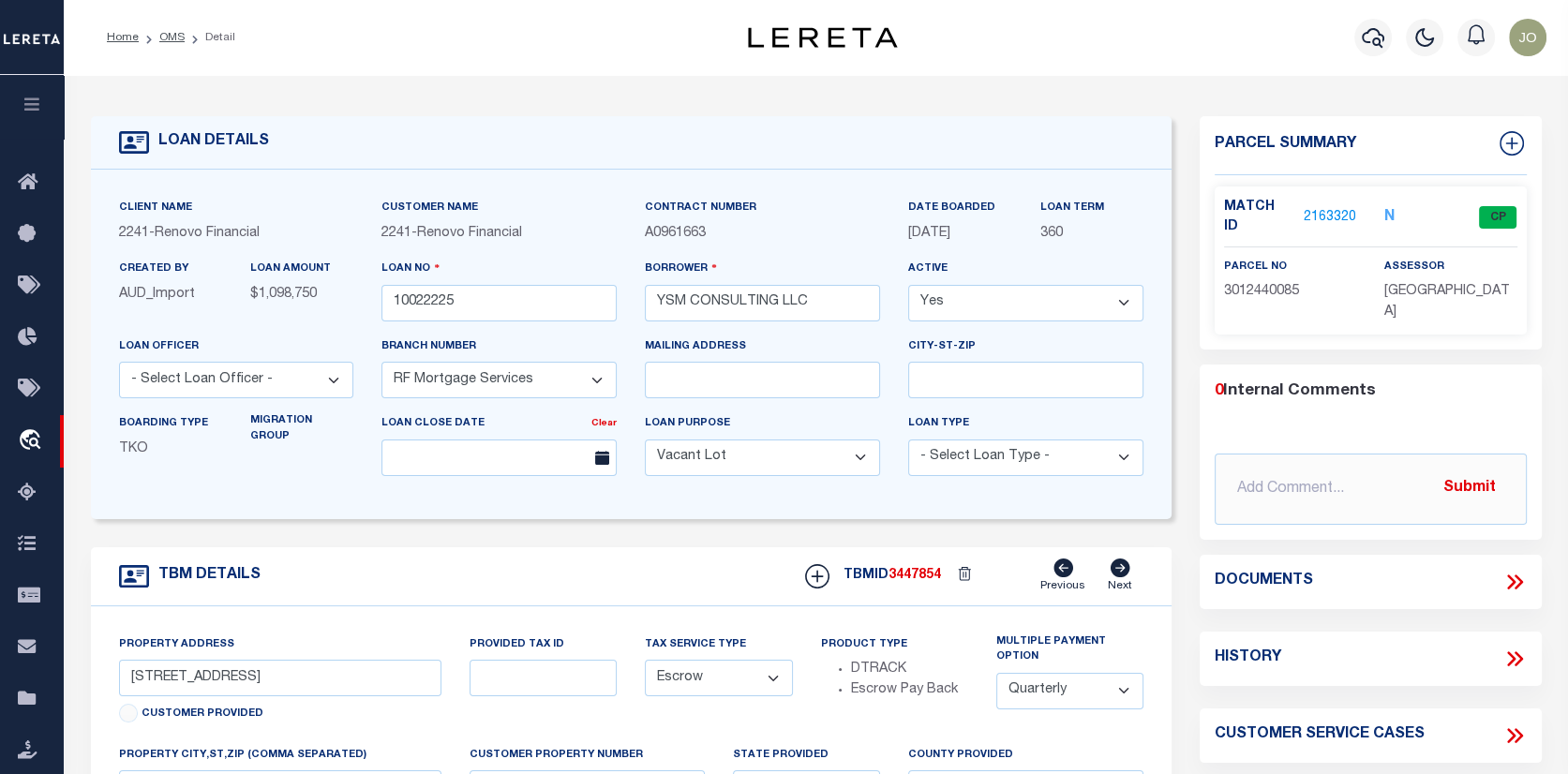
click at [1346, 208] on link "2163320" at bounding box center [1330, 218] width 53 height 20
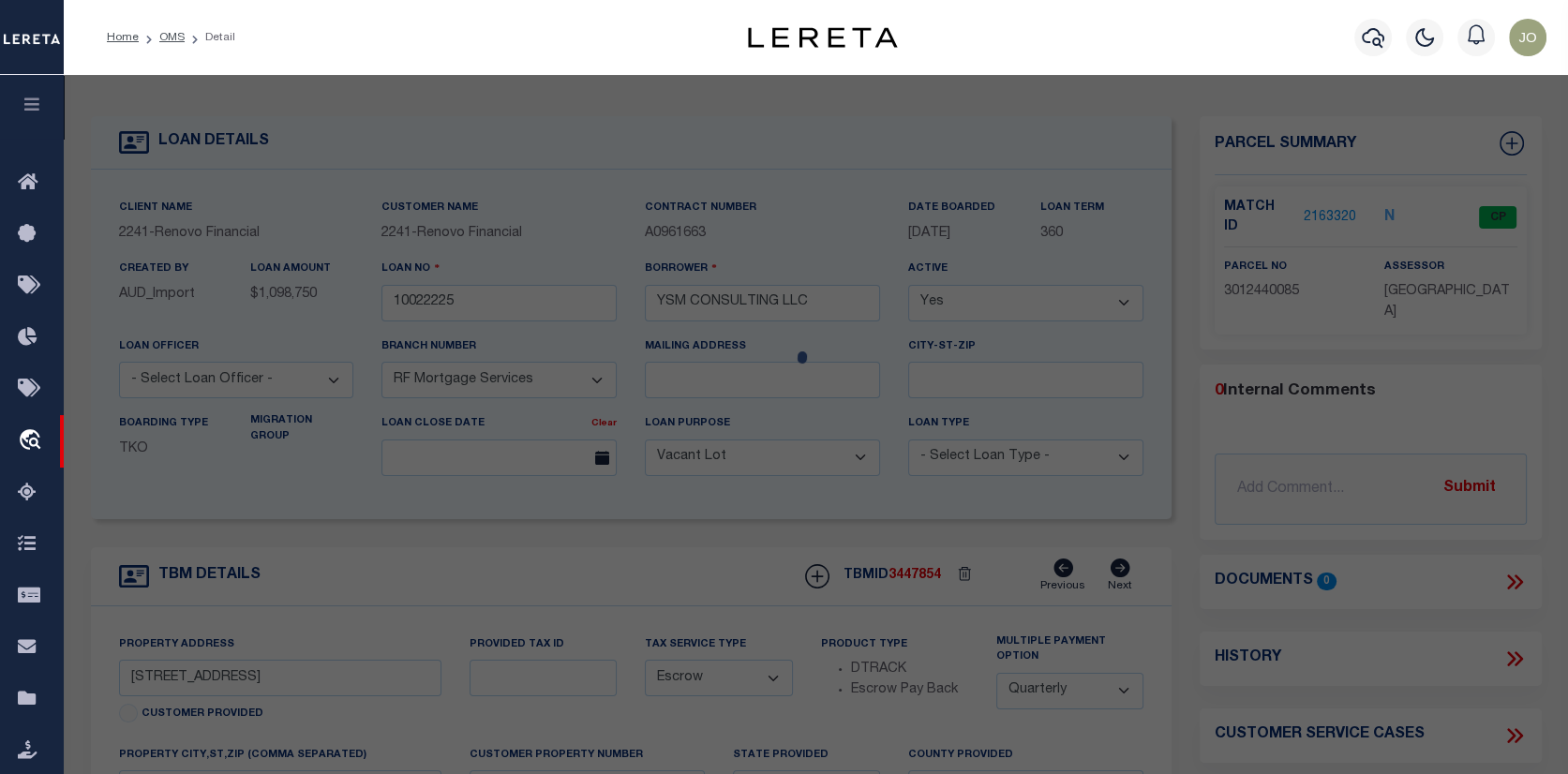
checkbox input "false"
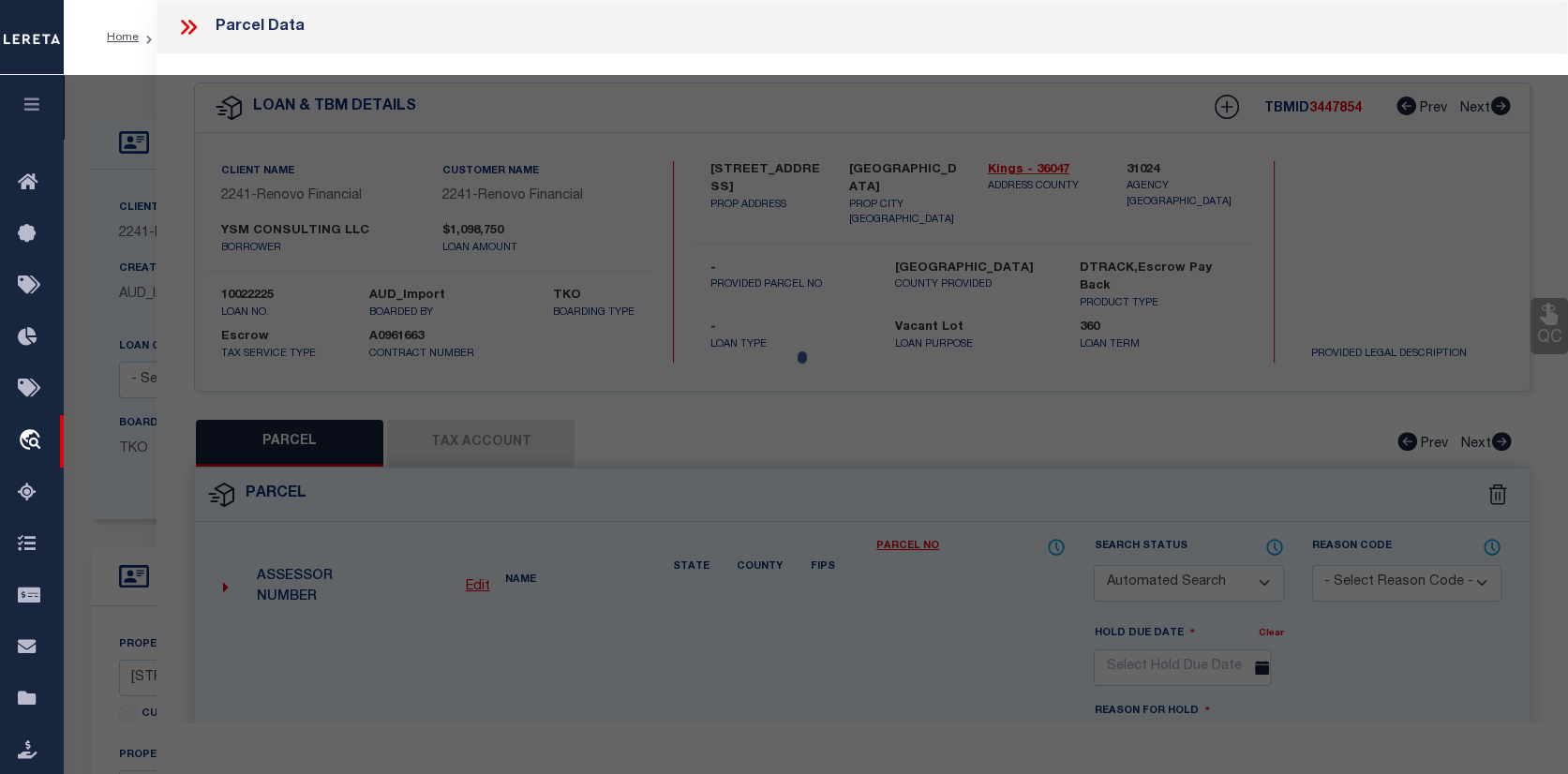
select select "CP"
type input "YSM CONSULTING LLC"
select select "AGW"
select select "ADD"
type input "[STREET_ADDRESS]"
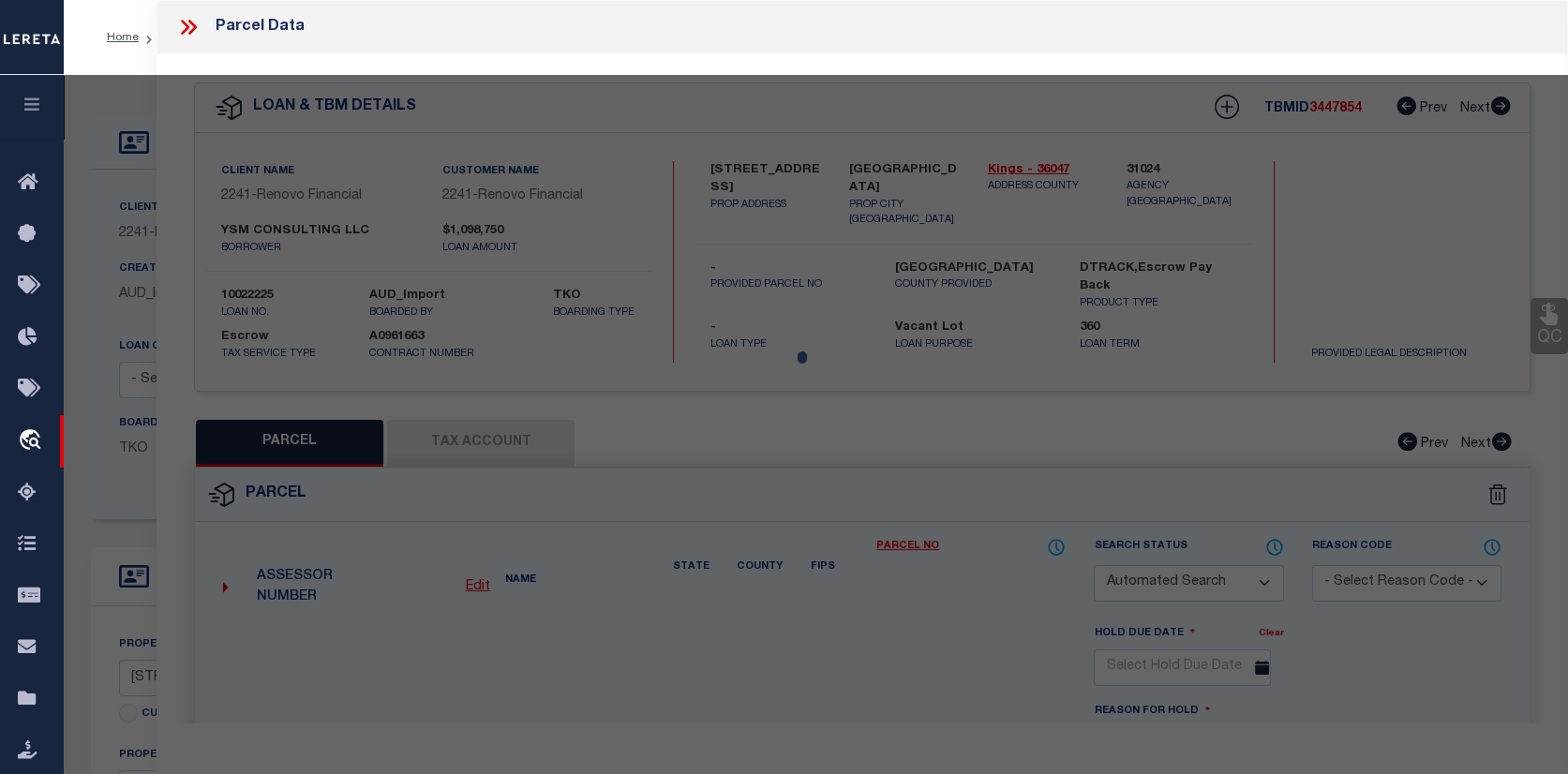
checkbox input "false"
type input "[GEOGRAPHIC_DATA]"
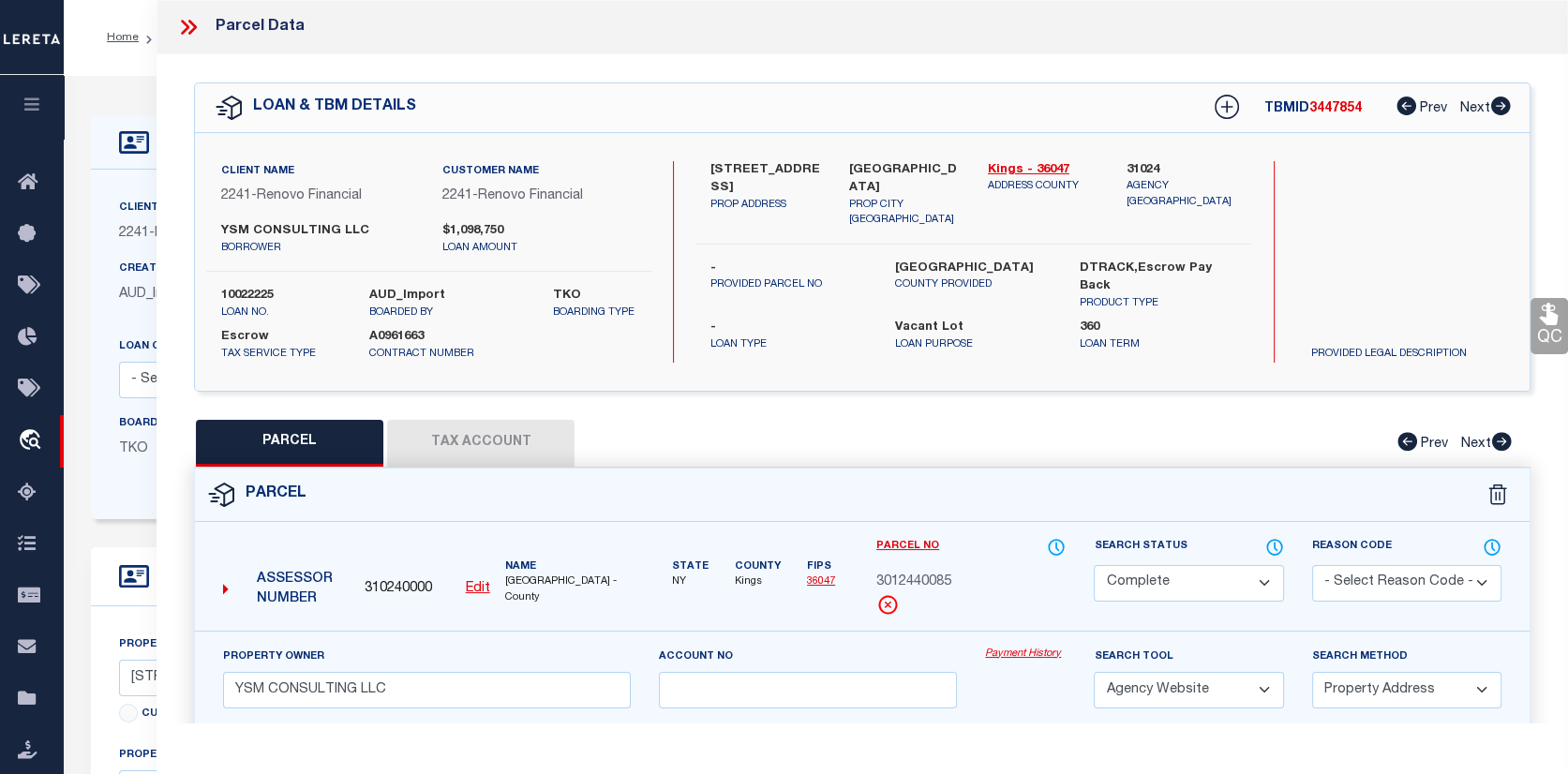
click at [468, 422] on button "Tax Account" at bounding box center [480, 444] width 187 height 47
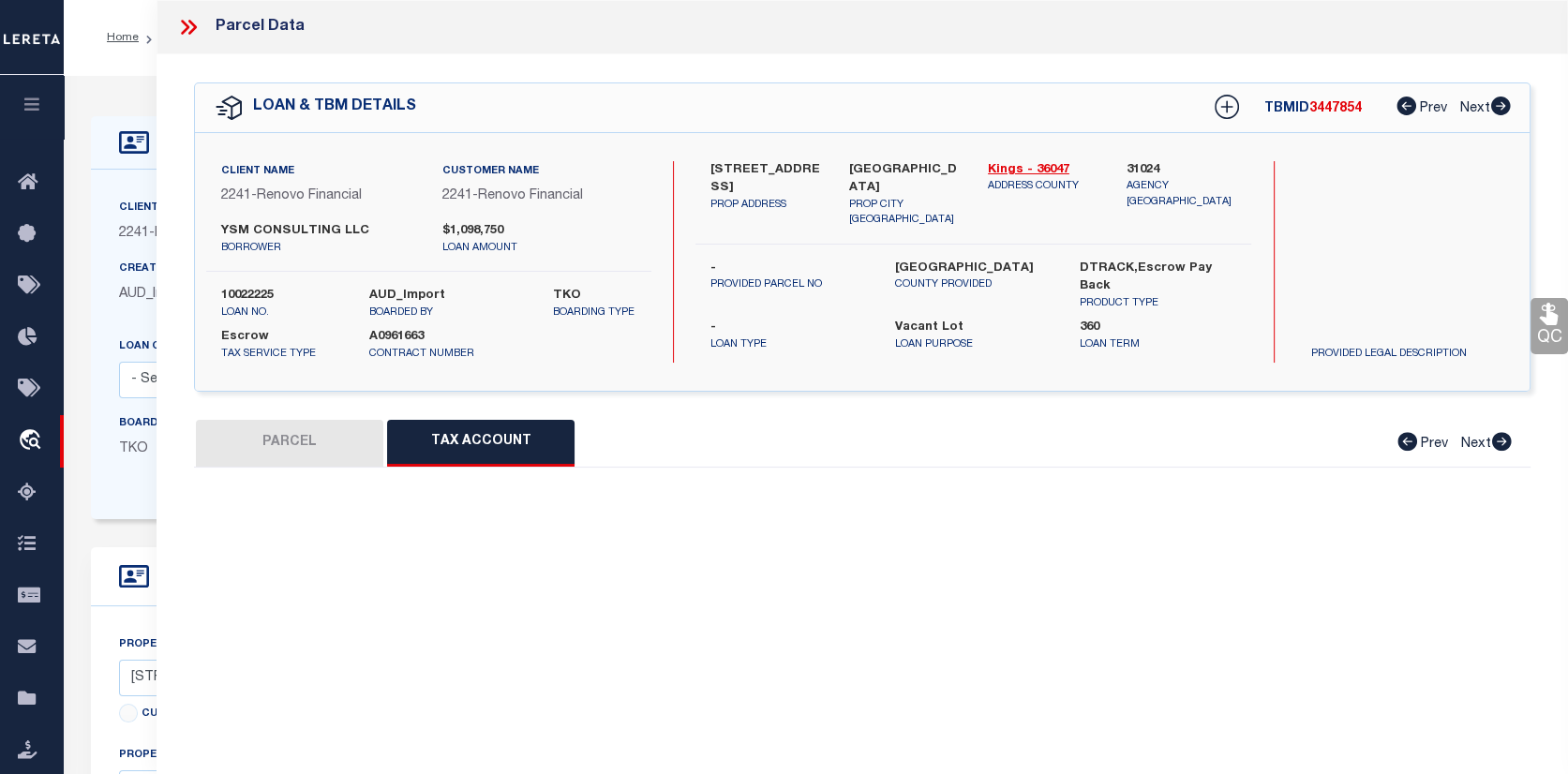
select select "100"
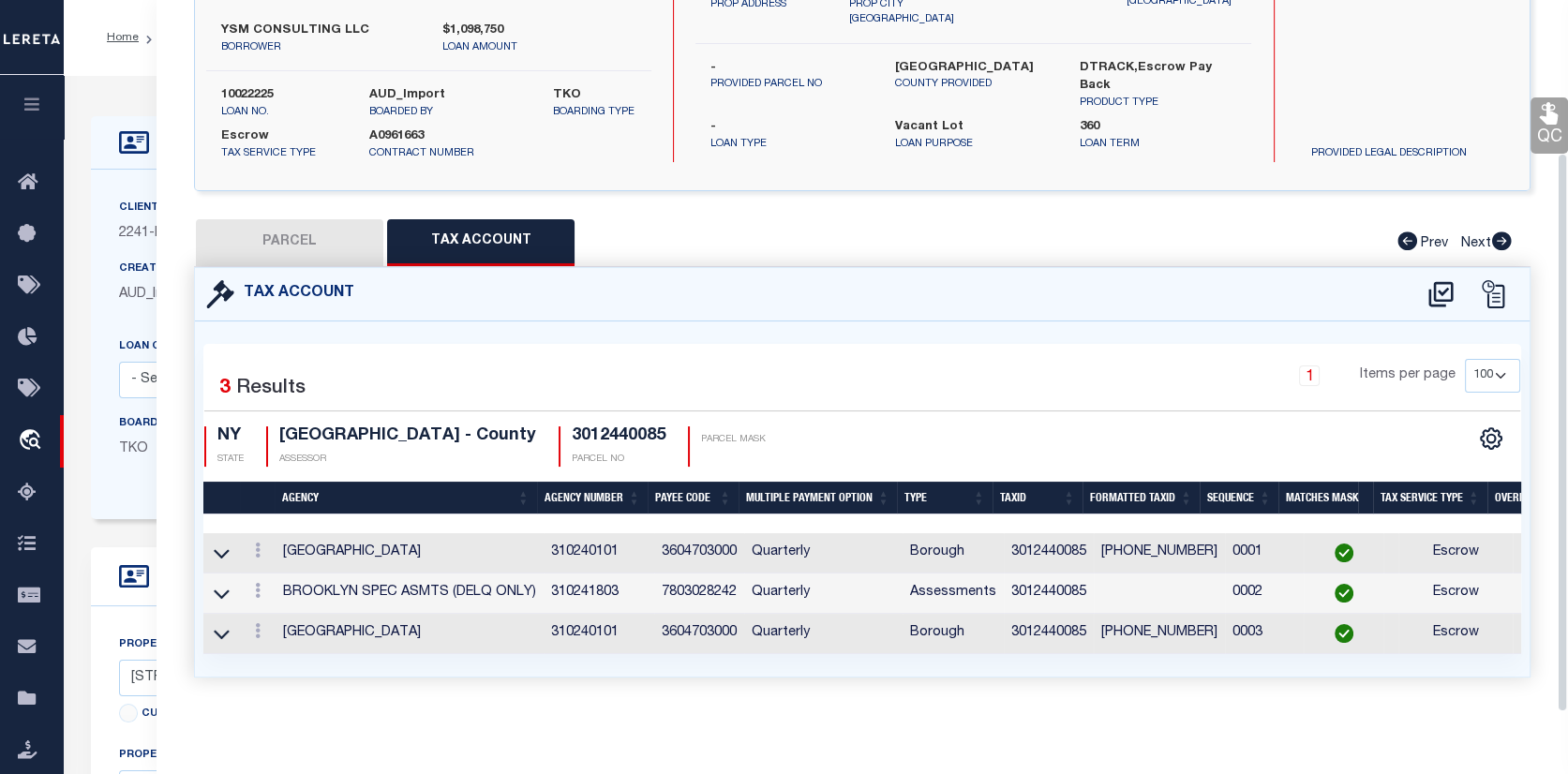
scroll to position [211, 0]
drag, startPoint x: 1243, startPoint y: 657, endPoint x: 1383, endPoint y: 676, distance: 141.3
click at [1383, 676] on div "Selected 3 Results 1 Items per page 10 25 50 100 NY STATE" at bounding box center [862, 499] width 1335 height 356
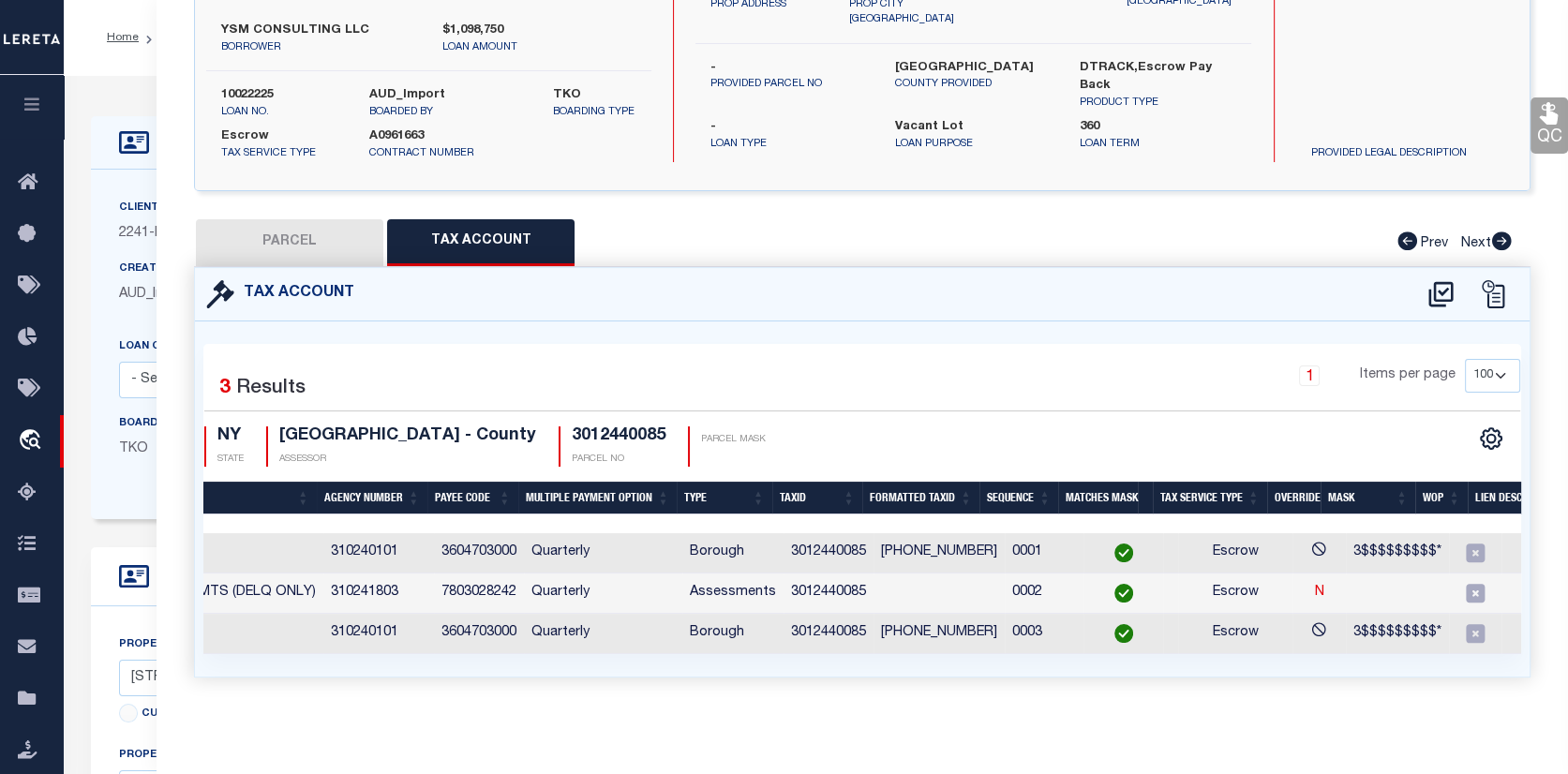
scroll to position [0, 0]
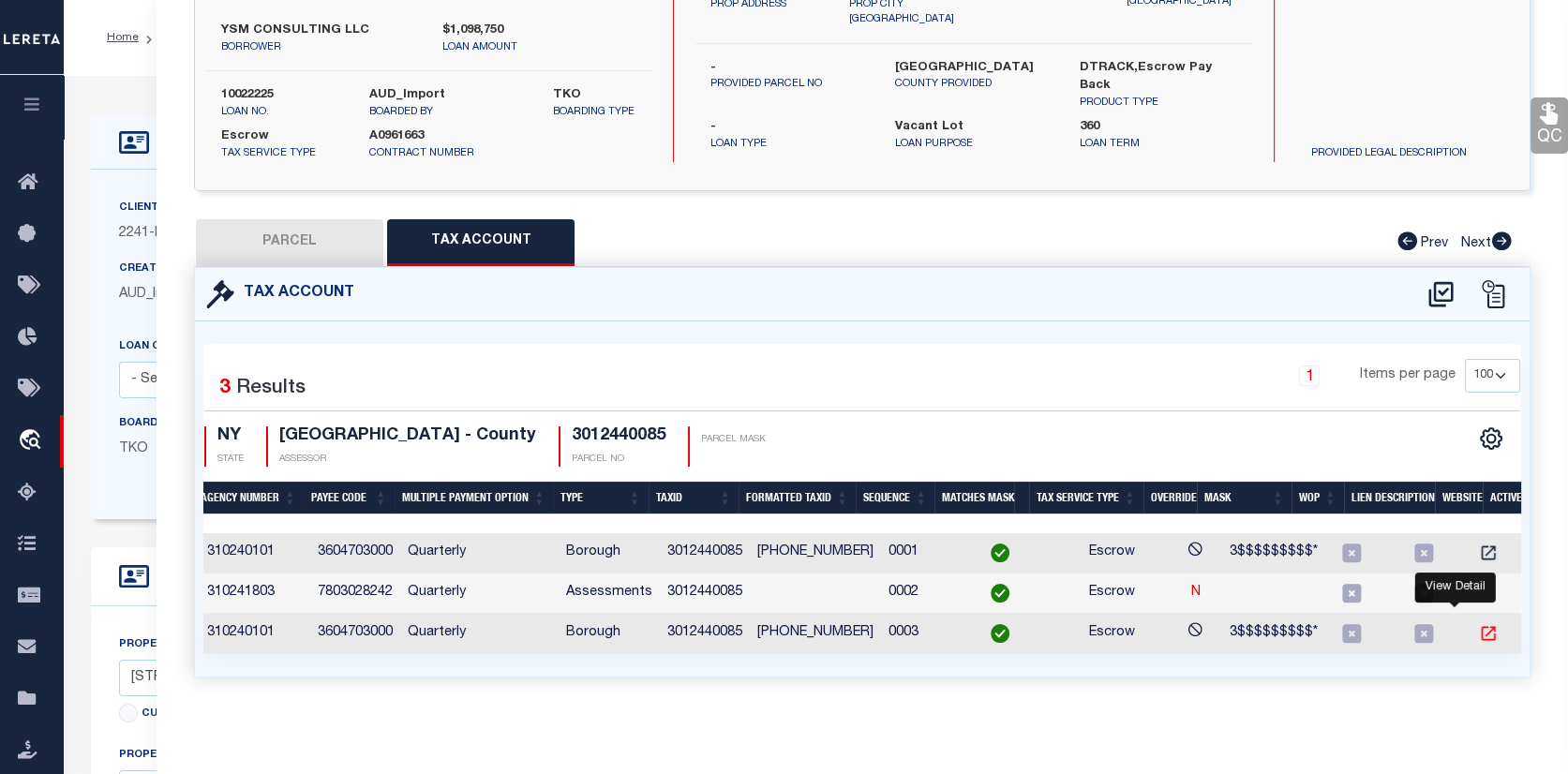
click at [1479, 624] on icon "" at bounding box center [1488, 633] width 19 height 19
